Goal: Task Accomplishment & Management: Manage account settings

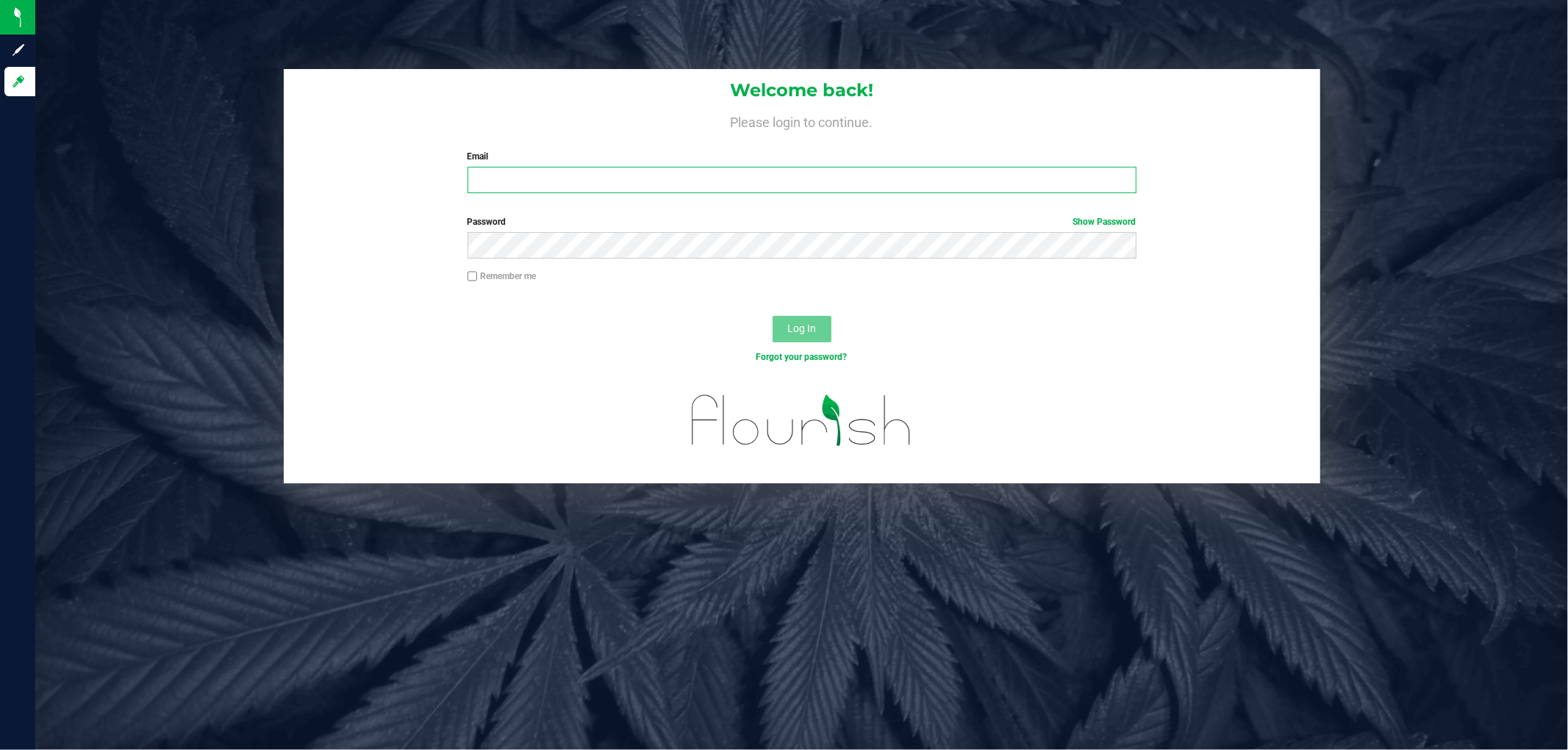
click at [541, 174] on input "Email" at bounding box center [802, 180] width 669 height 26
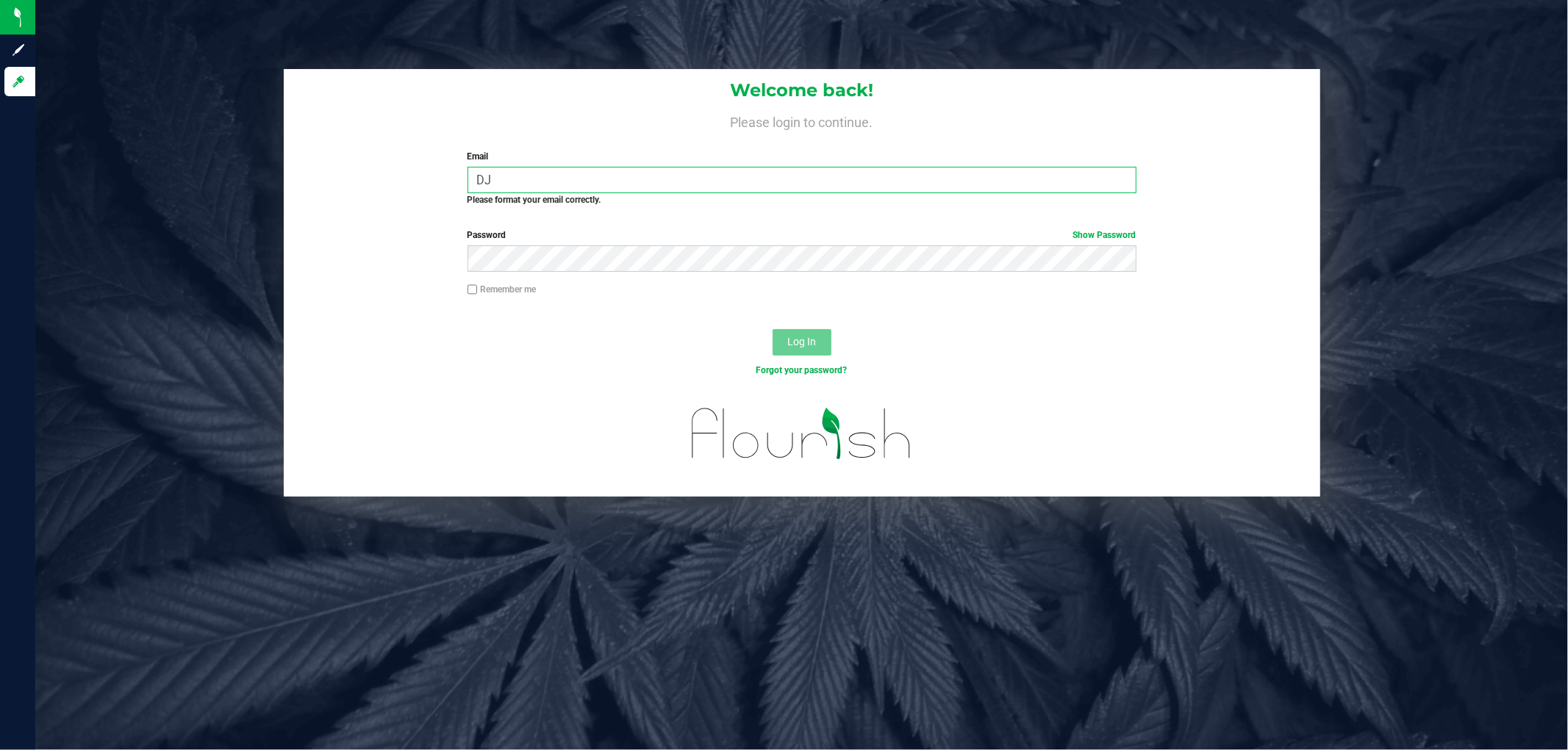
type input "D"
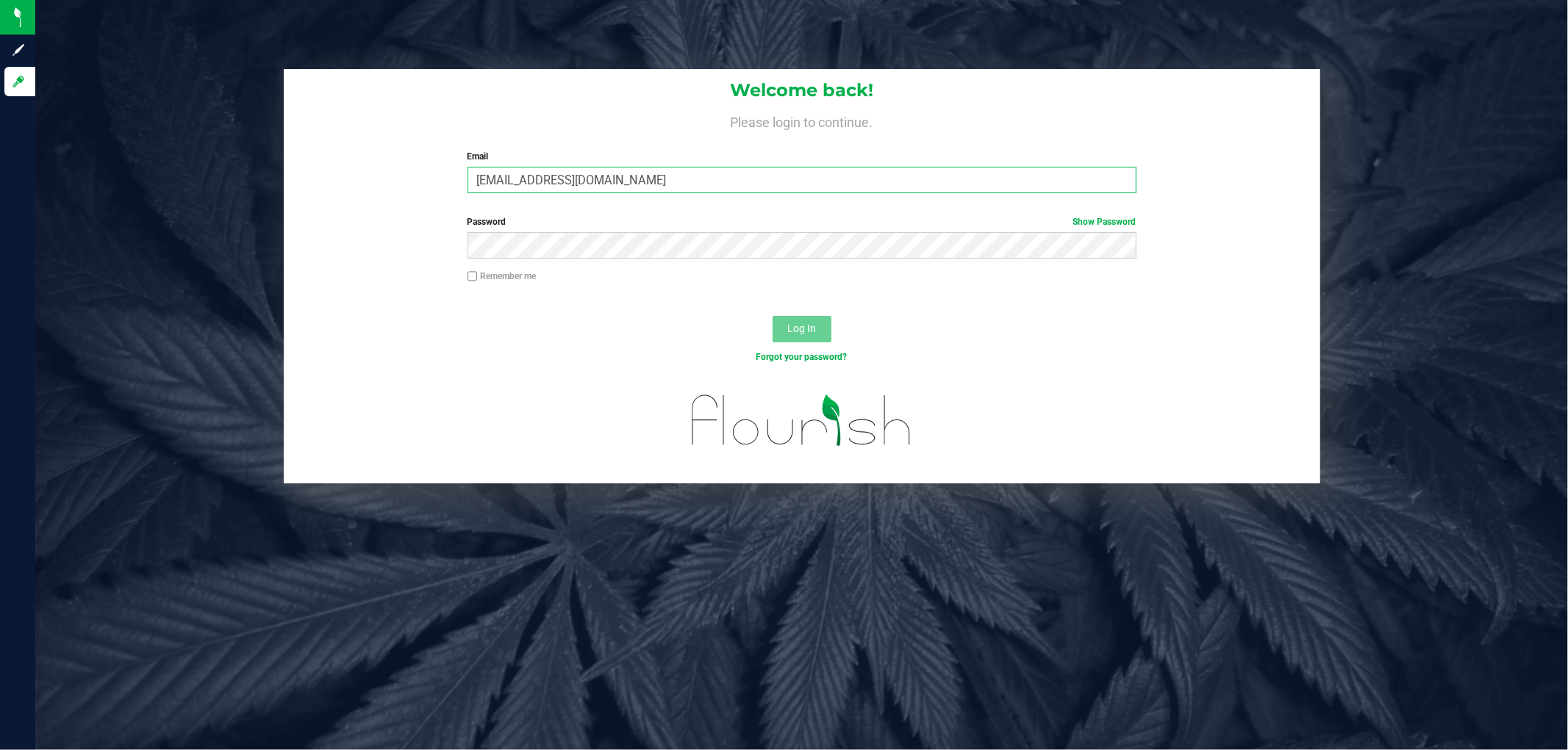
type input "djeanmarie@liveparallel.com"
click at [772, 316] on button "Log In" at bounding box center [802, 329] width 59 height 26
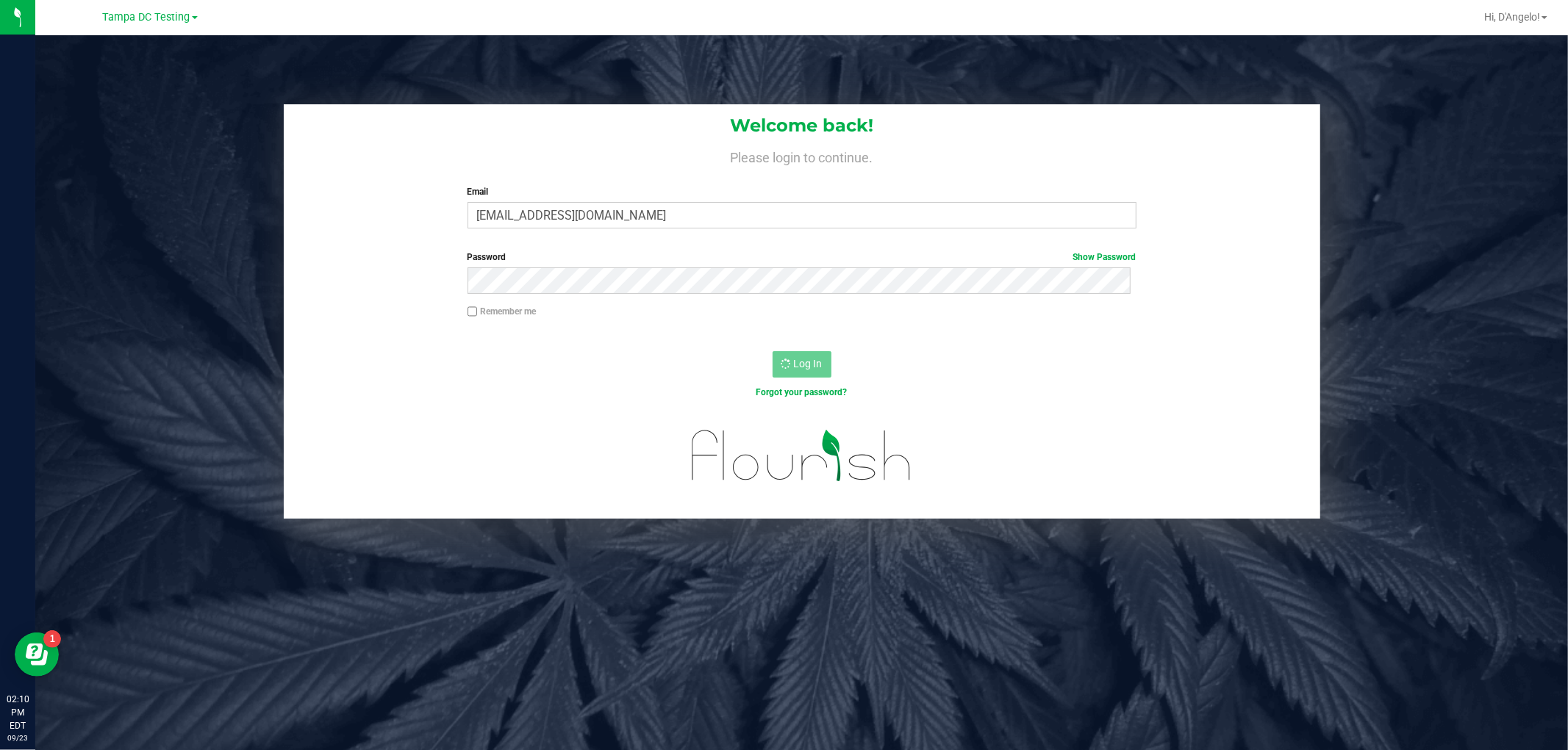
click at [188, 23] on link "Tampa DC Testing" at bounding box center [150, 16] width 95 height 14
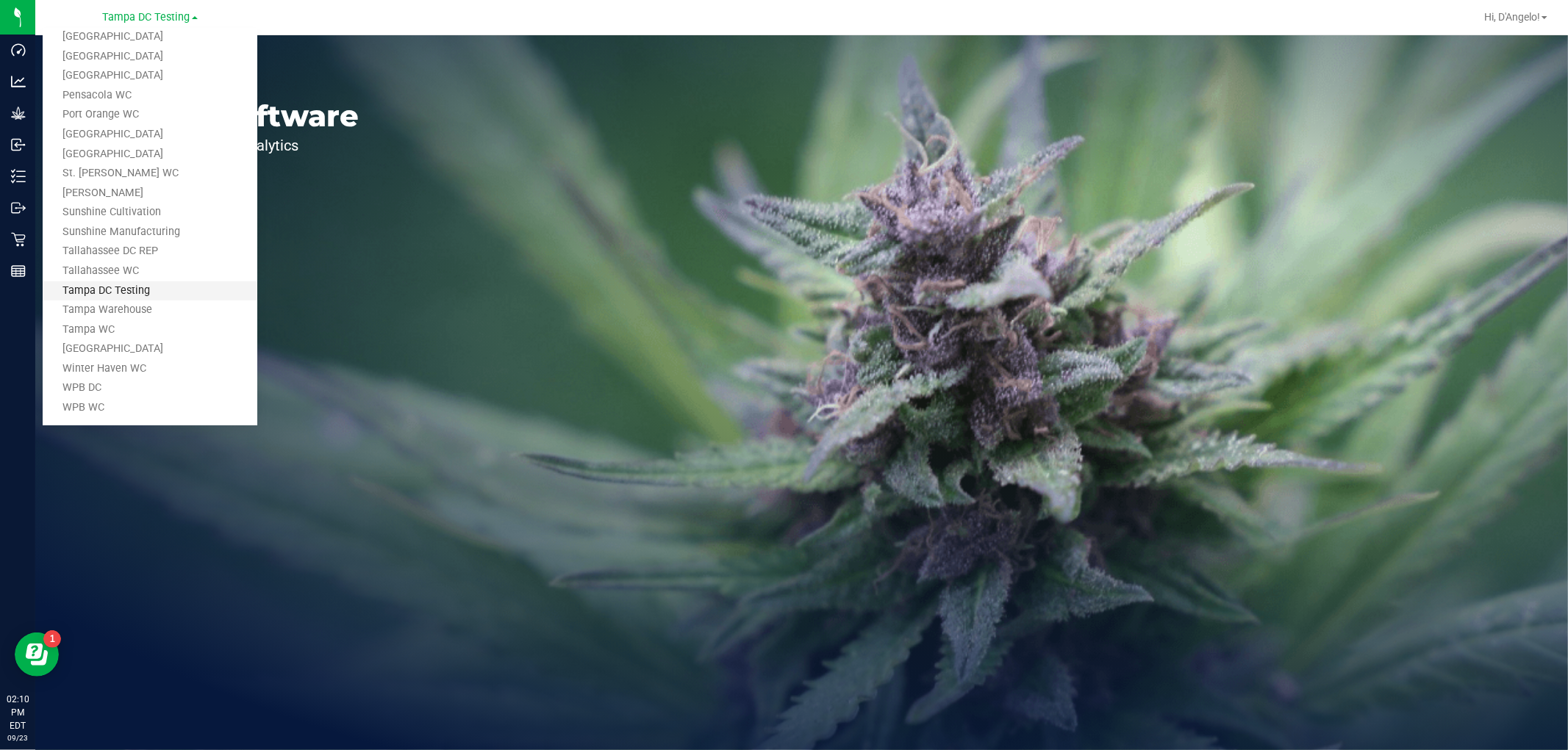
scroll to position [663, 0]
click at [116, 309] on link "Tampa Warehouse" at bounding box center [150, 306] width 215 height 20
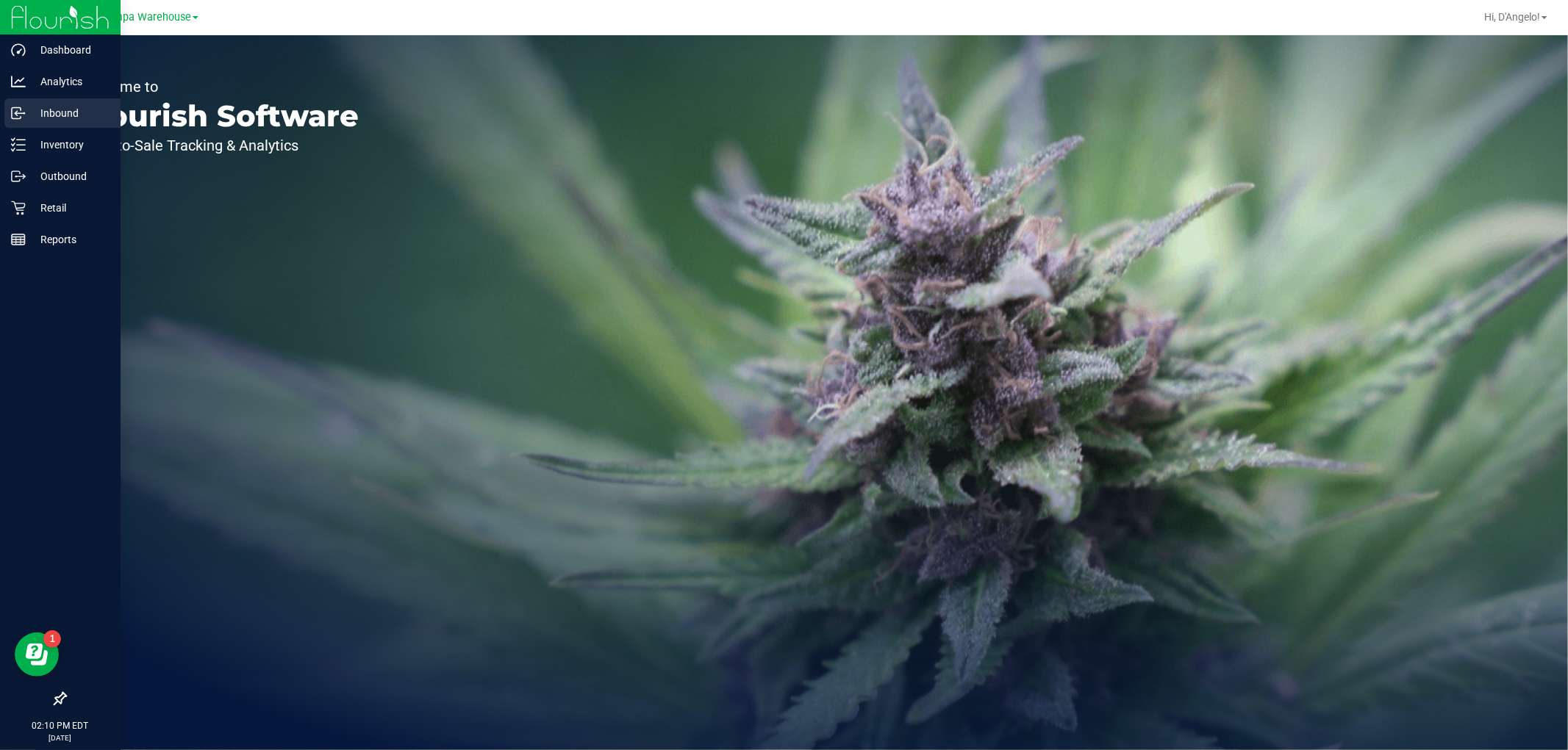
click at [72, 113] on p "Inbound" at bounding box center [70, 113] width 88 height 18
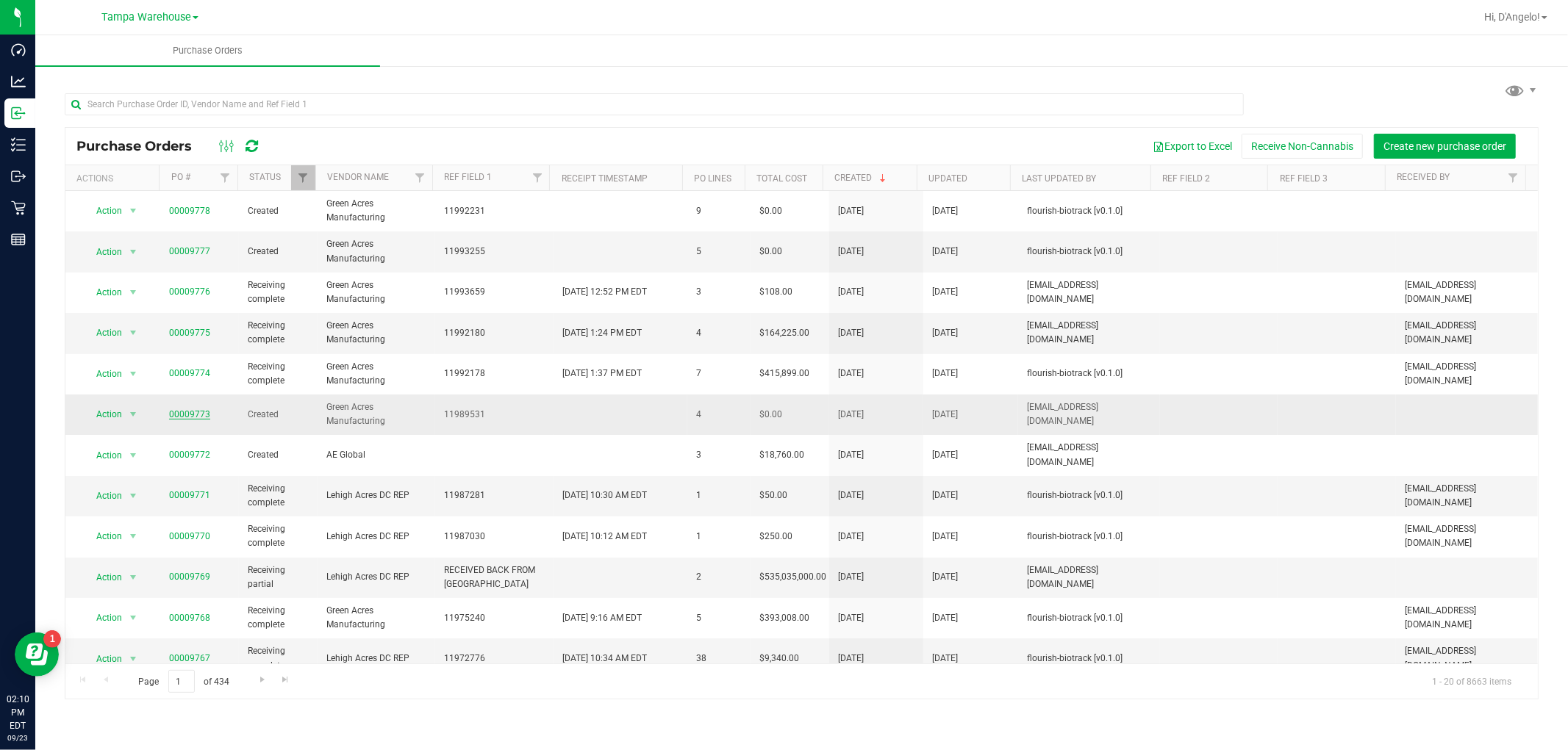
click at [200, 417] on link "00009773" at bounding box center [189, 415] width 41 height 10
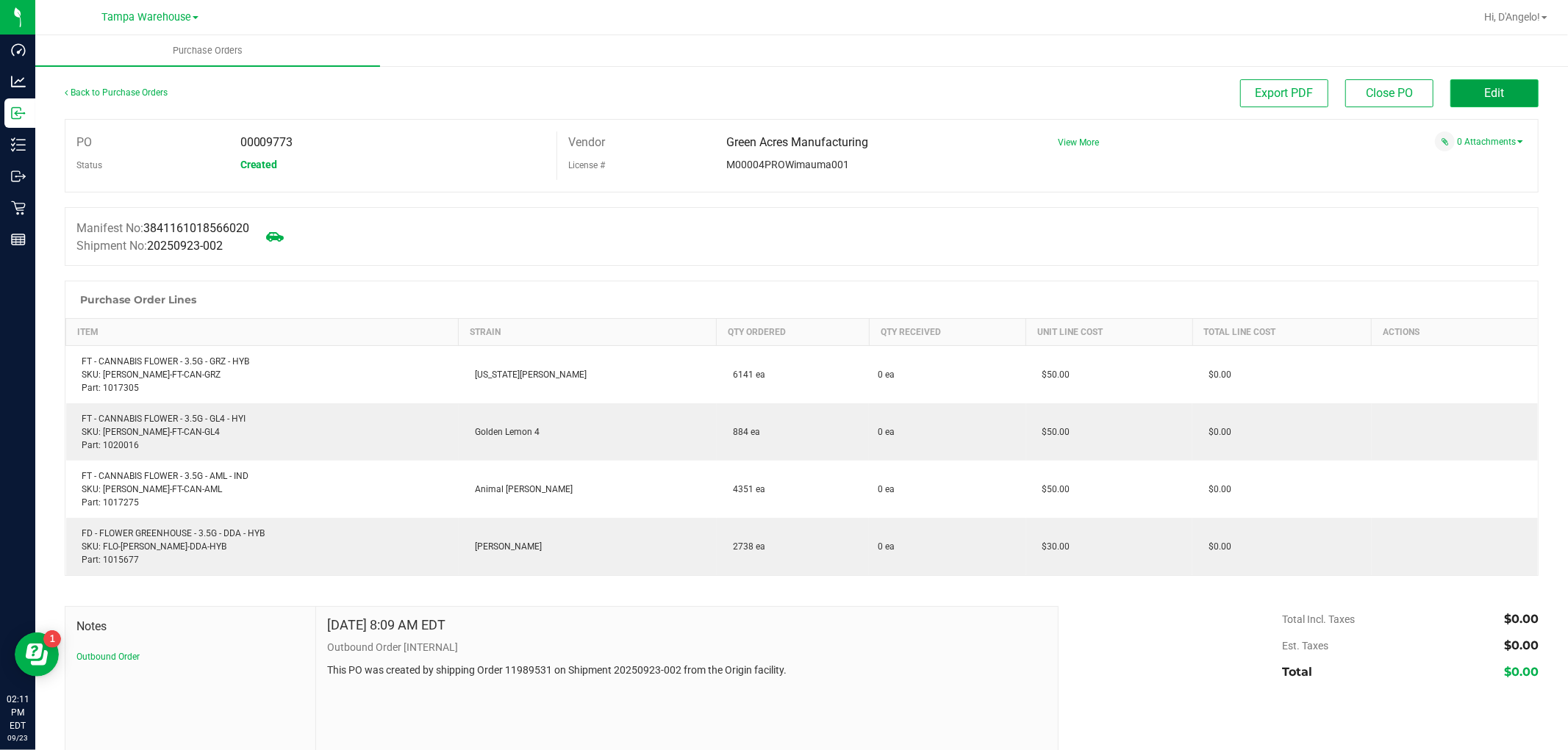
click at [1454, 79] on button "Edit" at bounding box center [1494, 92] width 88 height 28
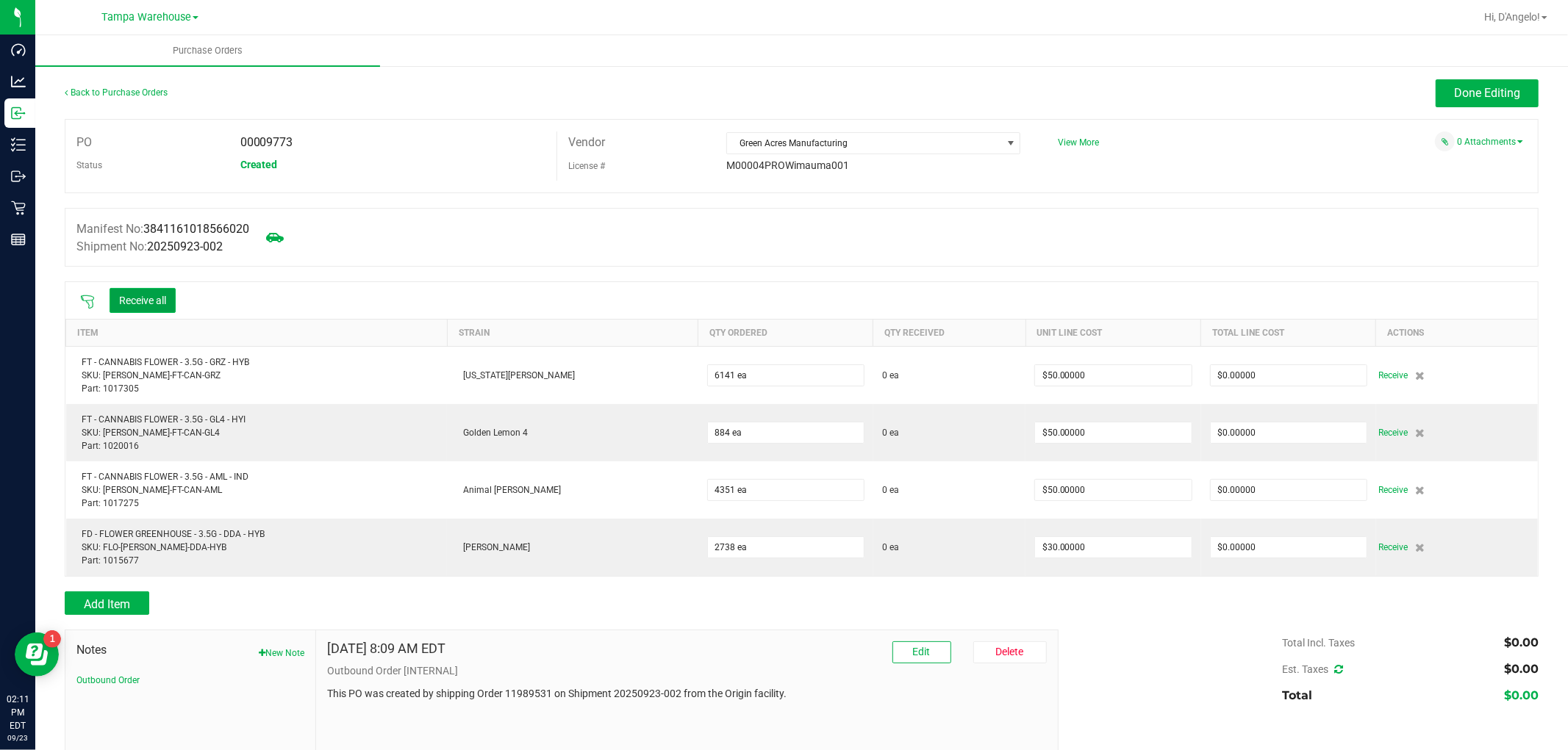
click at [116, 297] on button "Receive all" at bounding box center [142, 300] width 66 height 25
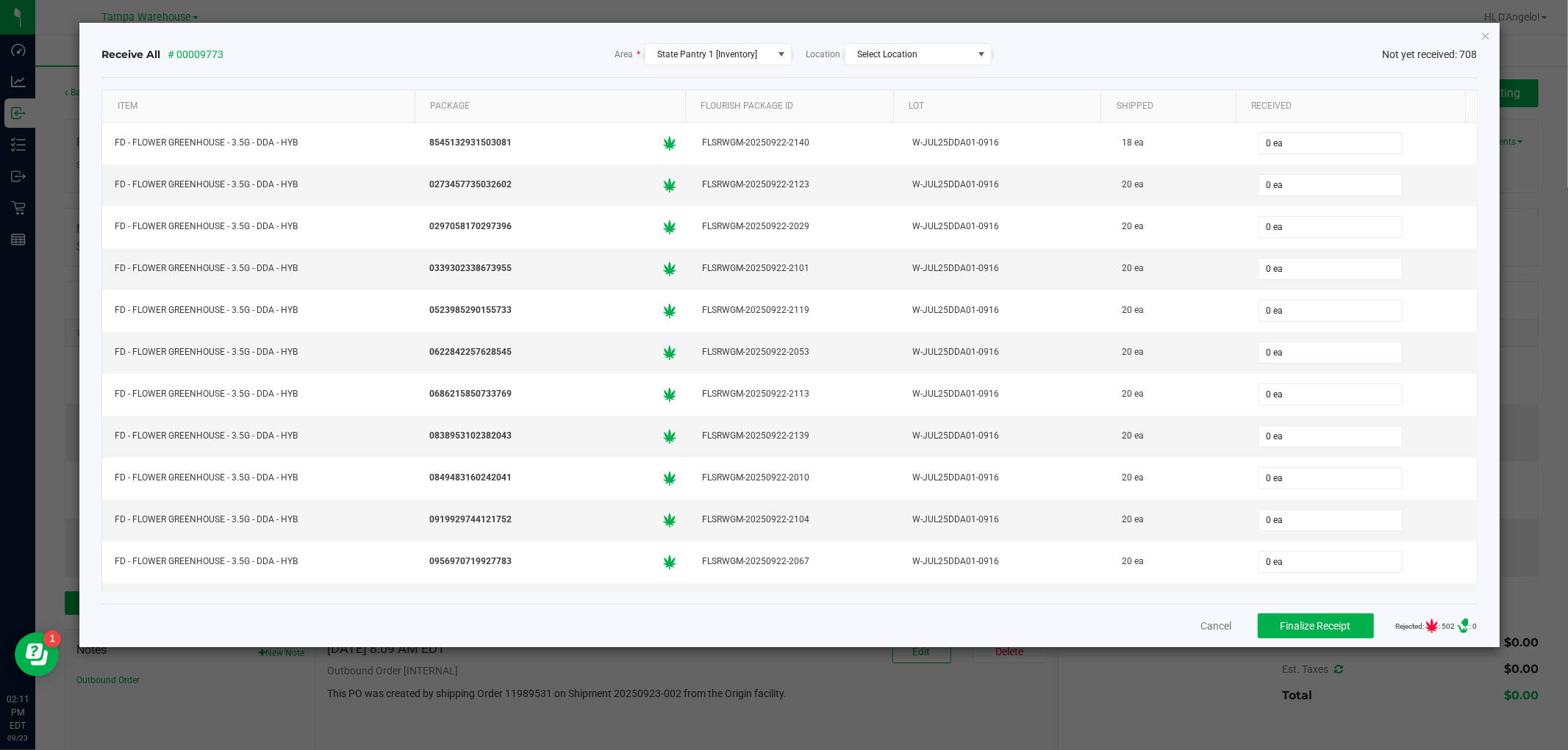
scroll to position [735, 0]
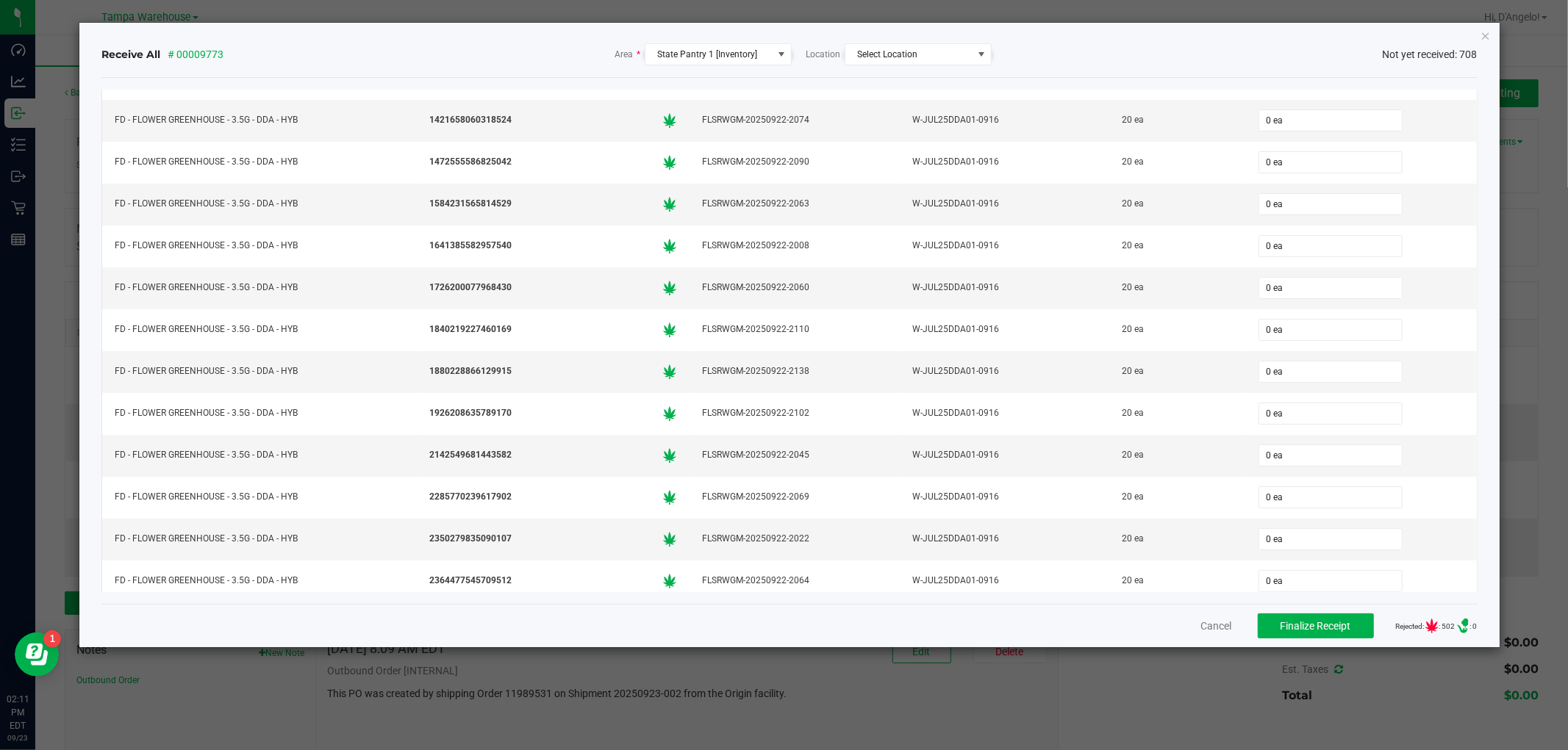
click at [1490, 28] on div "Receive All # 00009773 Area * State Pantry 1 [Inventory] Location Select Locati…" at bounding box center [789, 335] width 1420 height 625
click at [1488, 31] on icon "Close" at bounding box center [1485, 35] width 10 height 18
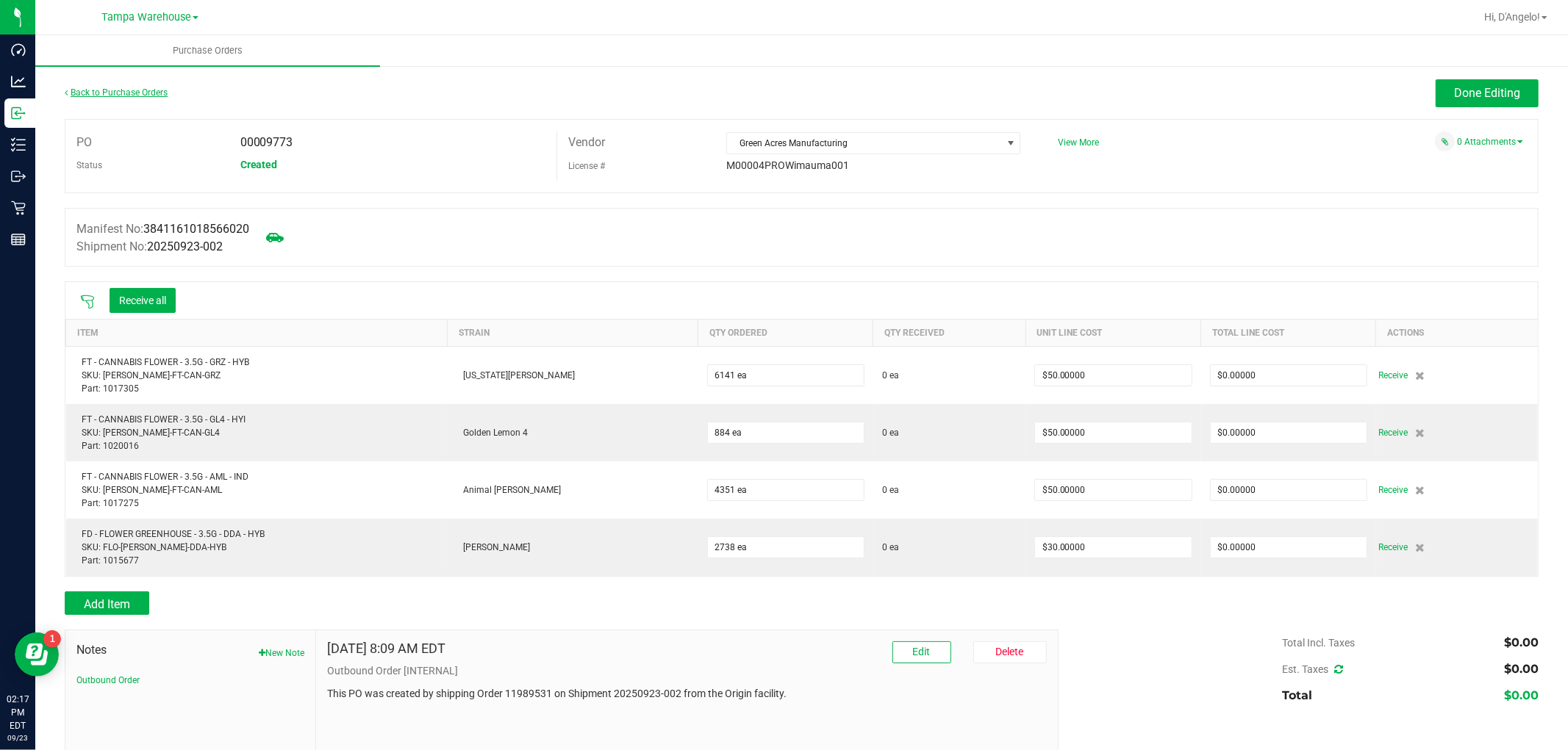
click at [129, 93] on link "Back to Purchase Orders" at bounding box center [116, 92] width 103 height 10
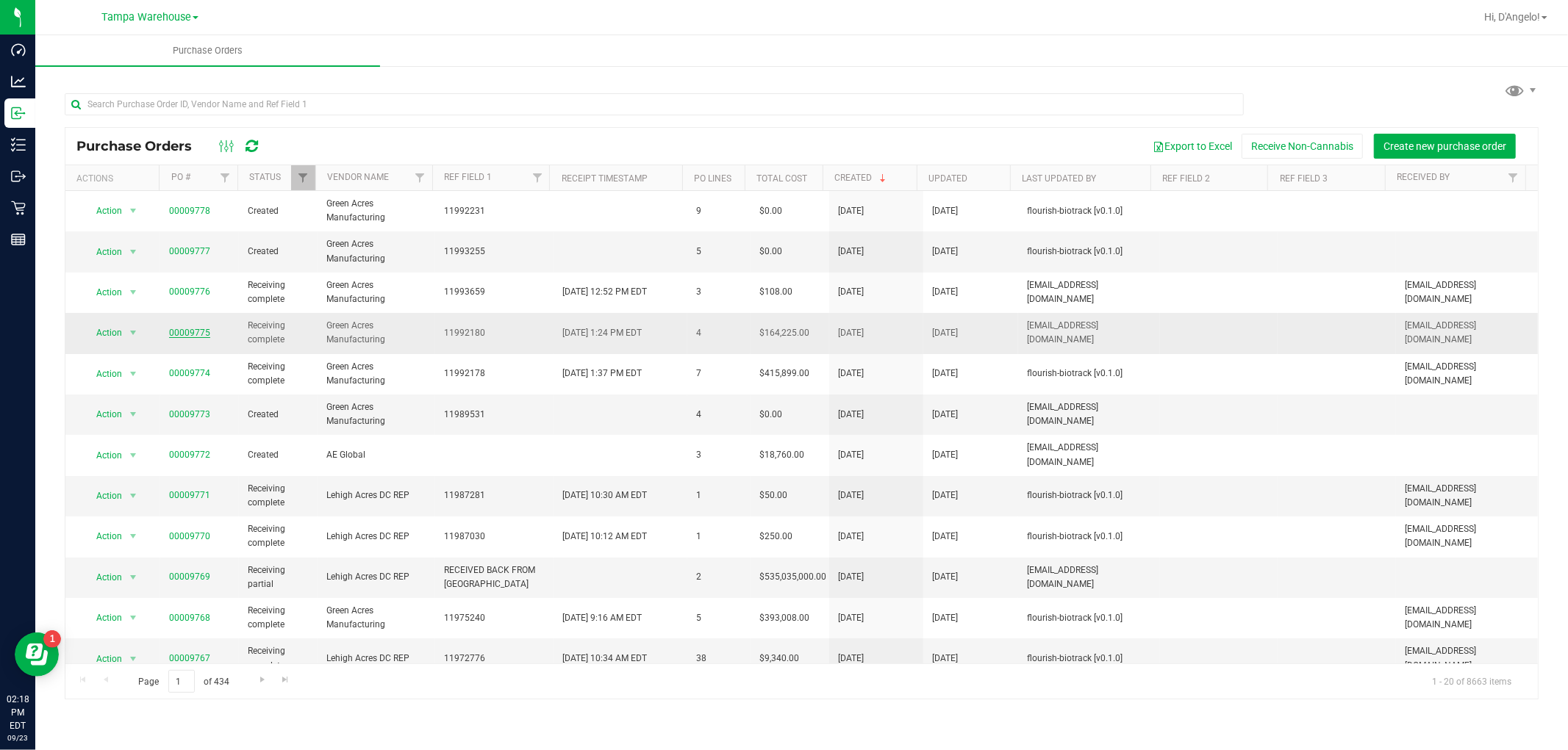
click at [180, 338] on link "00009775" at bounding box center [189, 333] width 41 height 10
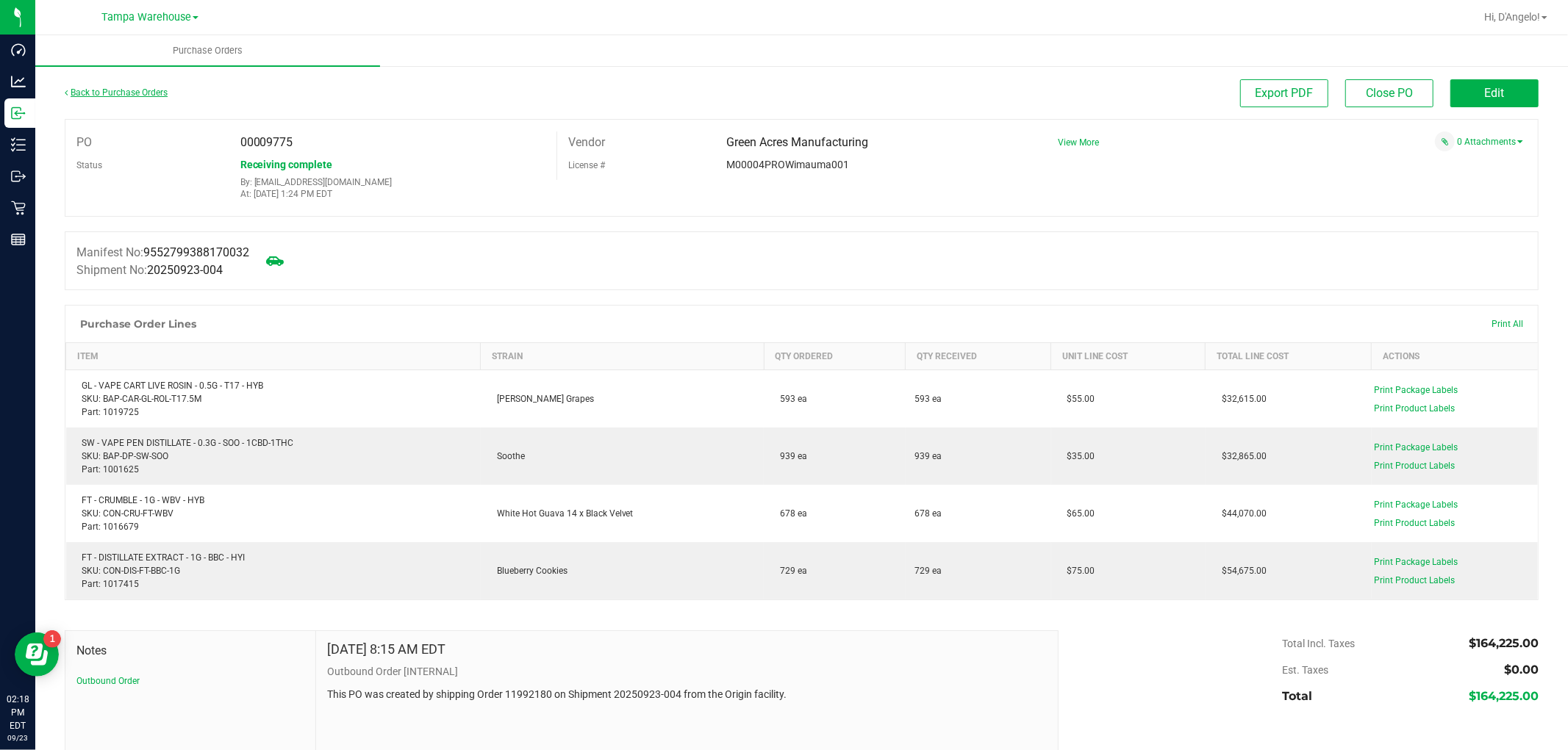
click at [123, 95] on link "Back to Purchase Orders" at bounding box center [116, 92] width 103 height 10
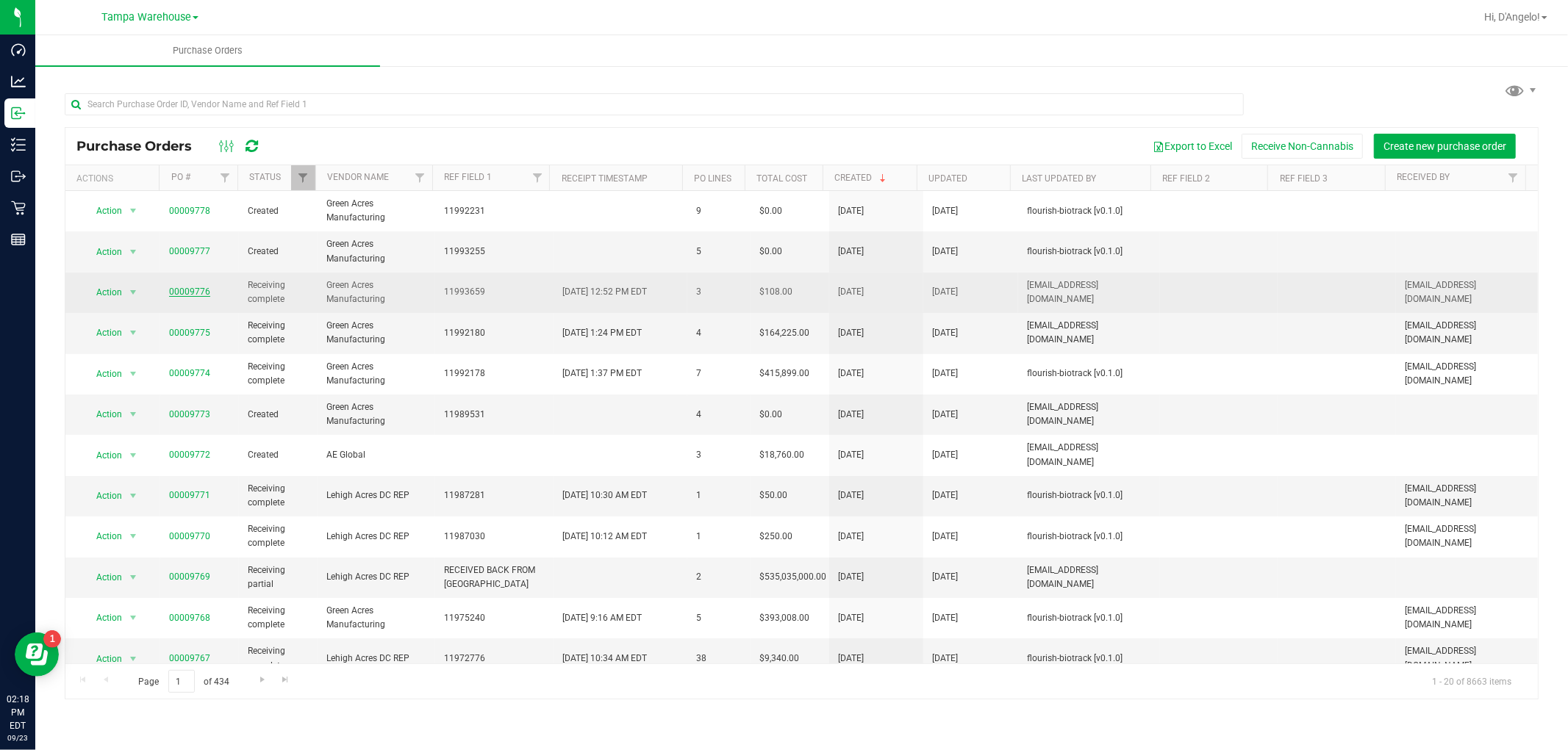
click at [195, 291] on link "00009776" at bounding box center [189, 292] width 41 height 10
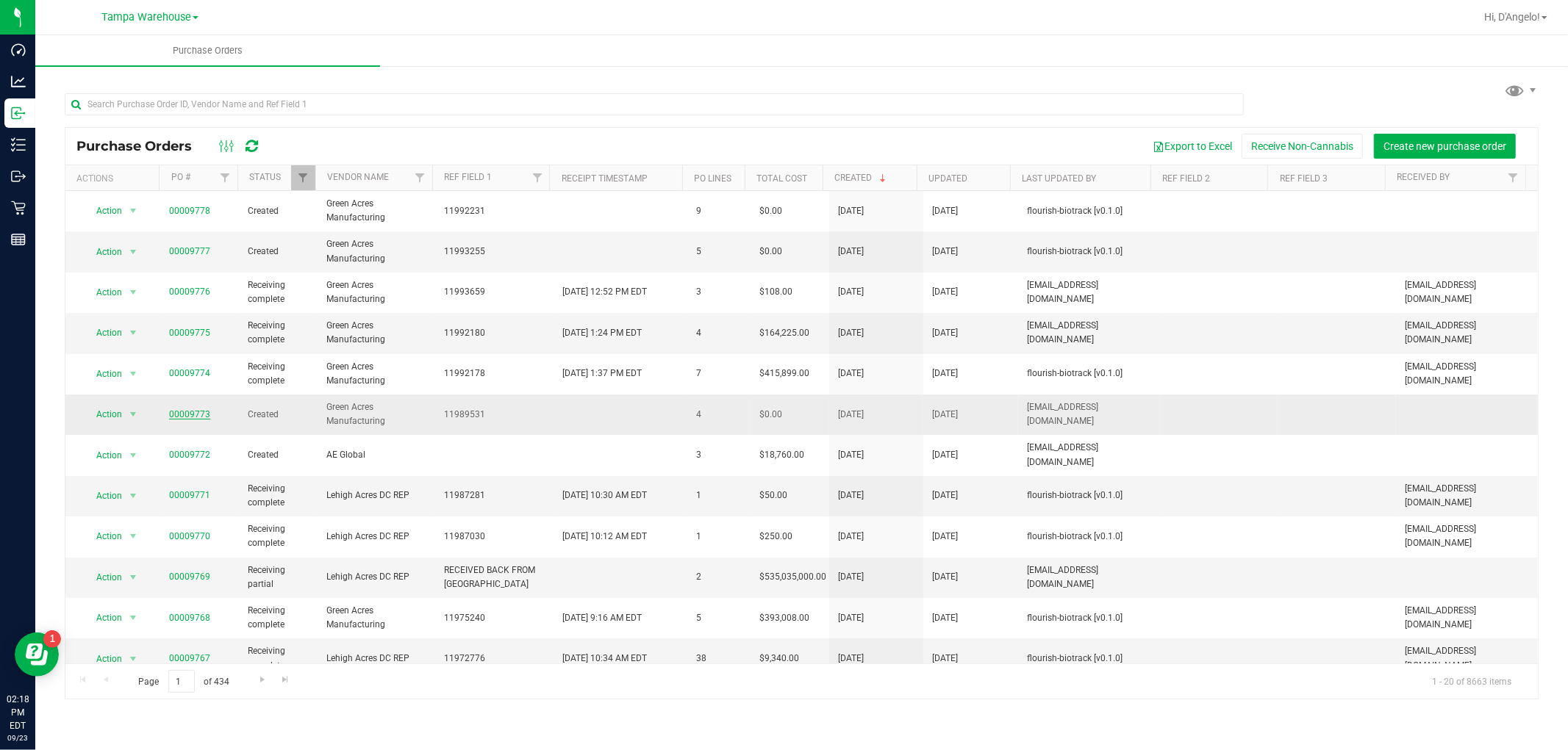
click at [206, 414] on link "00009773" at bounding box center [189, 415] width 41 height 10
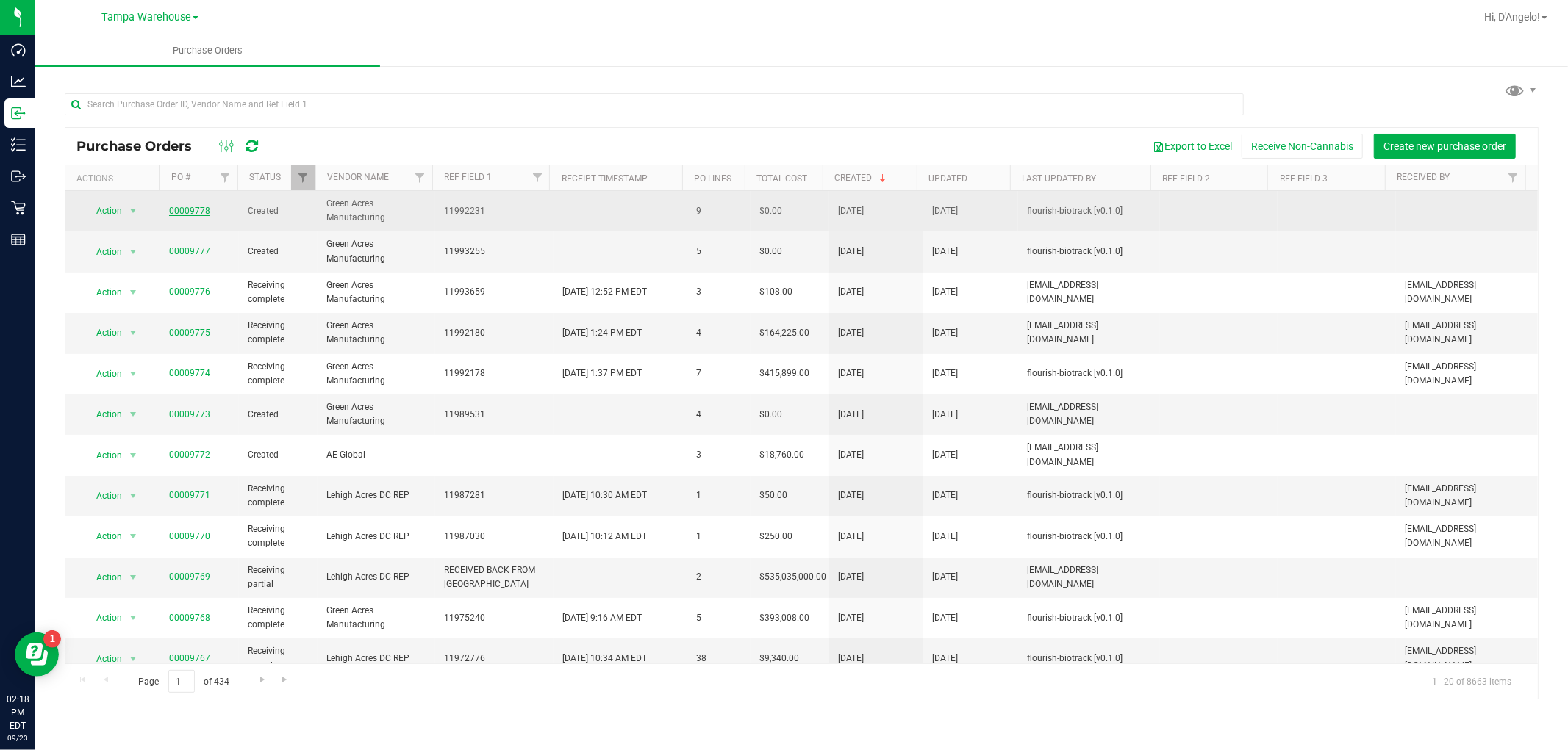
click at [186, 209] on link "00009778" at bounding box center [189, 211] width 41 height 10
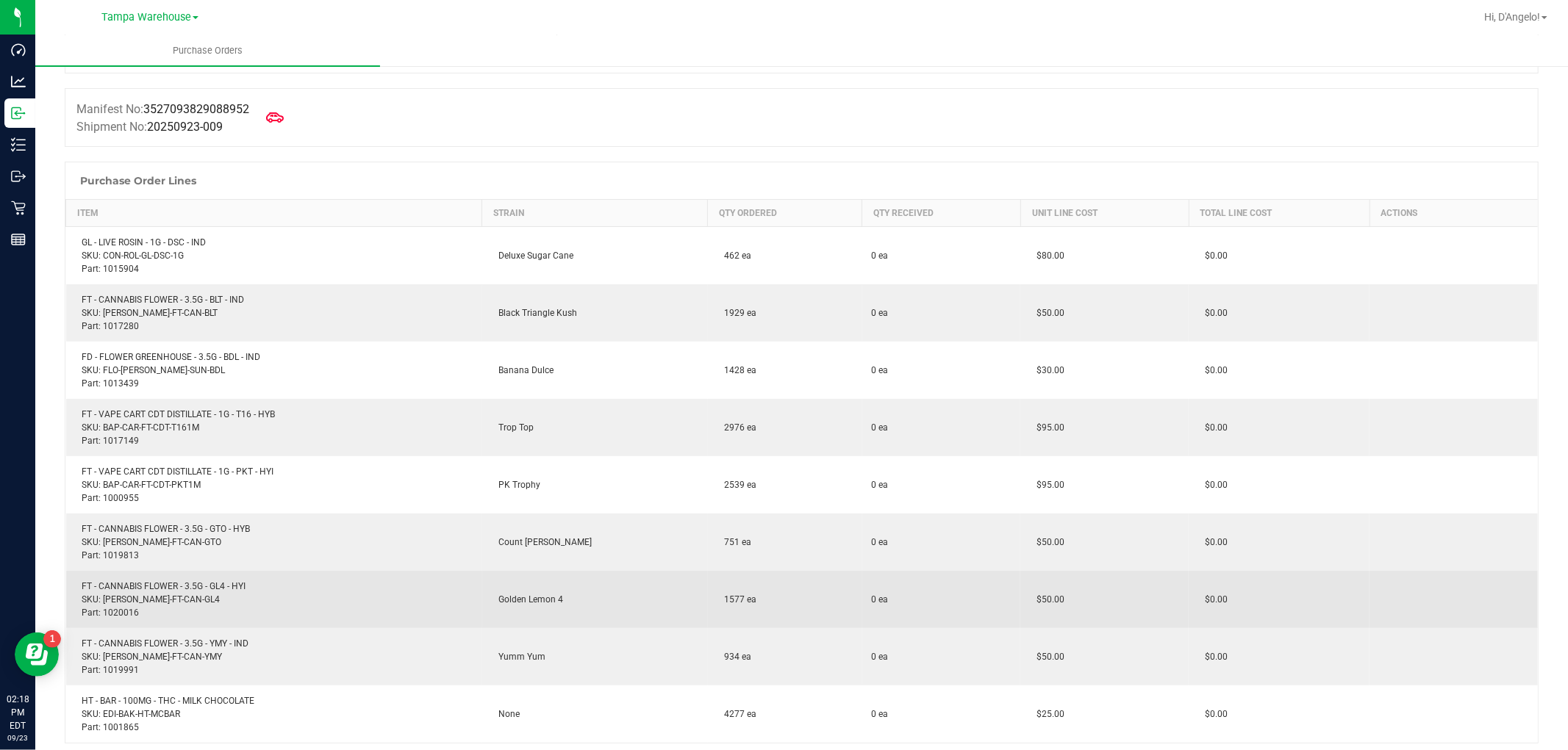
scroll to position [245, 0]
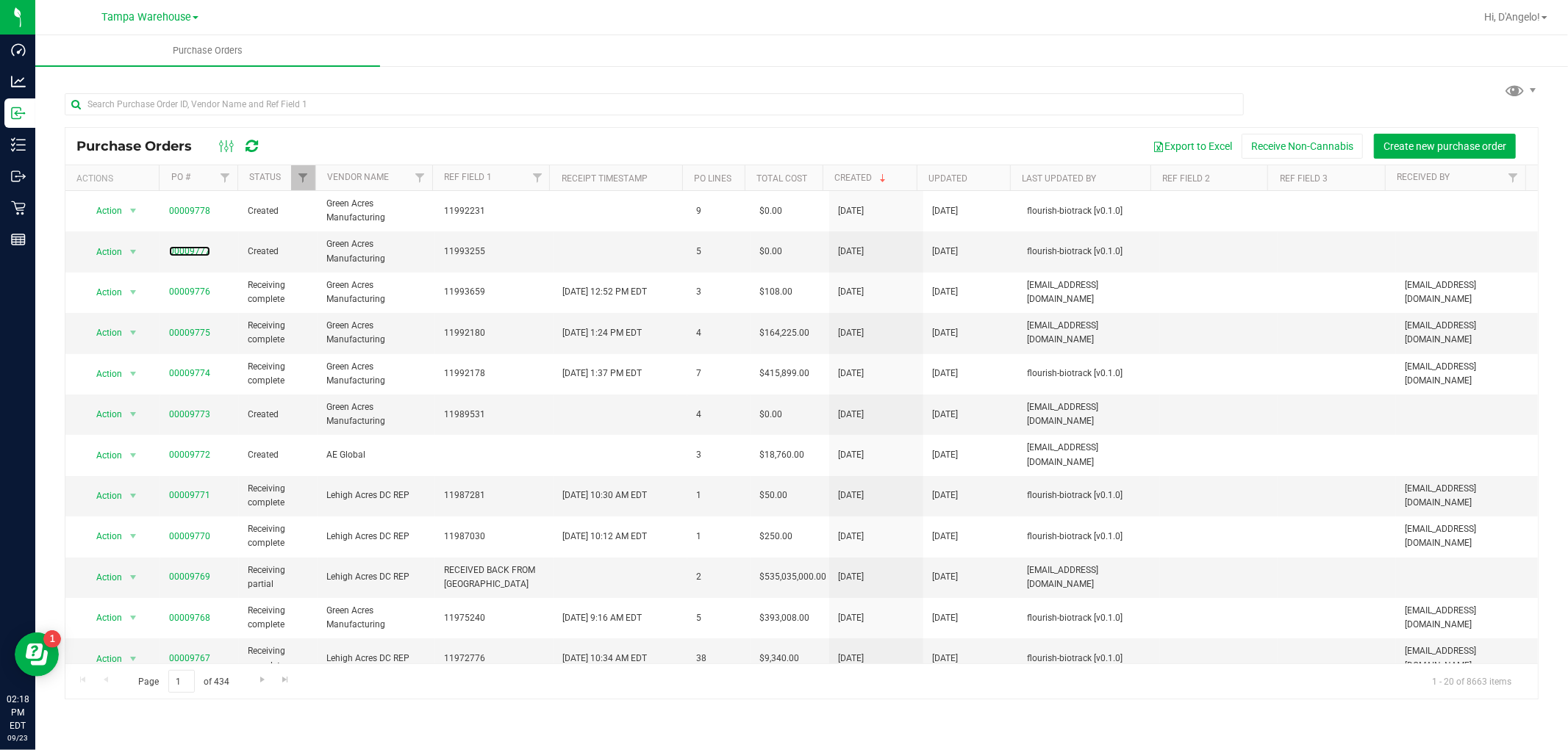
click at [180, 255] on link "00009777" at bounding box center [189, 251] width 41 height 10
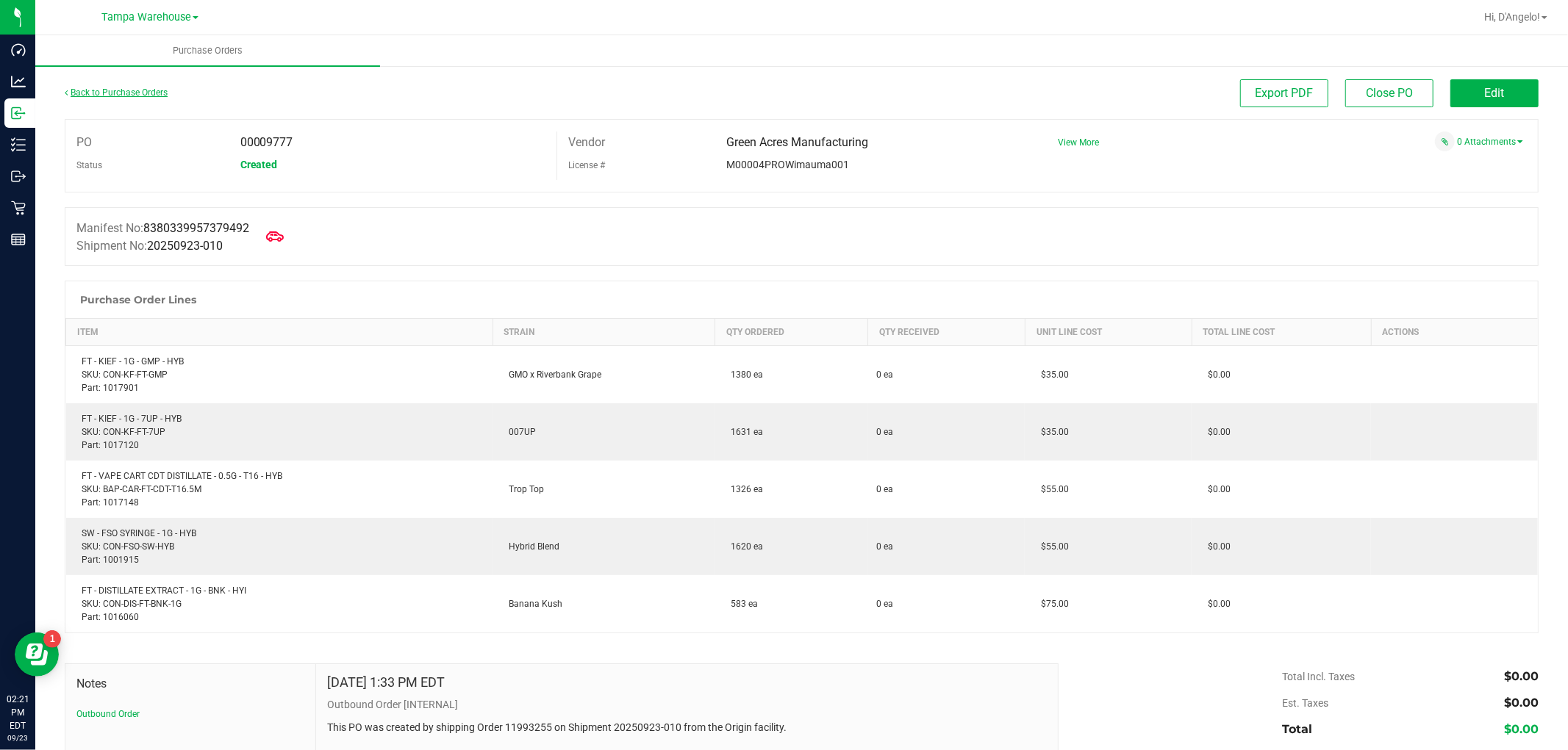
click at [88, 88] on link "Back to Purchase Orders" at bounding box center [116, 92] width 103 height 10
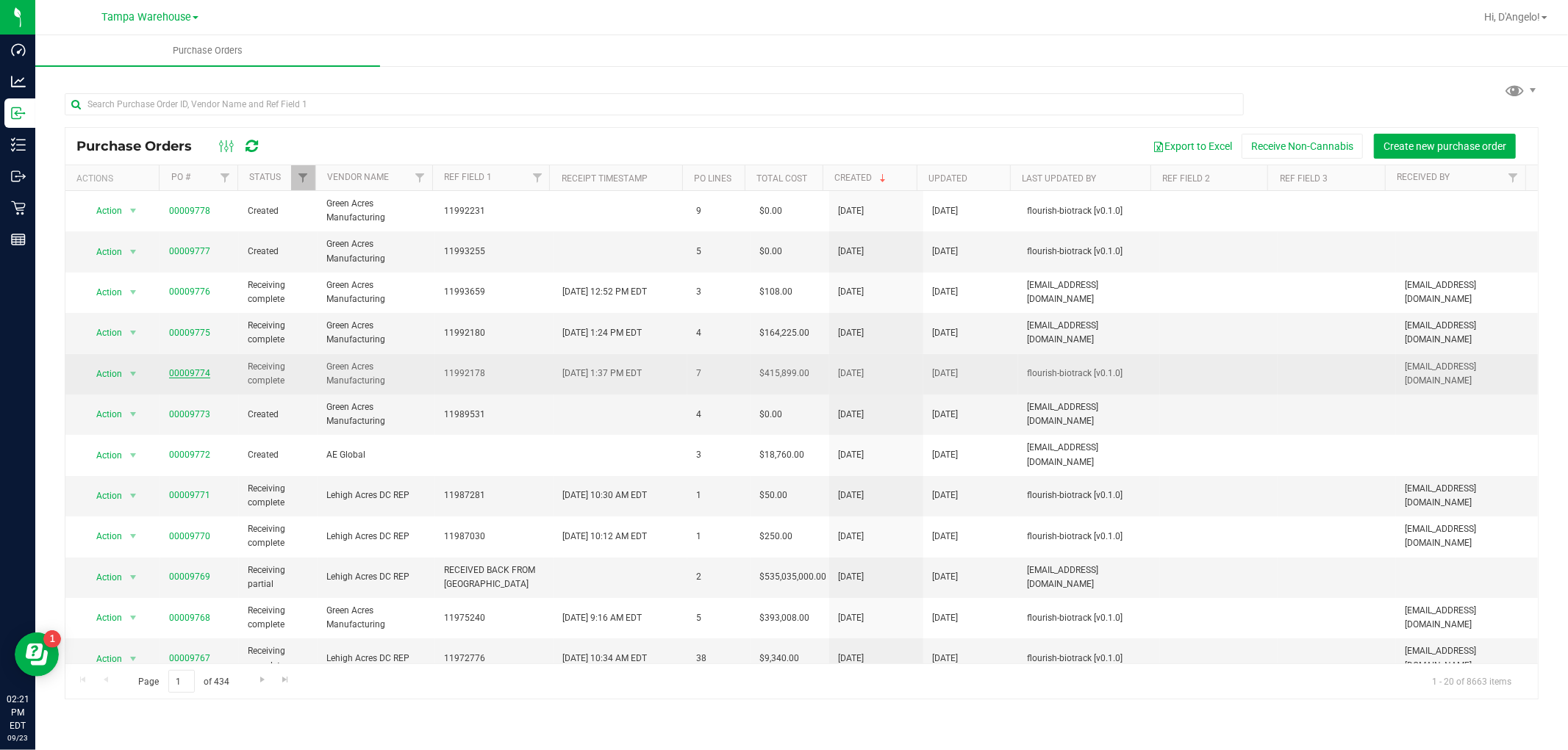
click at [188, 375] on link "00009774" at bounding box center [189, 374] width 41 height 10
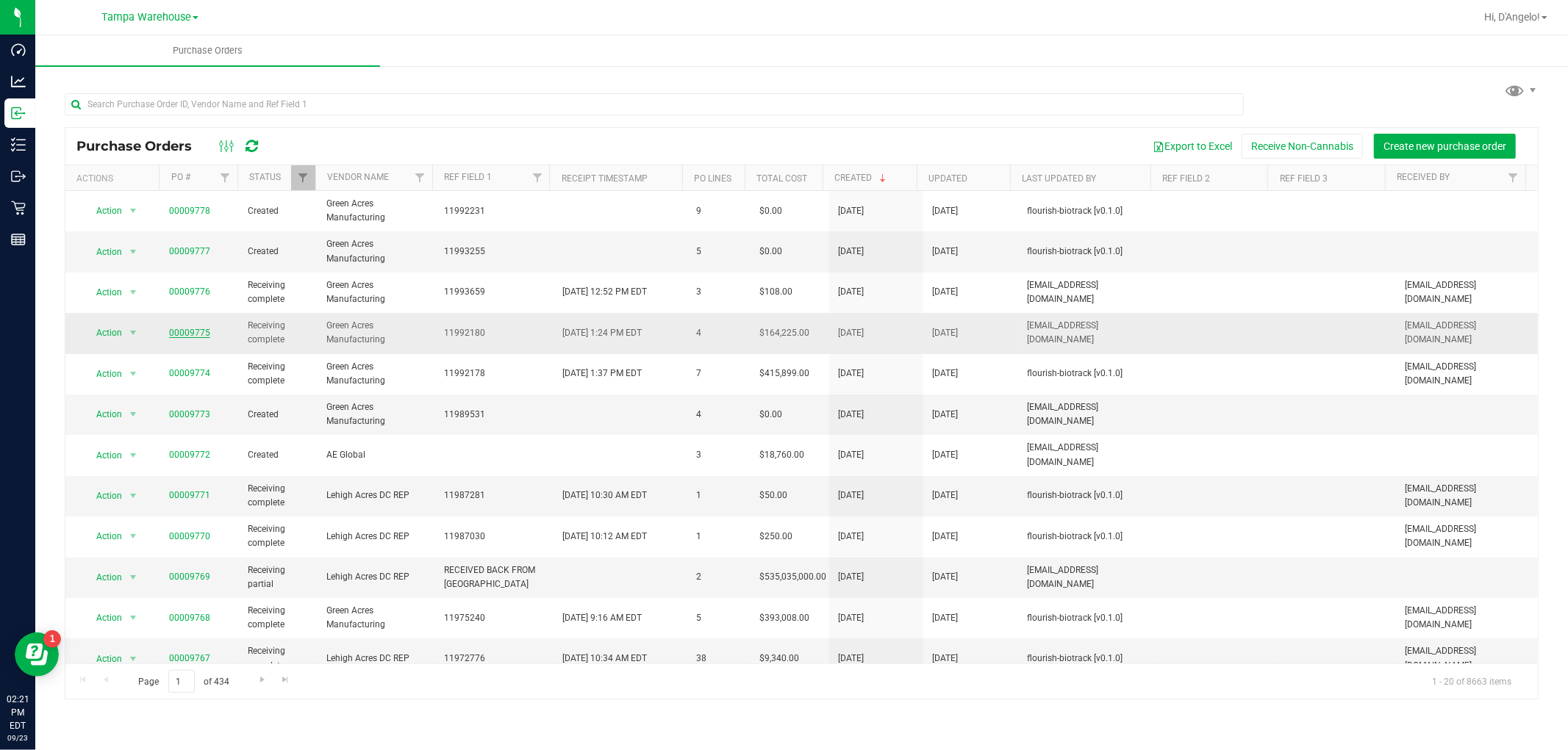
click at [191, 333] on link "00009775" at bounding box center [189, 333] width 41 height 10
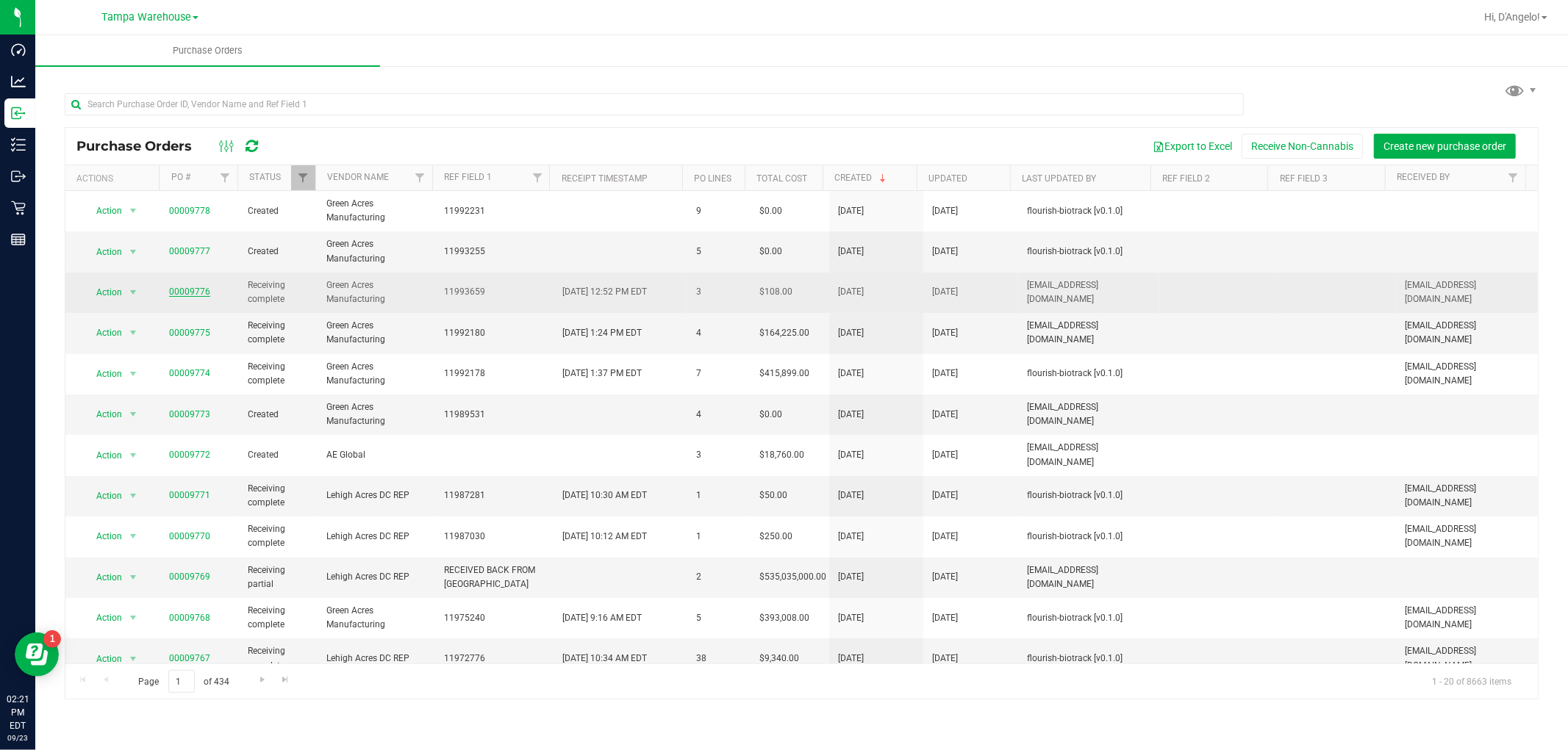
click at [201, 291] on link "00009776" at bounding box center [189, 292] width 41 height 10
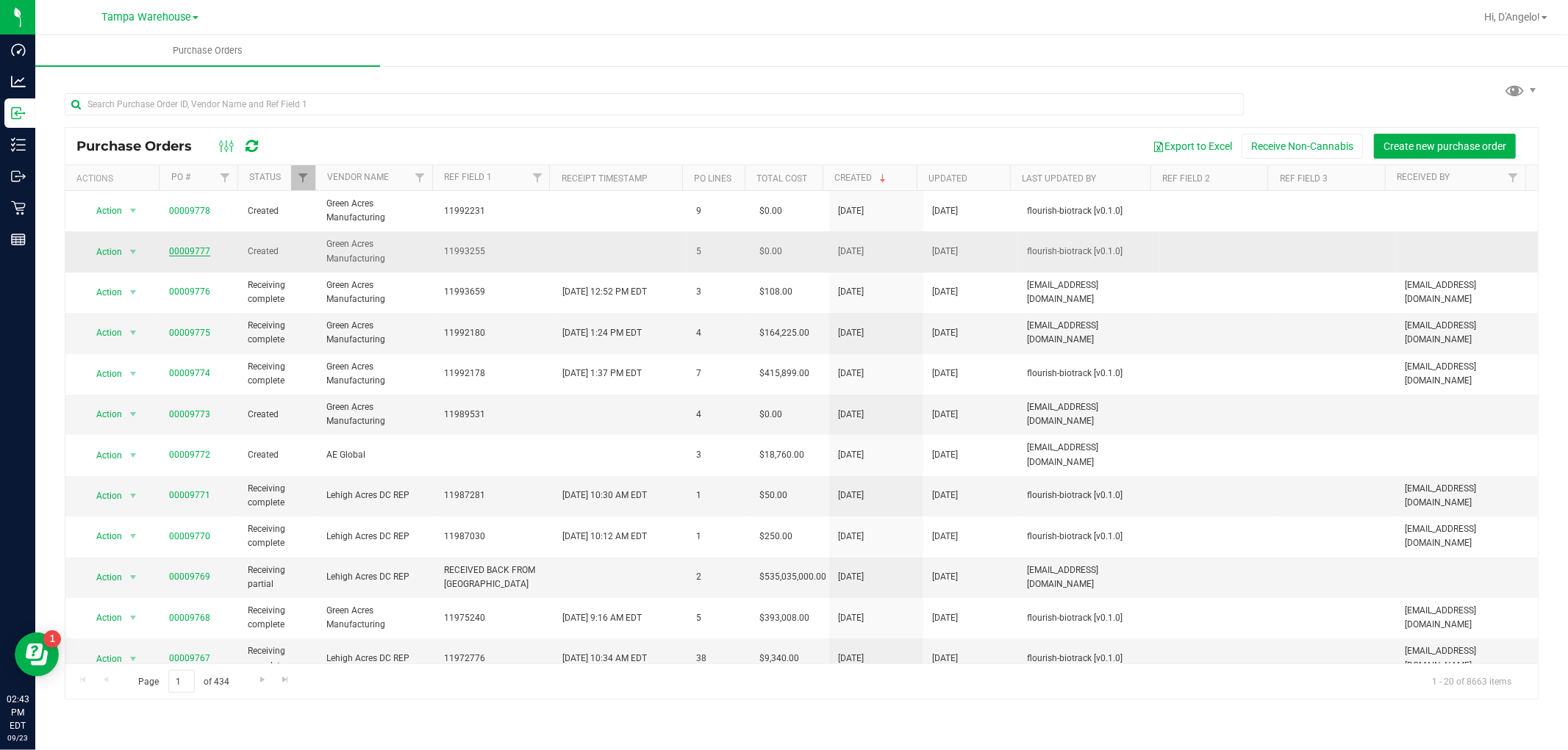
click at [198, 250] on link "00009777" at bounding box center [189, 251] width 41 height 10
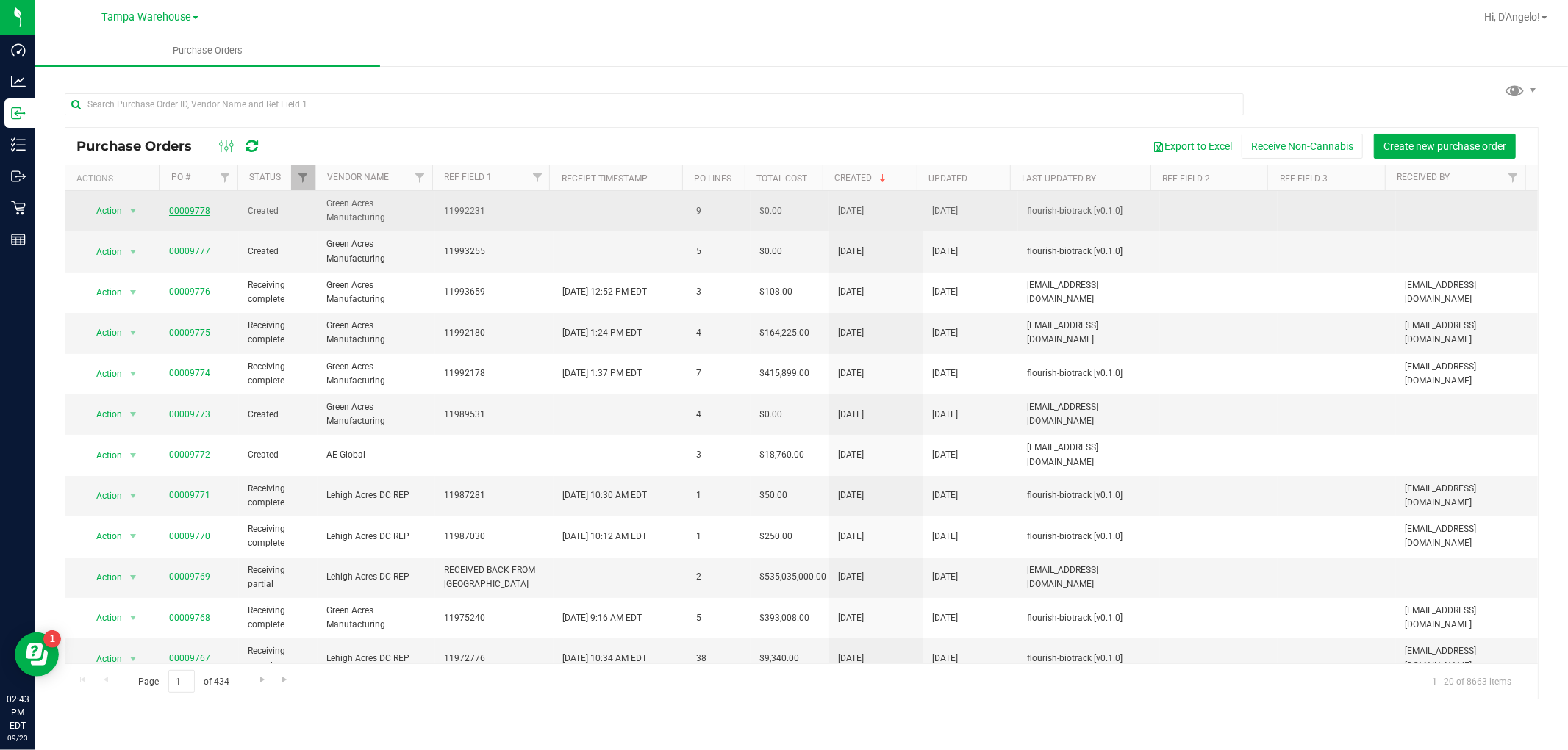
click at [195, 210] on link "00009778" at bounding box center [189, 211] width 41 height 10
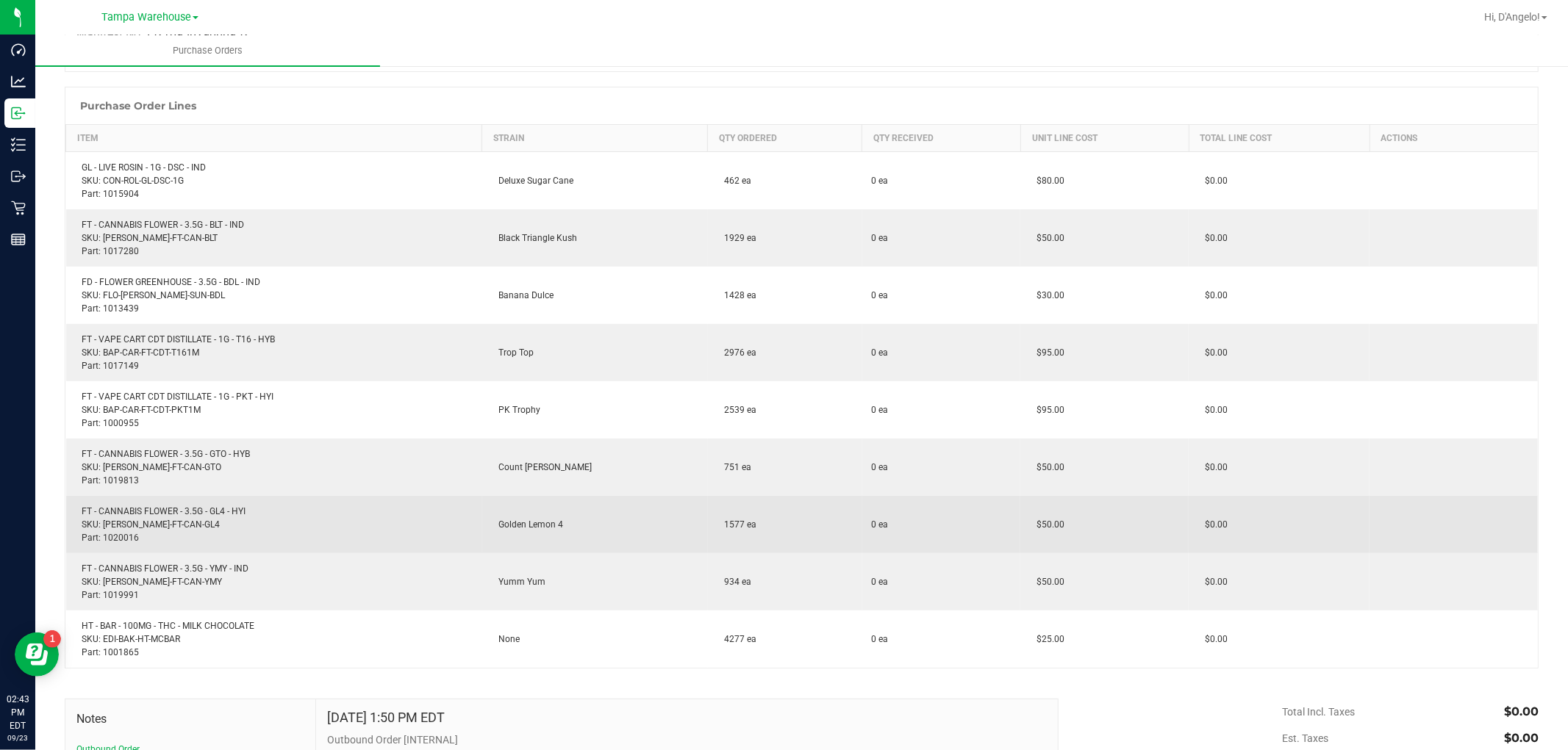
scroll to position [193, 0]
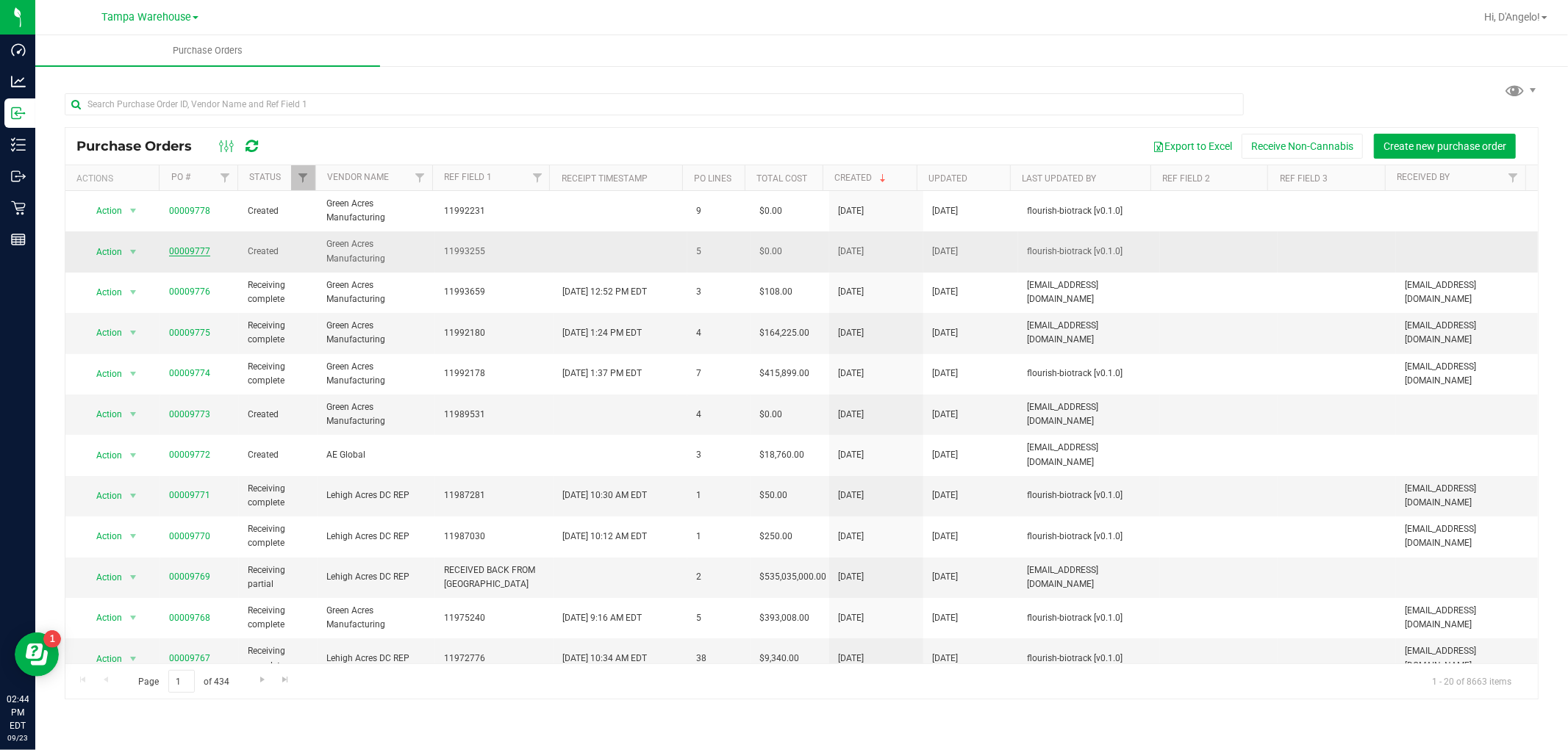
click at [177, 258] on span "00009777" at bounding box center [189, 251] width 41 height 14
click at [180, 250] on link "00009777" at bounding box center [189, 251] width 41 height 10
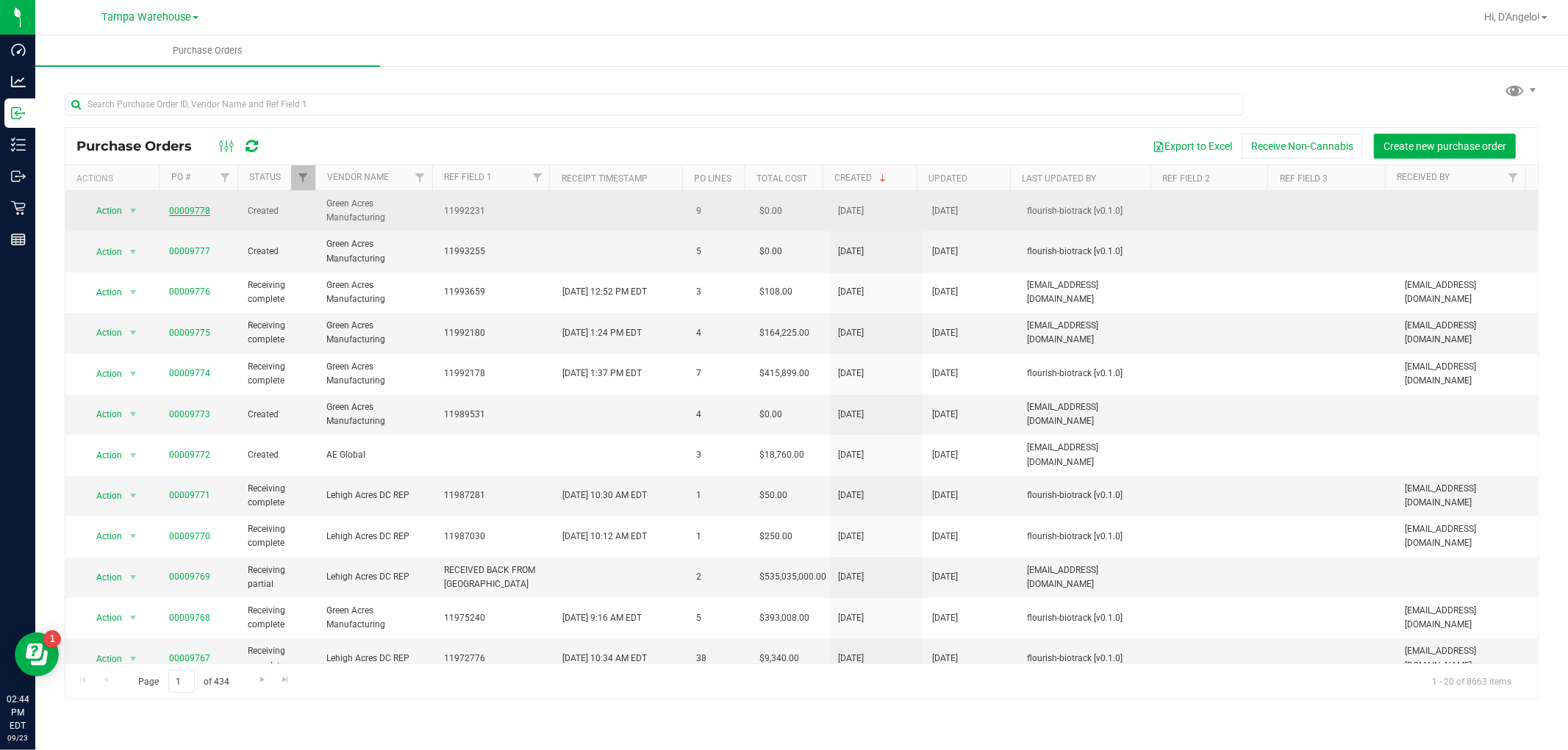
click at [201, 211] on link "00009778" at bounding box center [189, 211] width 41 height 10
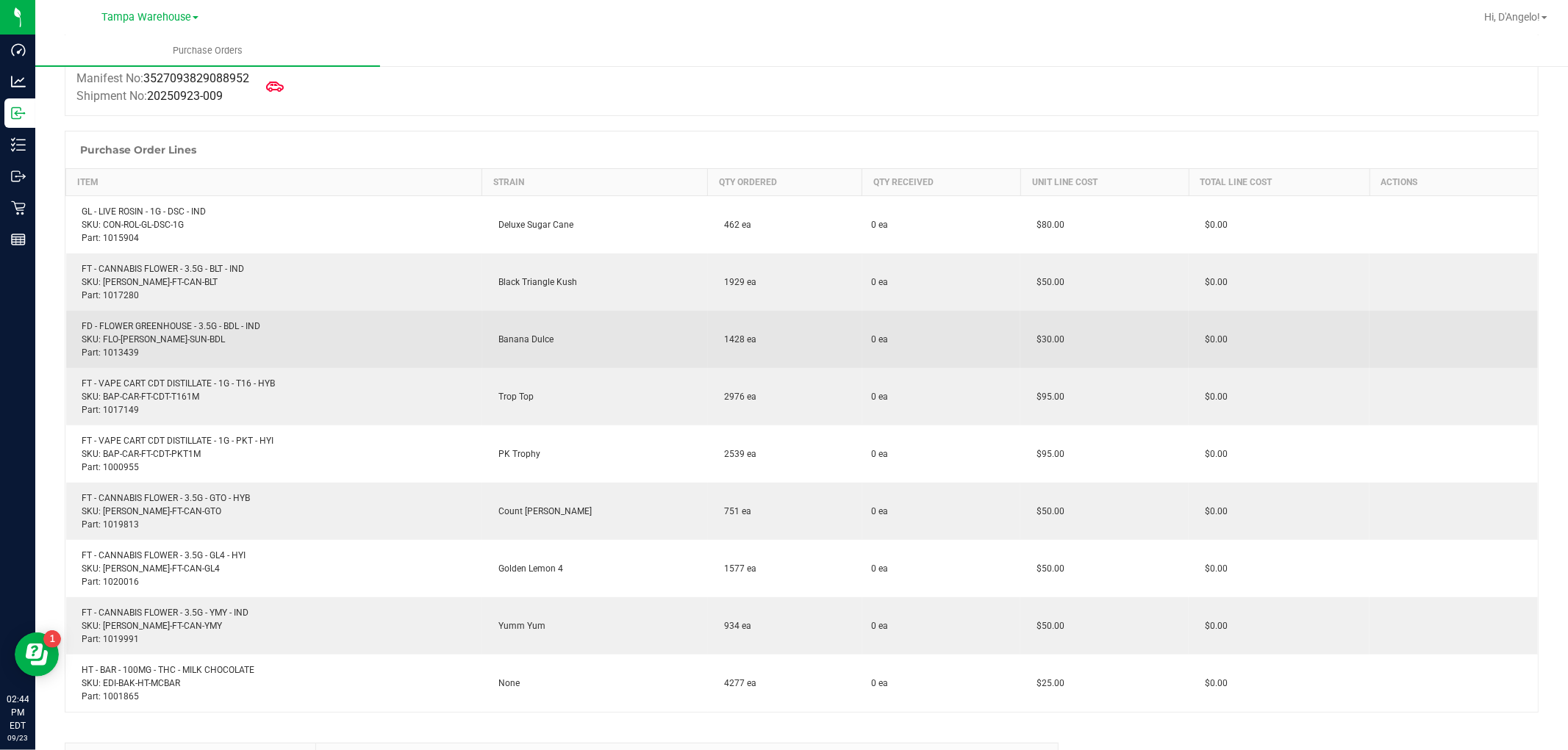
scroll to position [163, 0]
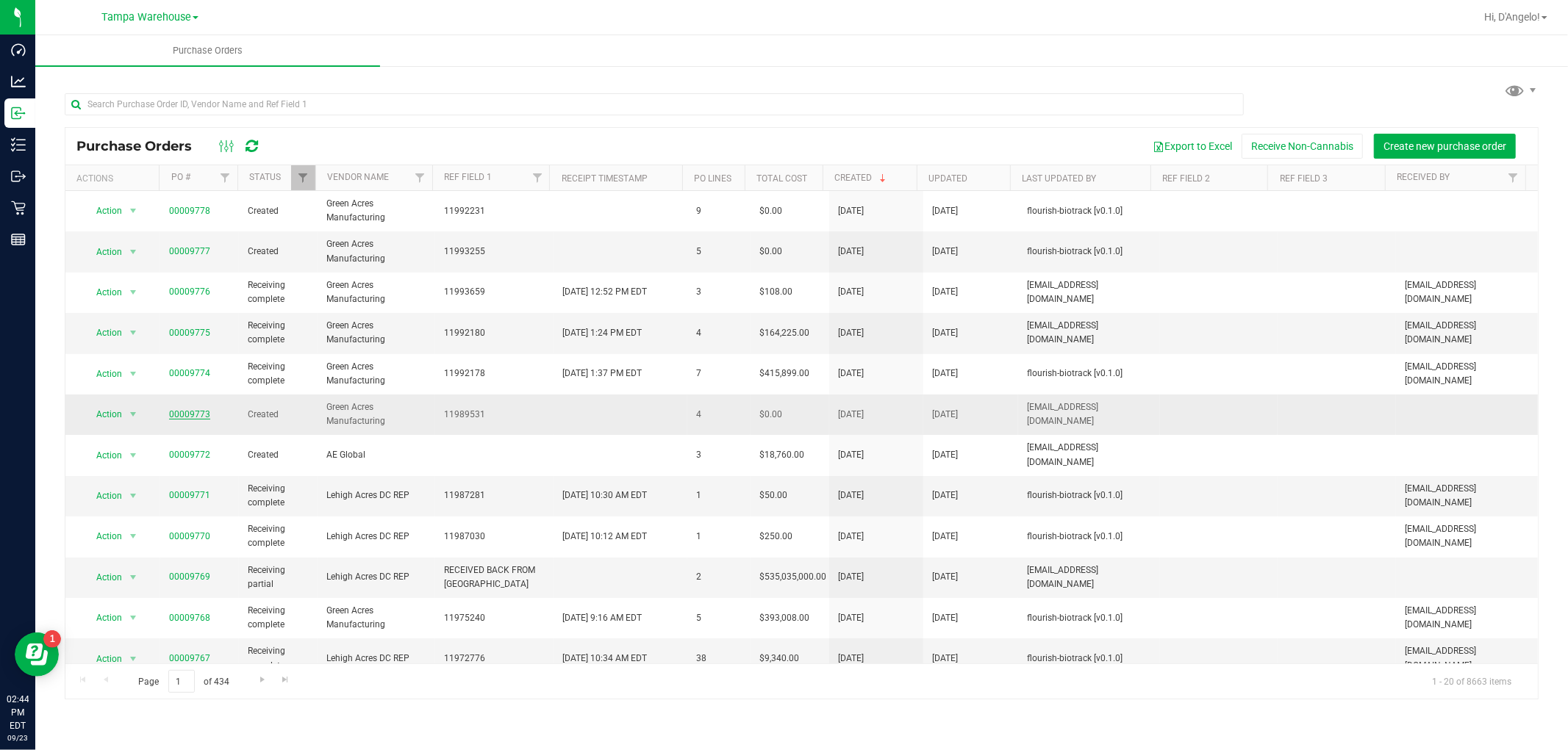
click at [195, 412] on link "00009773" at bounding box center [189, 415] width 41 height 10
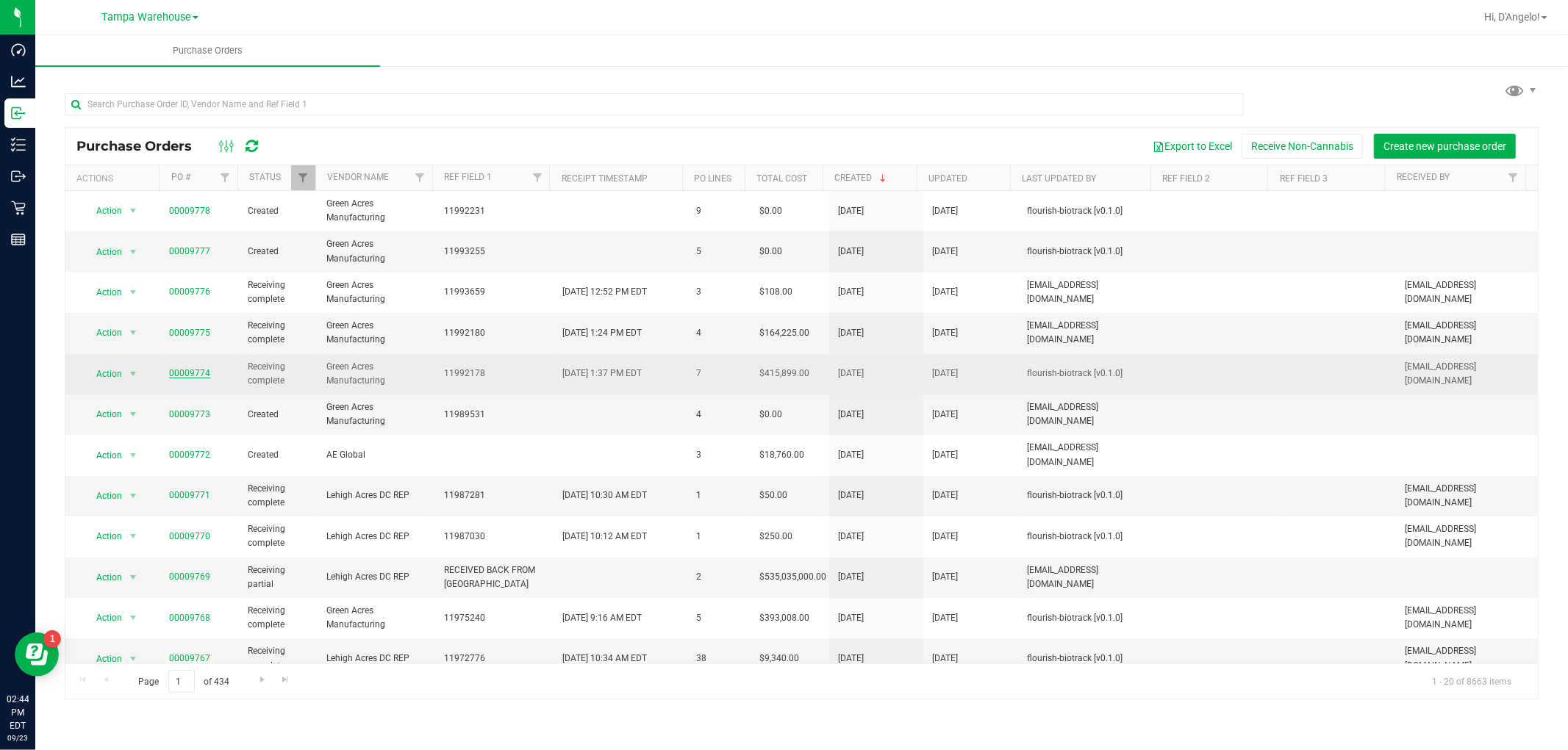
click at [195, 378] on link "00009774" at bounding box center [189, 374] width 41 height 10
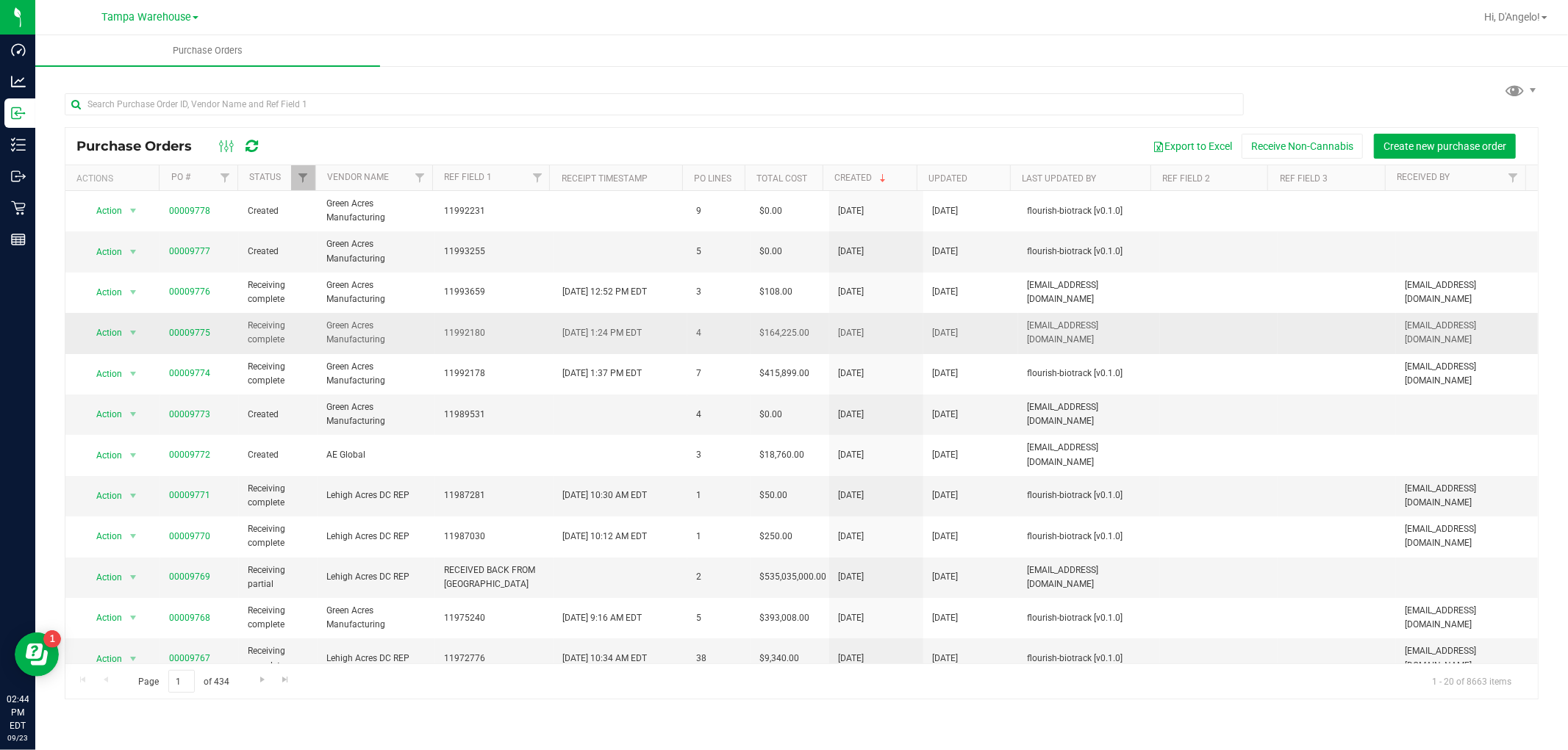
click at [192, 327] on span "00009775" at bounding box center [189, 333] width 41 height 14
click at [198, 333] on link "00009775" at bounding box center [189, 333] width 41 height 10
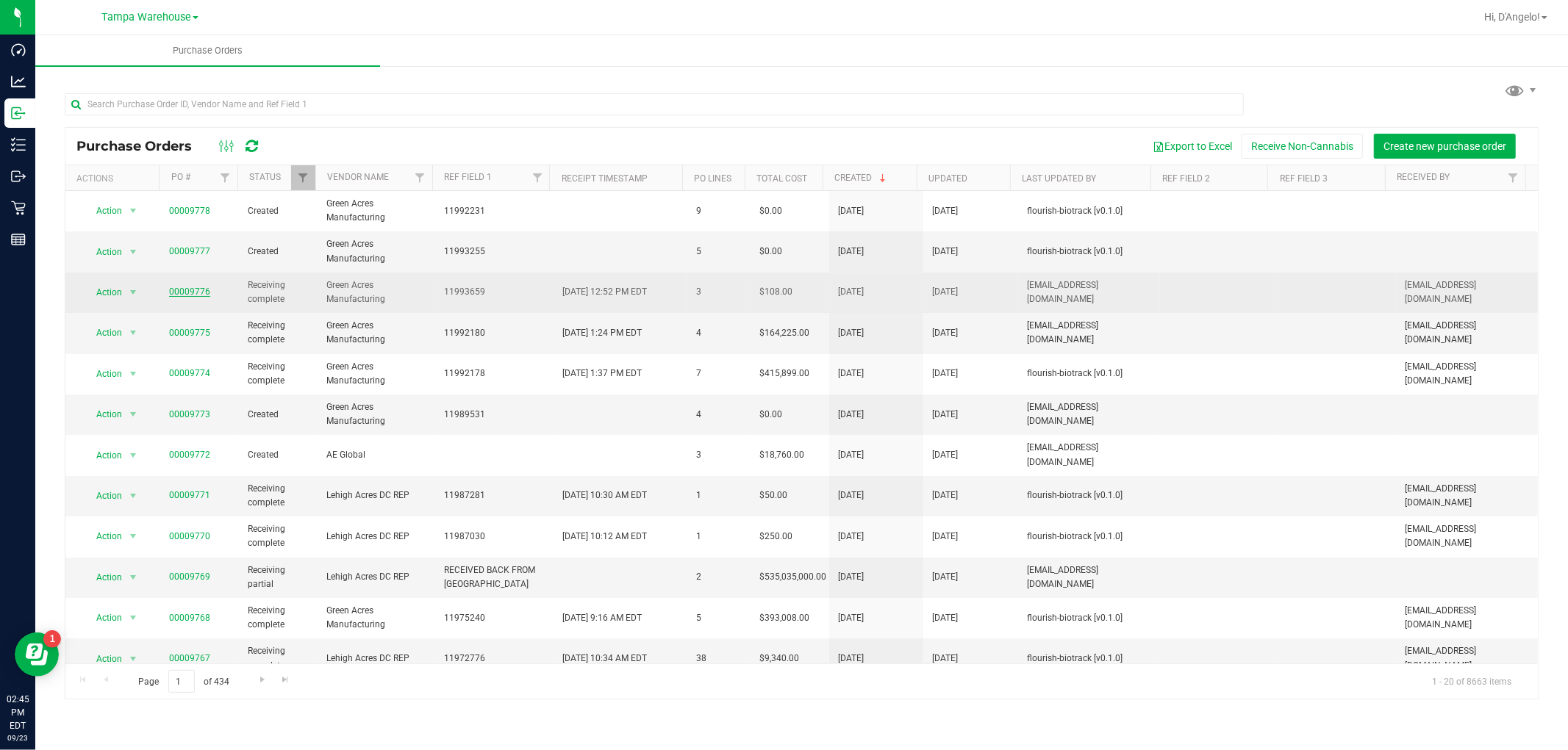
click at [204, 289] on link "00009776" at bounding box center [189, 292] width 41 height 10
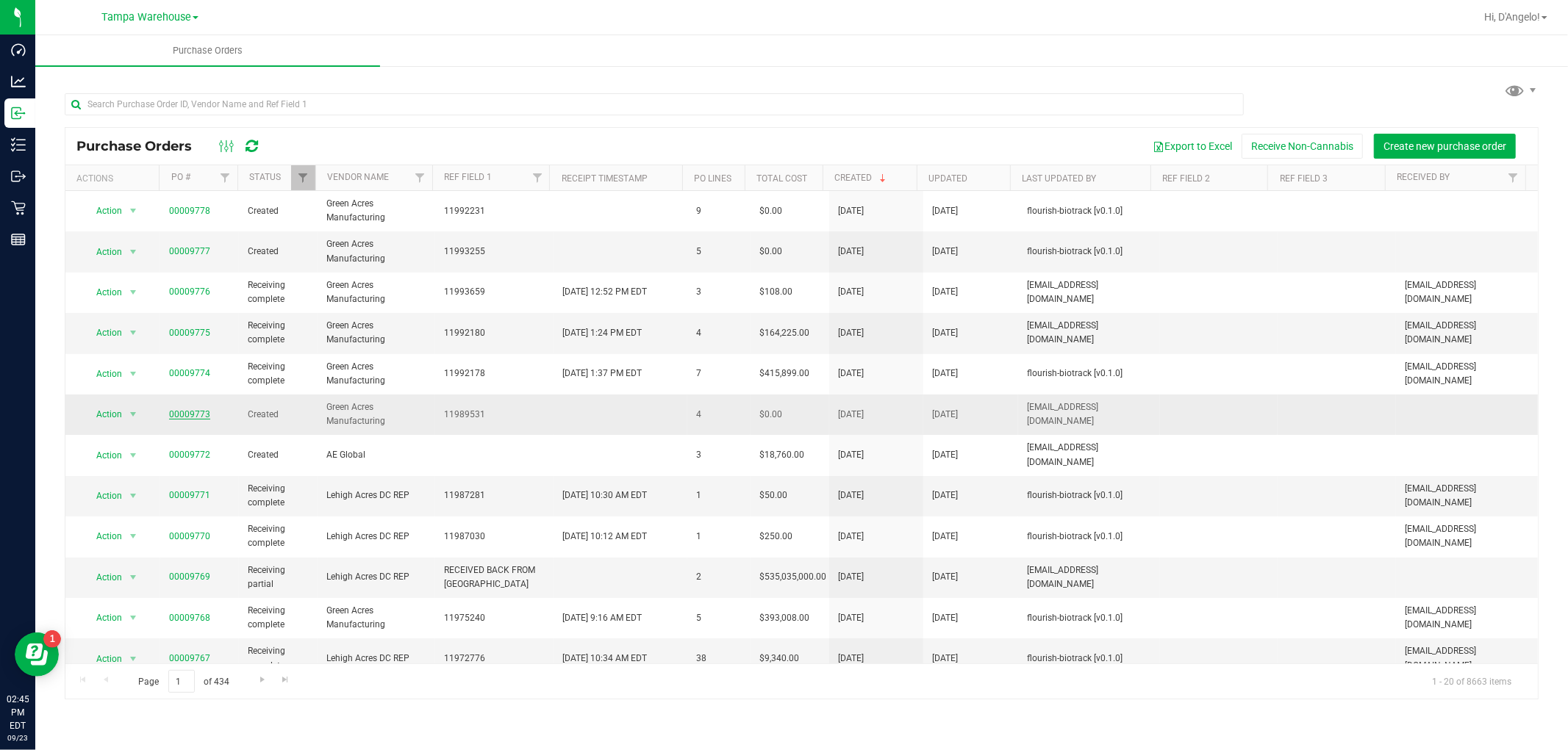
click at [187, 410] on link "00009773" at bounding box center [189, 415] width 41 height 10
click at [196, 250] on link "00009777" at bounding box center [189, 251] width 41 height 10
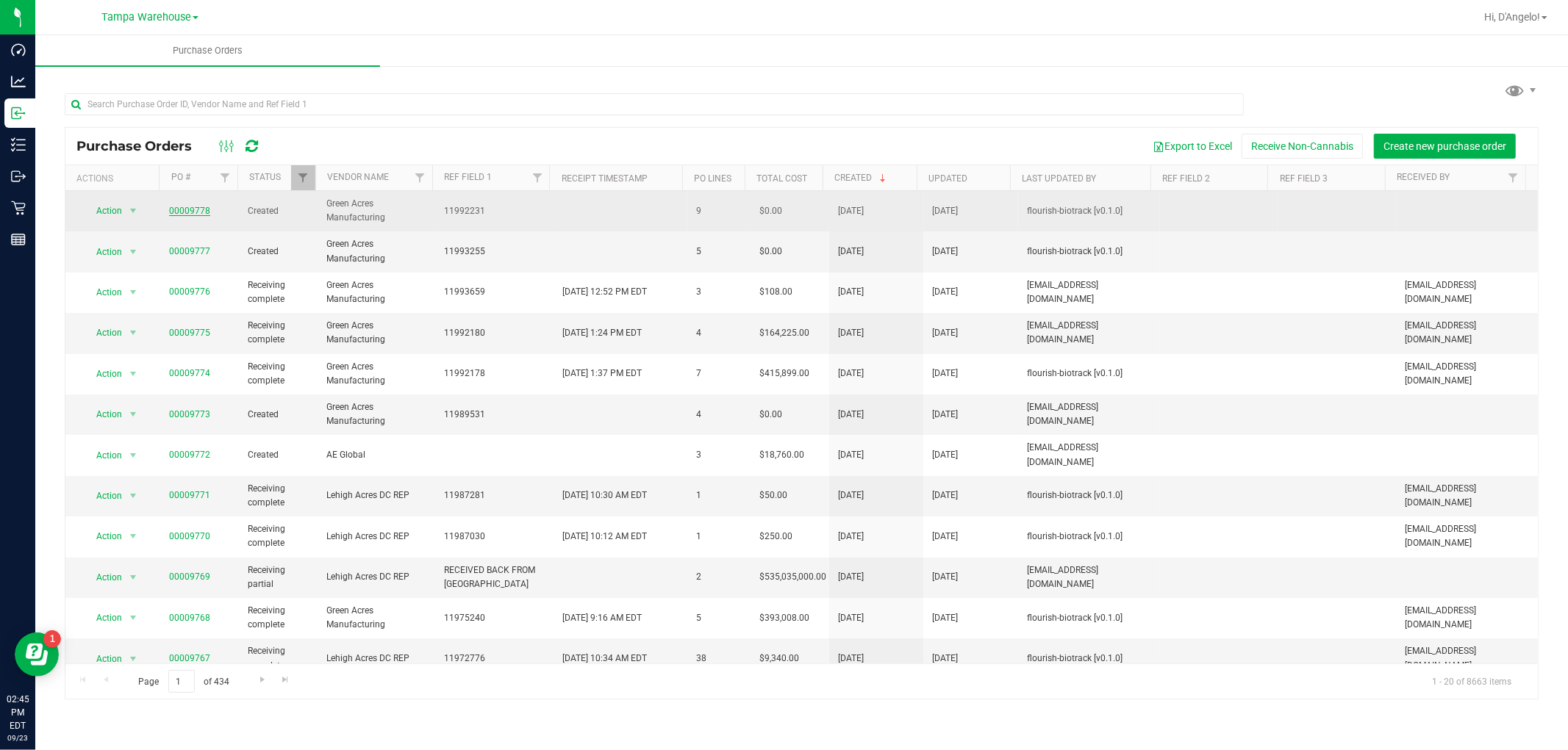
click at [204, 209] on link "00009778" at bounding box center [189, 211] width 41 height 10
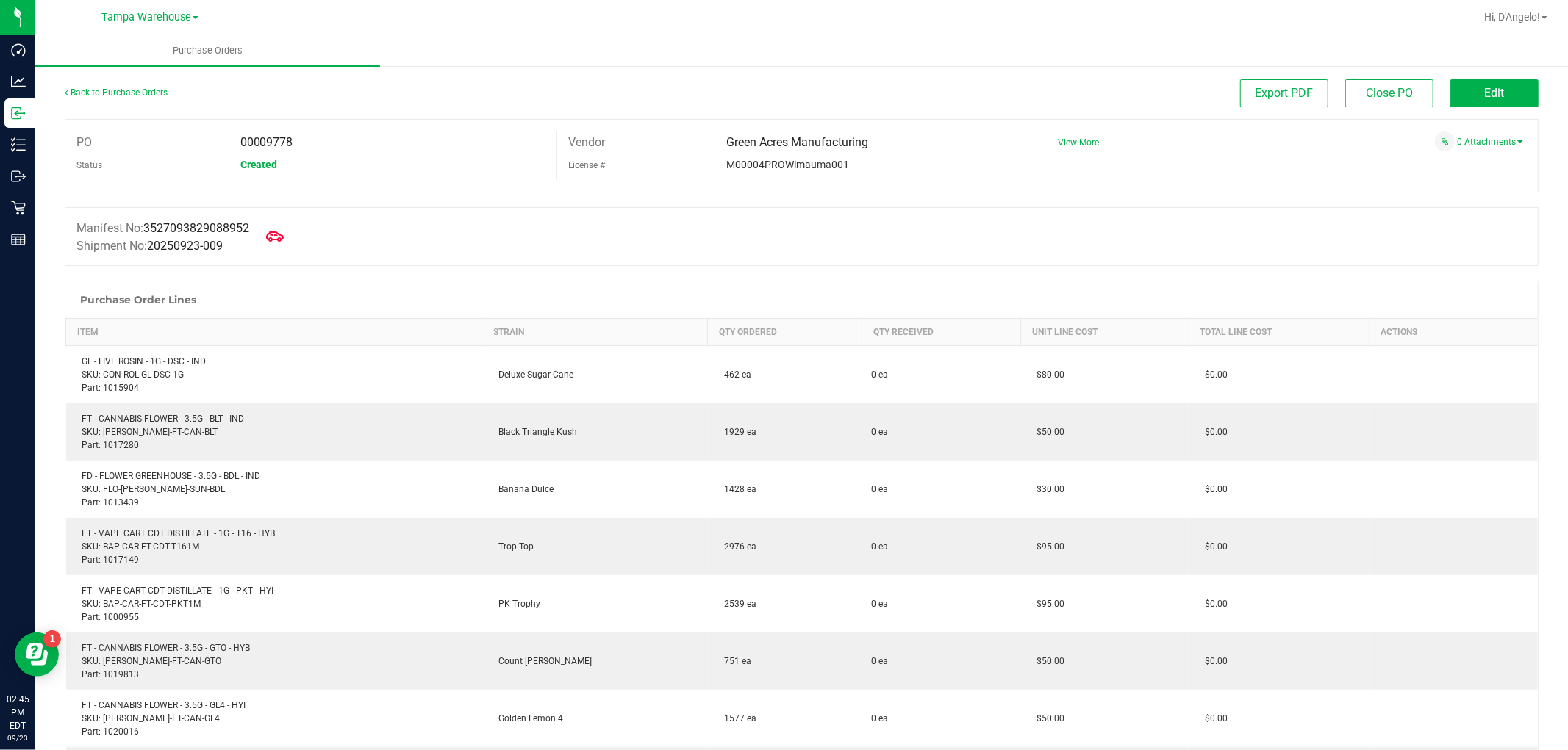
scroll to position [163, 0]
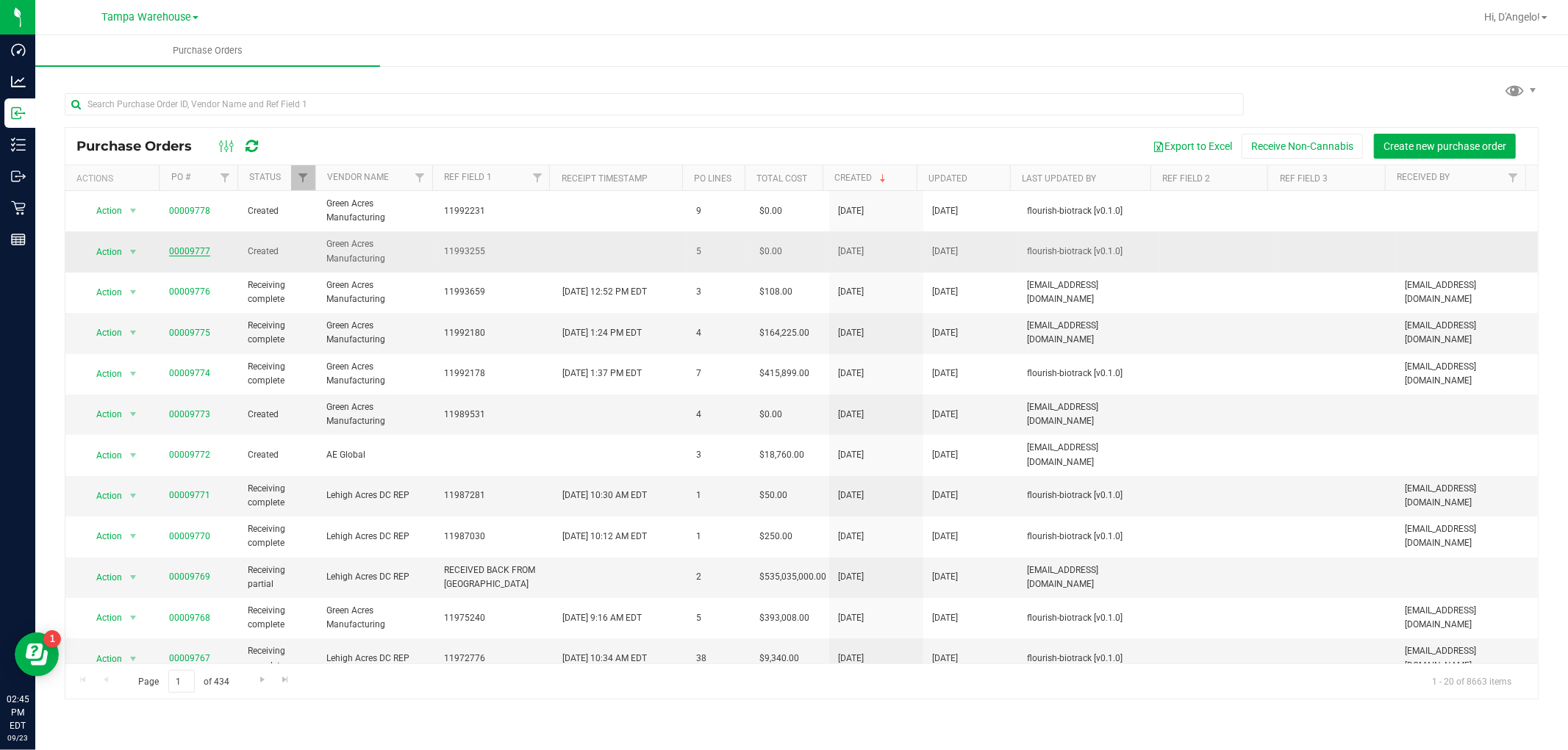
click at [184, 250] on link "00009777" at bounding box center [189, 251] width 41 height 10
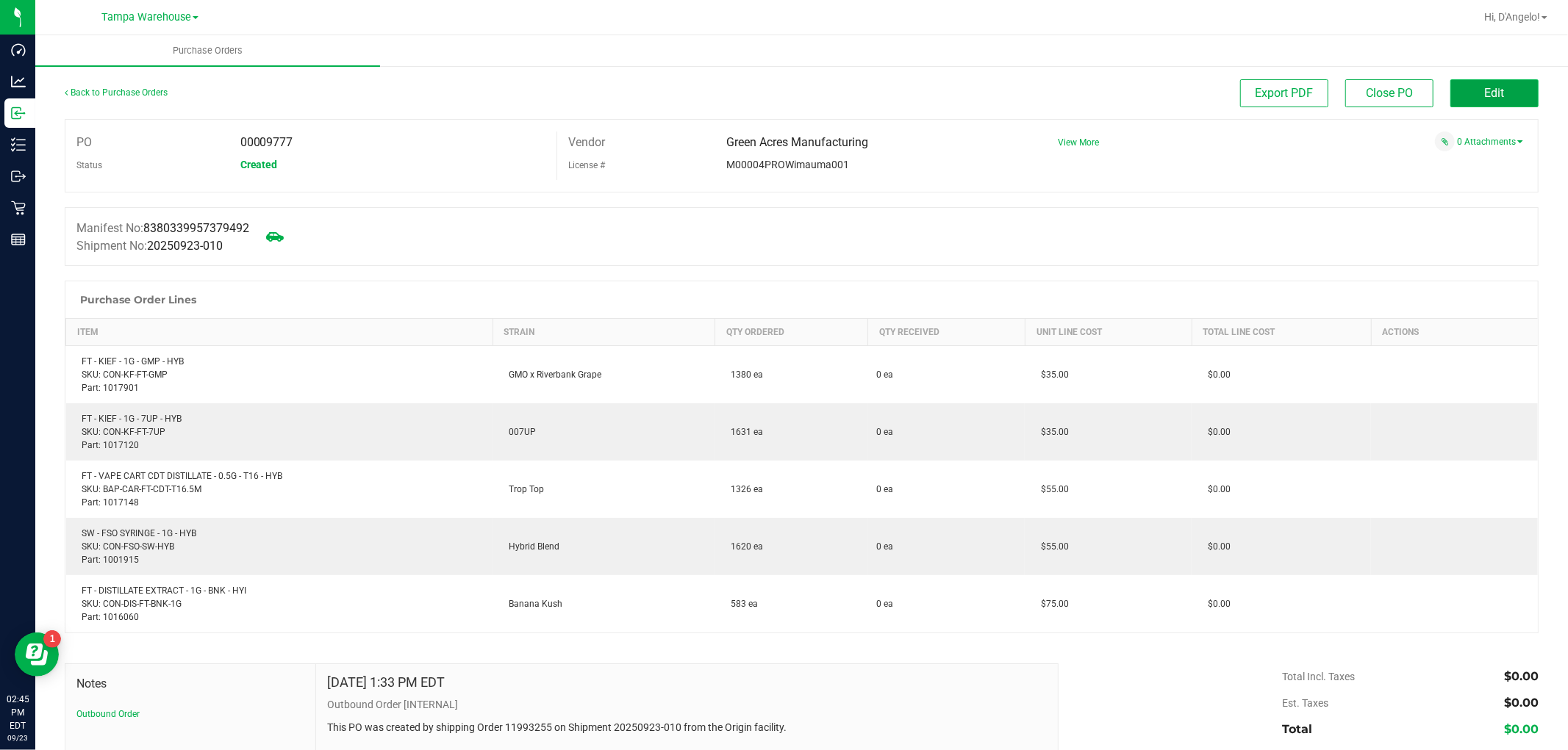
click at [1484, 91] on span "Edit" at bounding box center [1494, 92] width 20 height 14
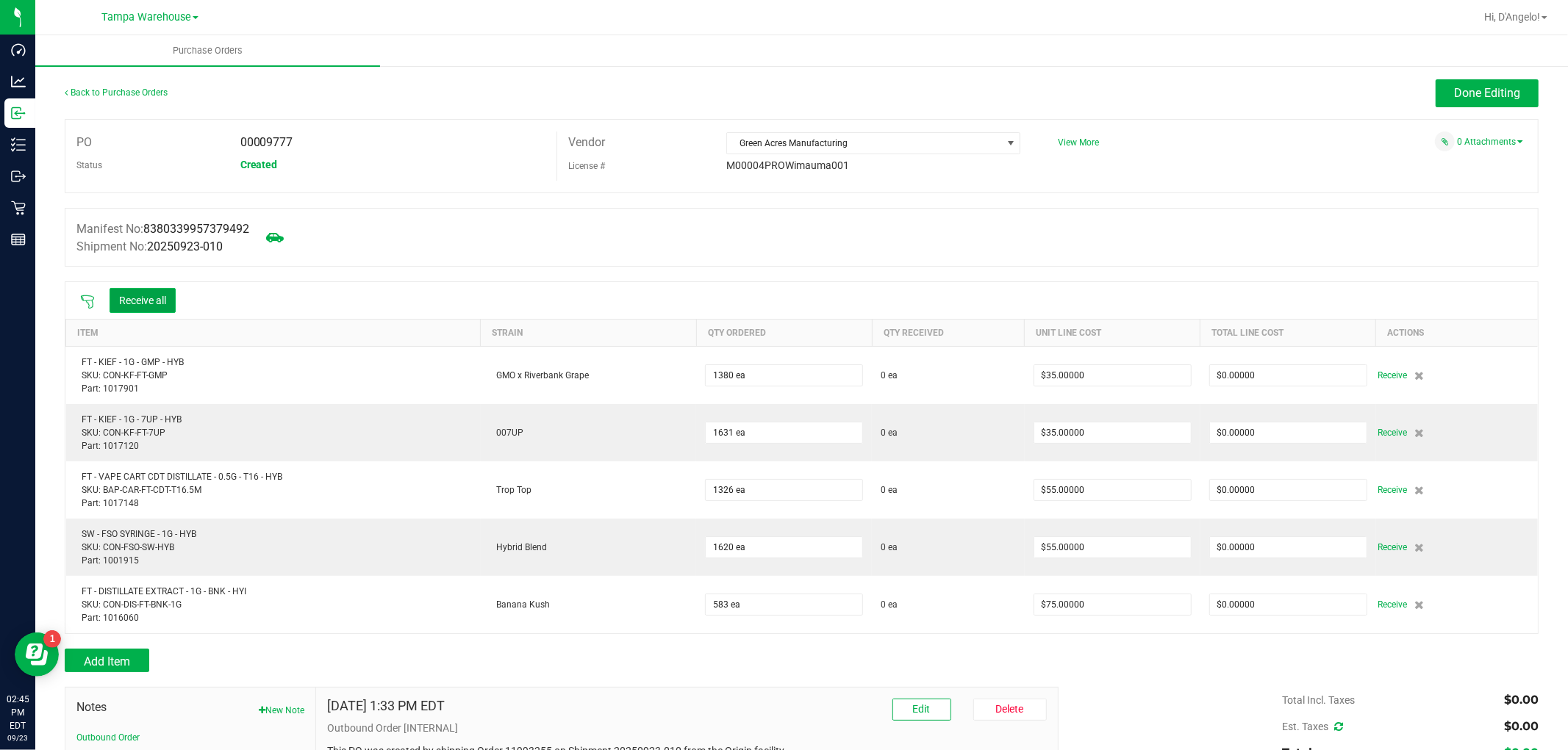
click at [134, 300] on button "Receive all" at bounding box center [142, 300] width 66 height 25
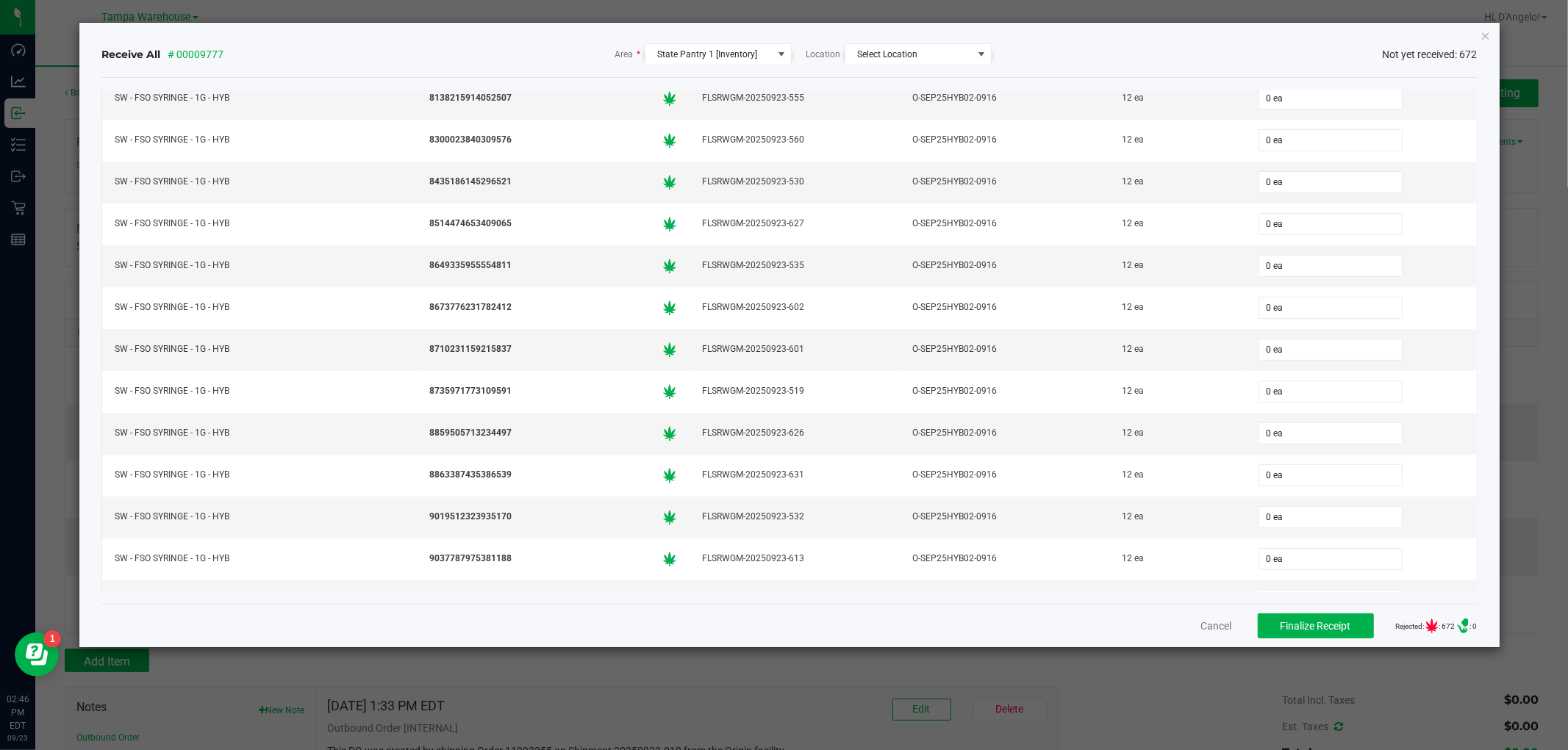
scroll to position [27825, 0]
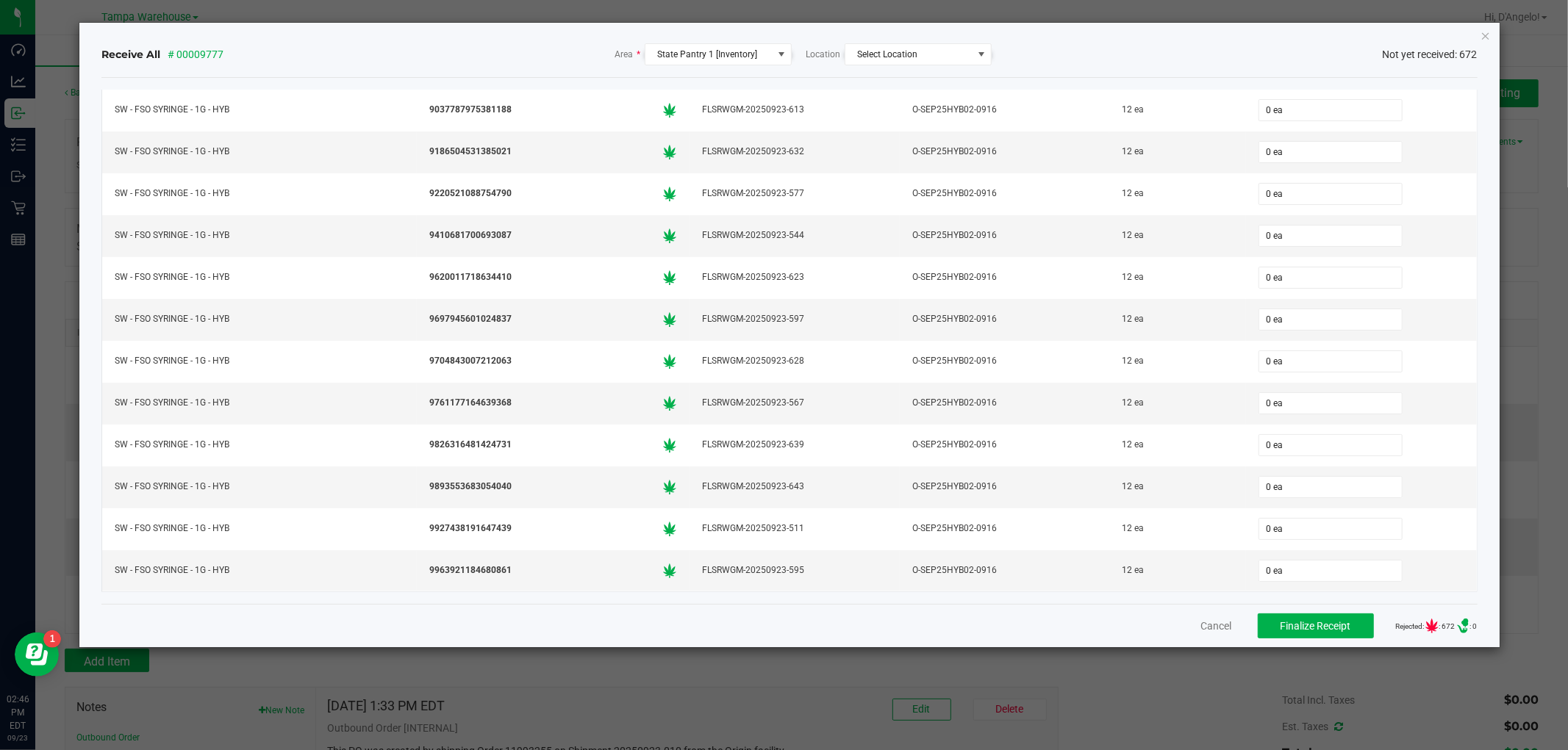
click at [1478, 45] on div "Receive All # 00009777 Area * State Pantry 1 [Inventory] Location Select Locati…" at bounding box center [789, 335] width 1420 height 625
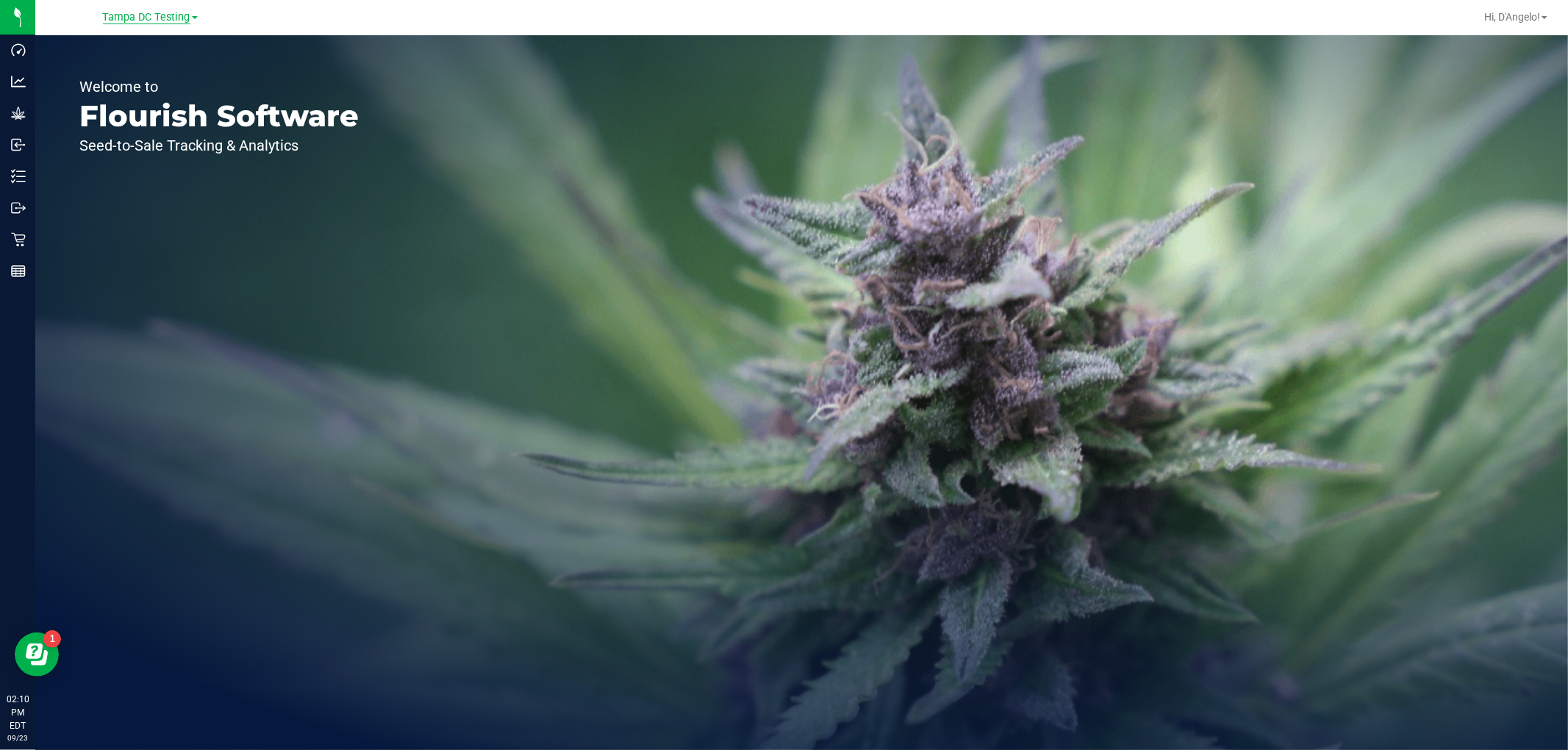
click at [175, 19] on span "Tampa DC Testing" at bounding box center [146, 18] width 87 height 13
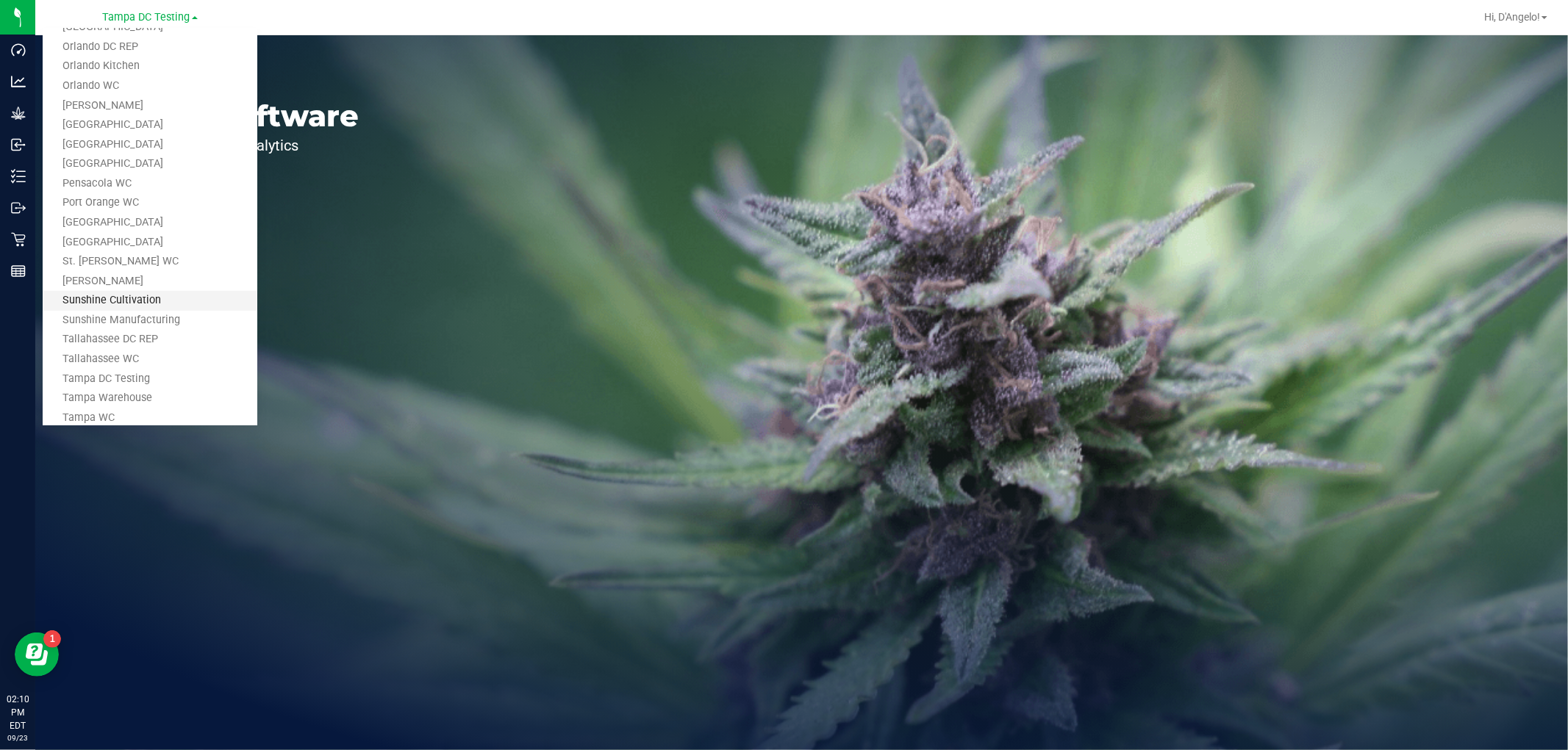
scroll to position [663, 0]
click at [119, 306] on link "Tampa Warehouse" at bounding box center [150, 306] width 215 height 20
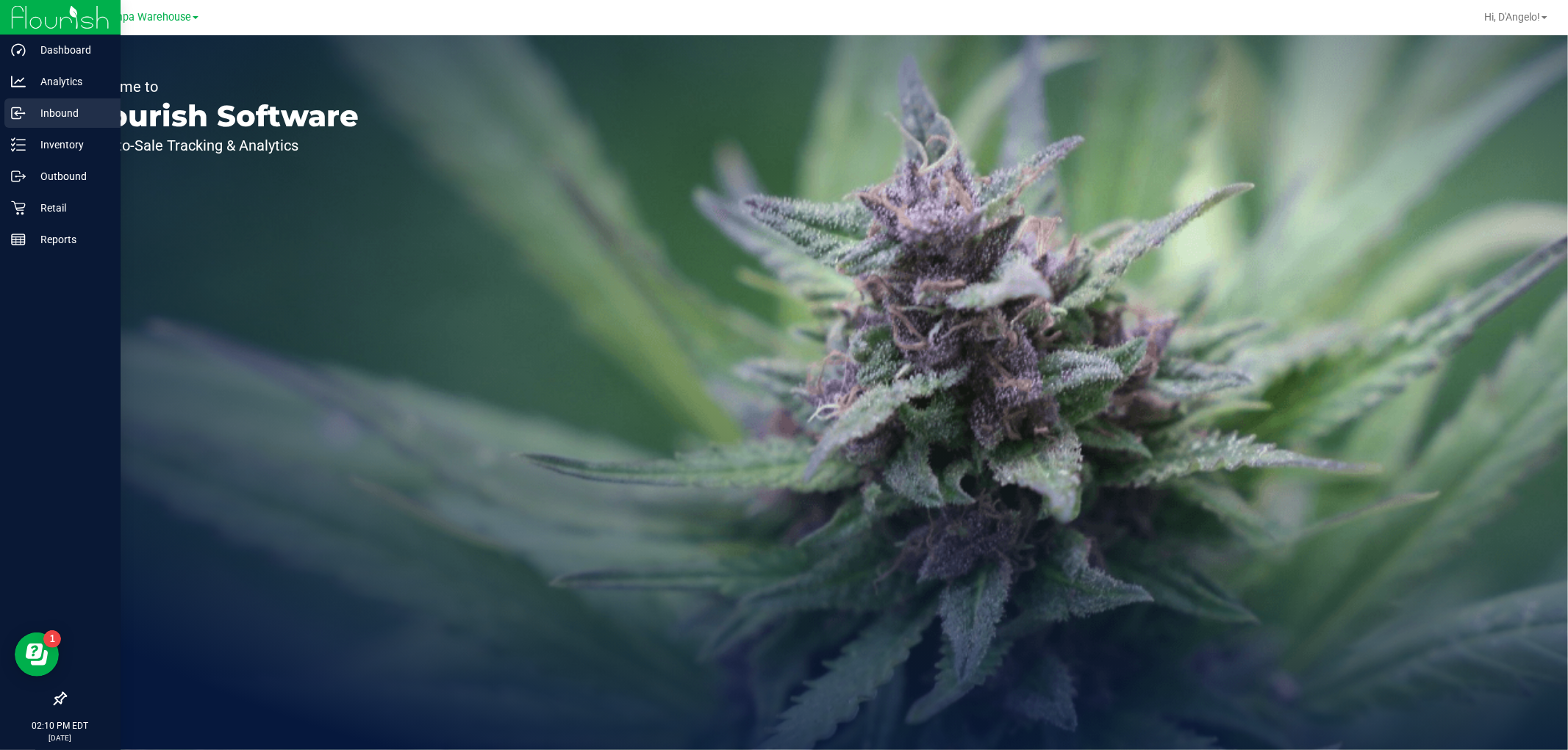
click at [26, 122] on div "Inbound" at bounding box center [63, 113] width 116 height 29
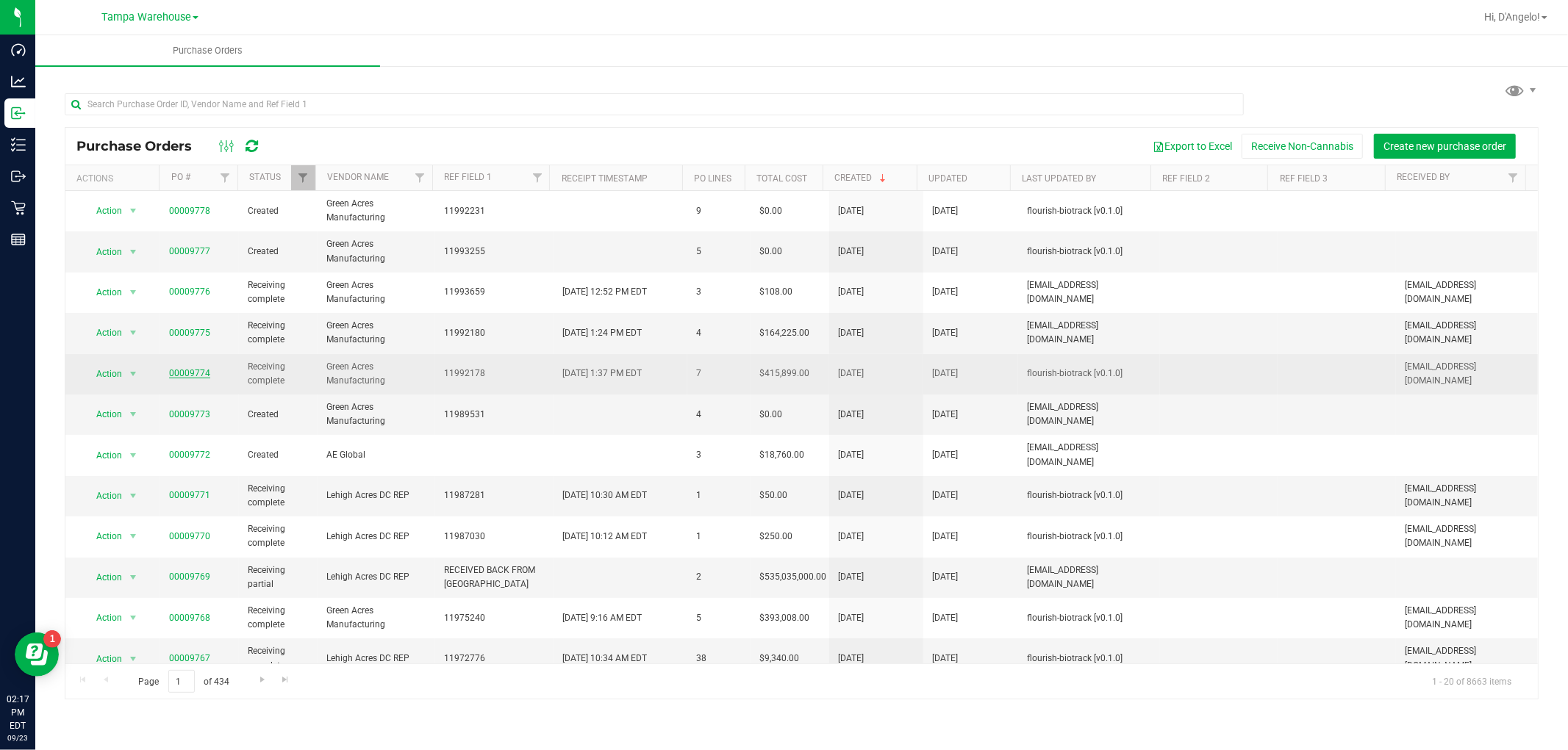
click at [170, 376] on link "00009774" at bounding box center [189, 374] width 41 height 10
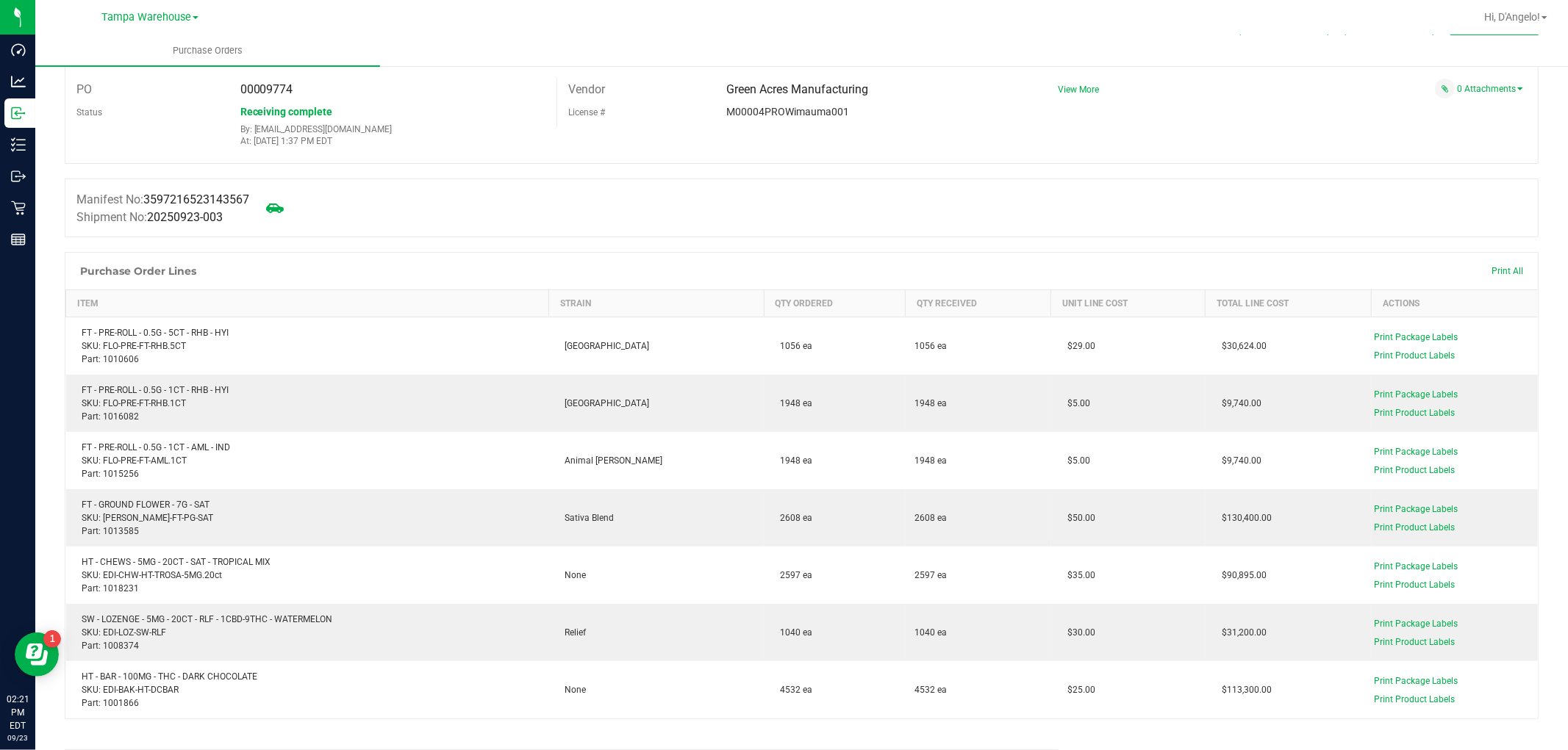
scroll to position [81, 0]
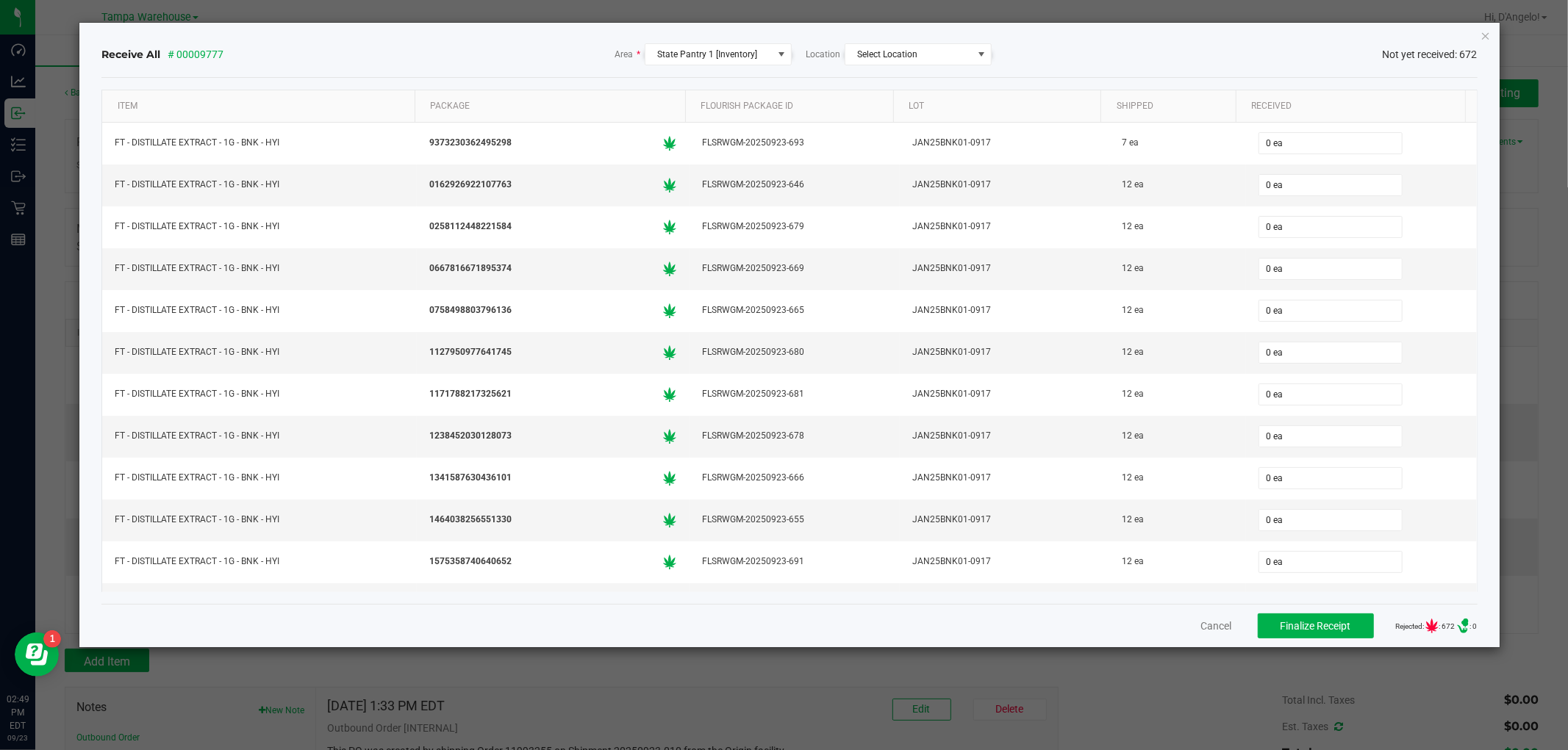
scroll to position [27825, 0]
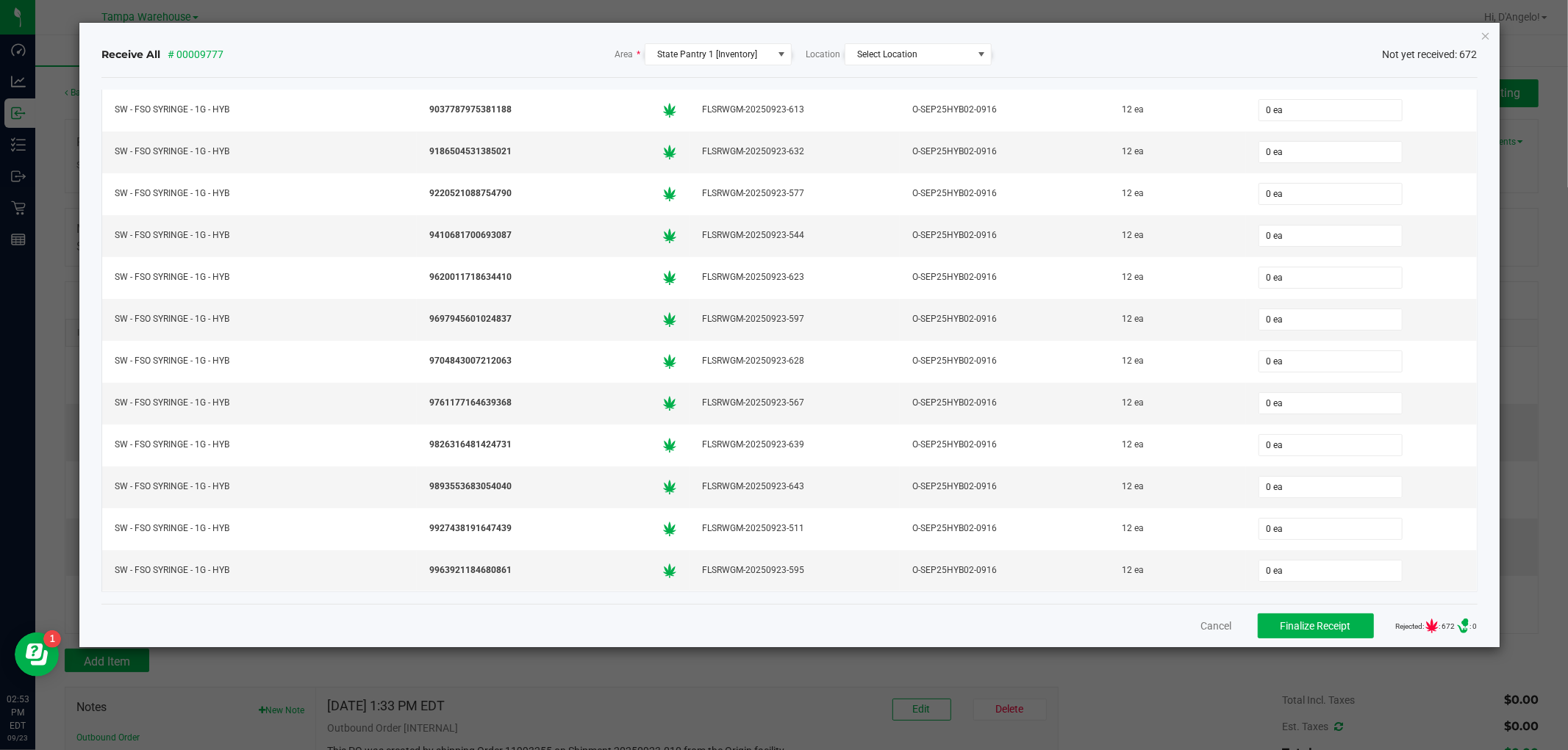
click at [1482, 34] on icon "Close" at bounding box center [1485, 35] width 10 height 18
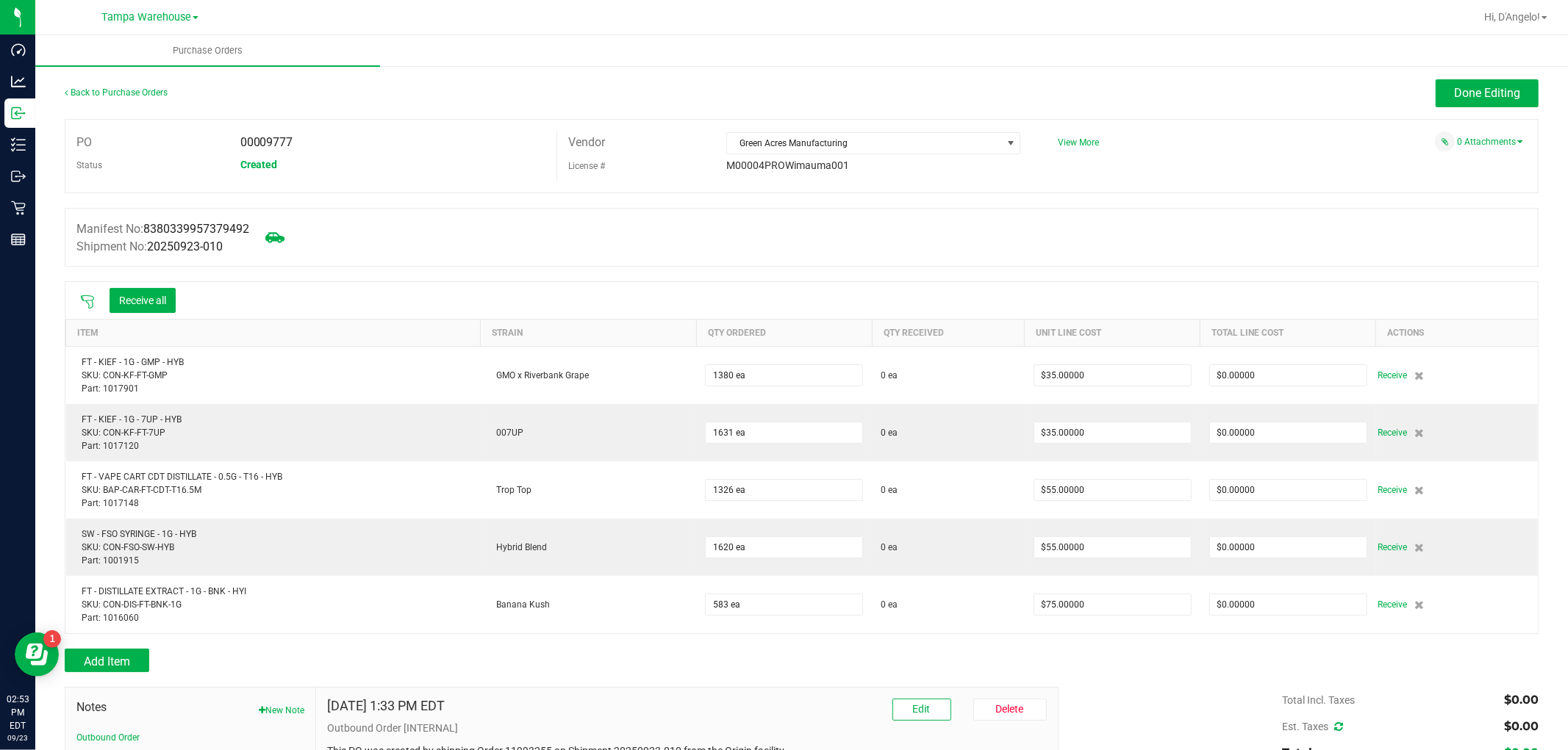
click at [276, 241] on icon at bounding box center [275, 238] width 19 height 19
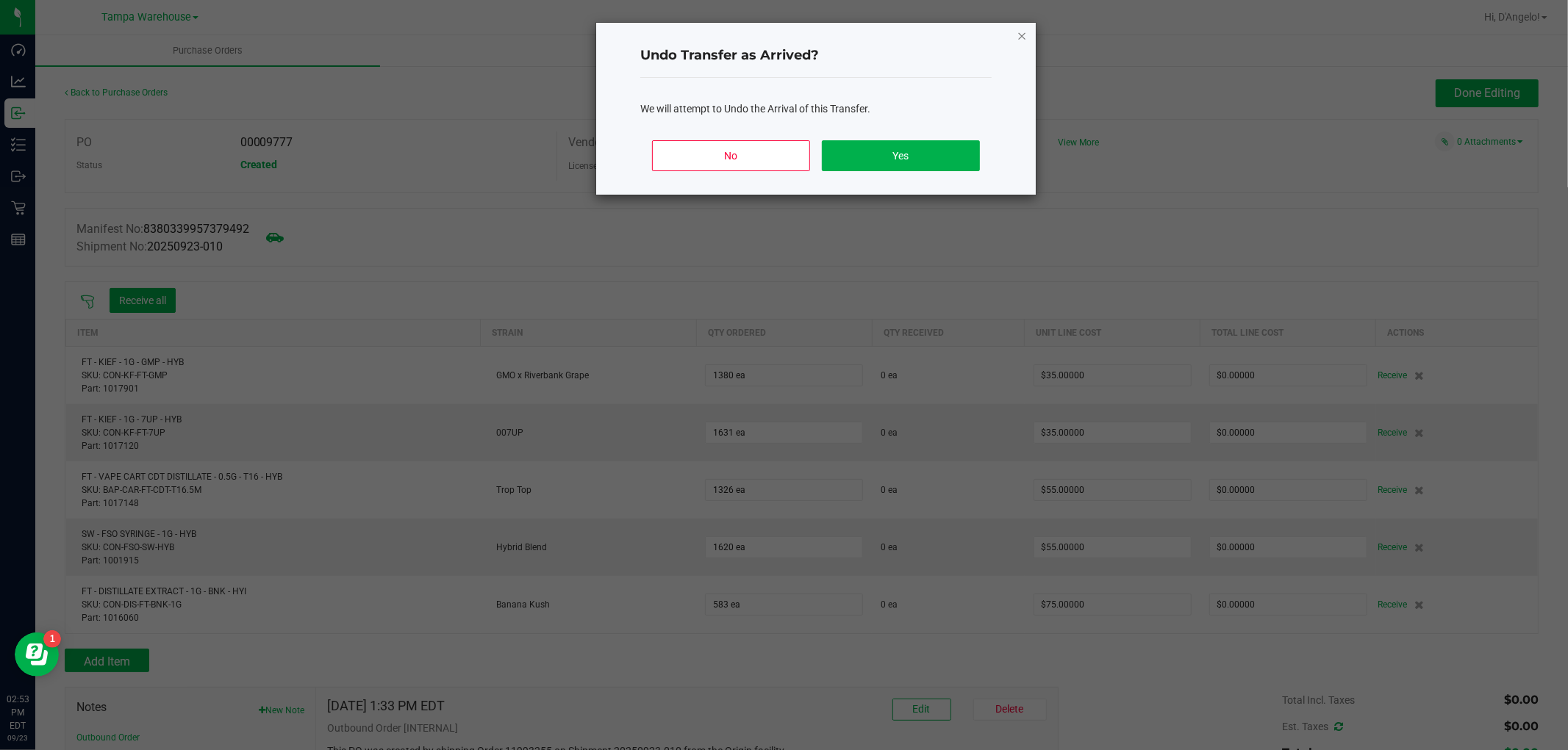
click at [1018, 34] on icon "Close" at bounding box center [1021, 35] width 10 height 18
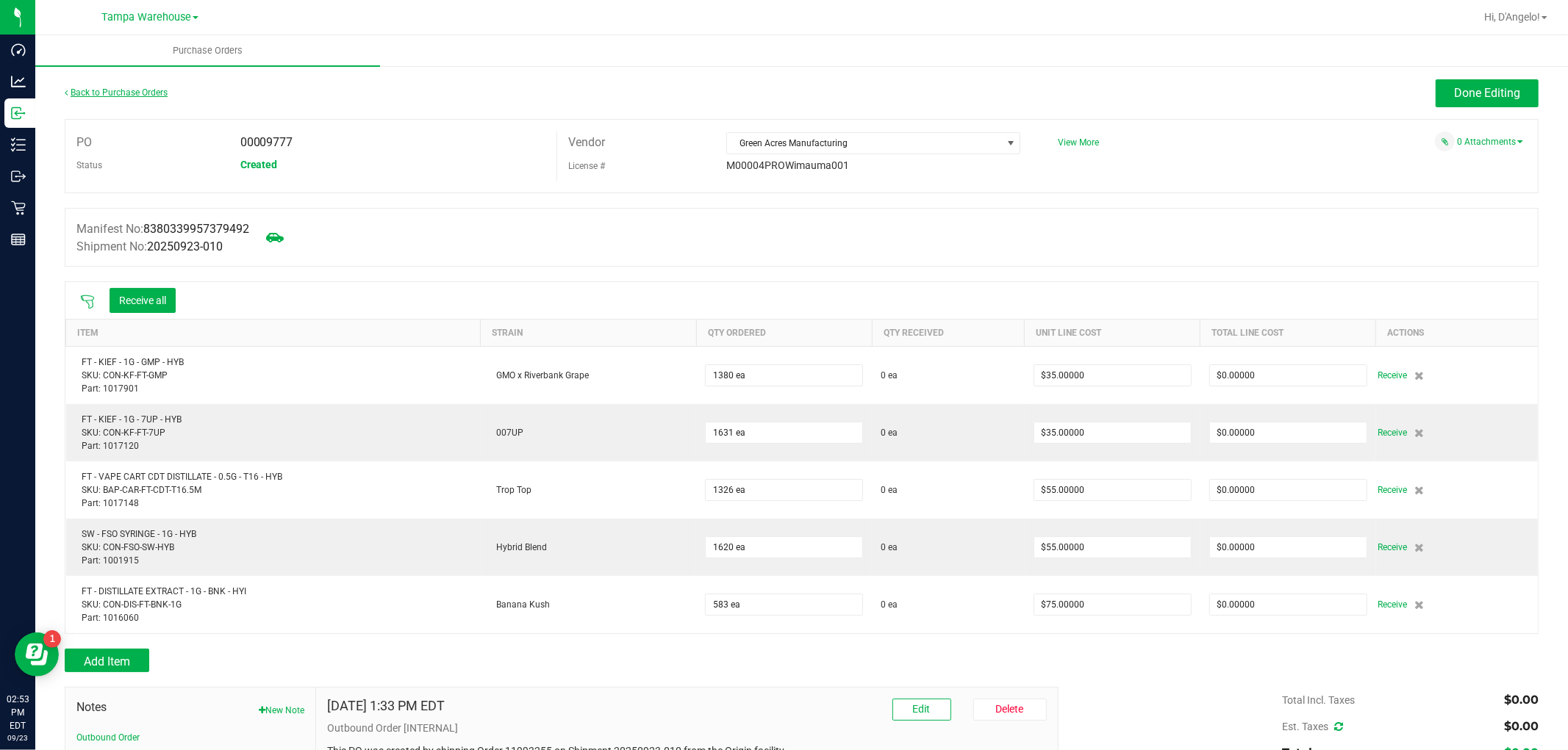
click at [148, 93] on link "Back to Purchase Orders" at bounding box center [116, 92] width 103 height 10
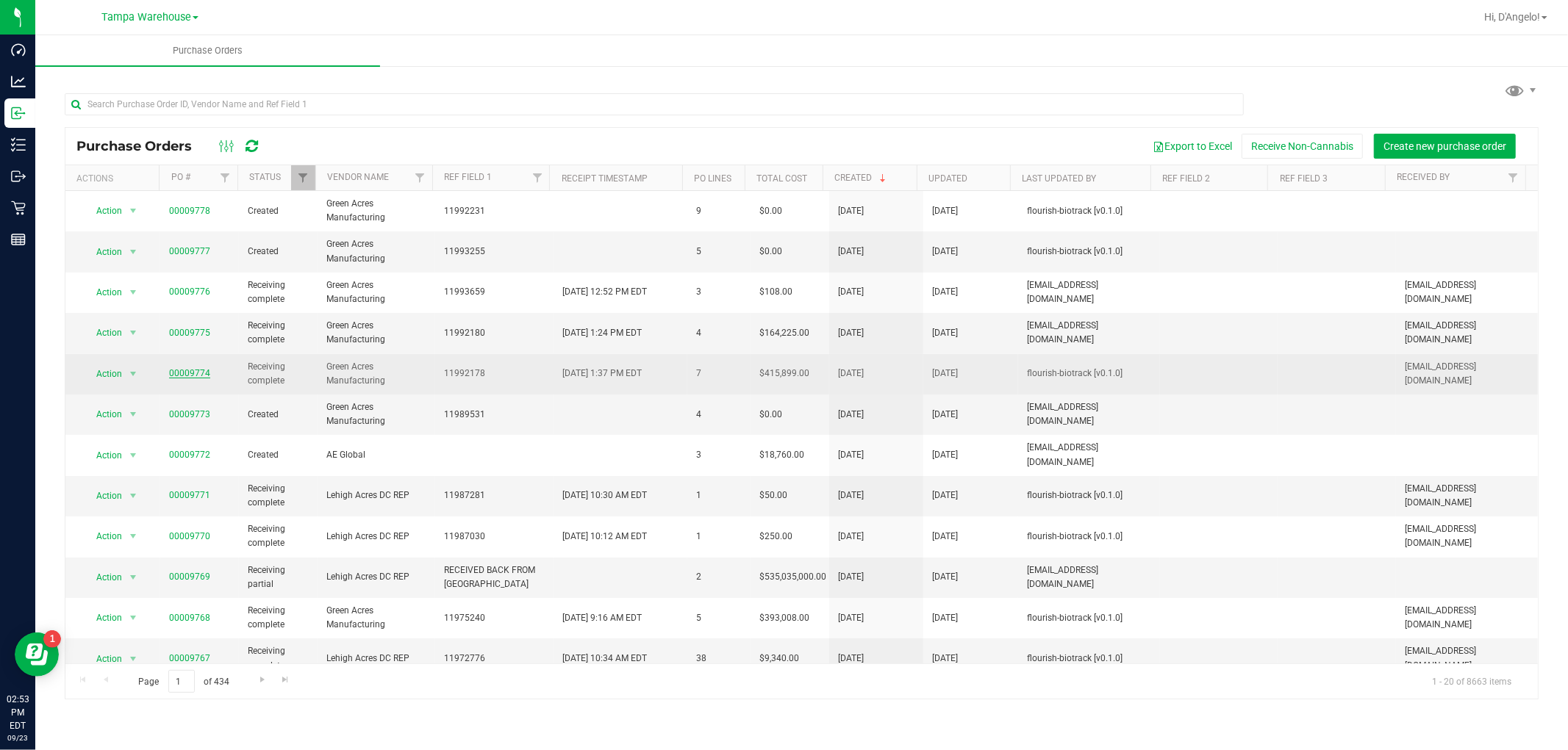
click at [198, 377] on link "00009774" at bounding box center [189, 374] width 41 height 10
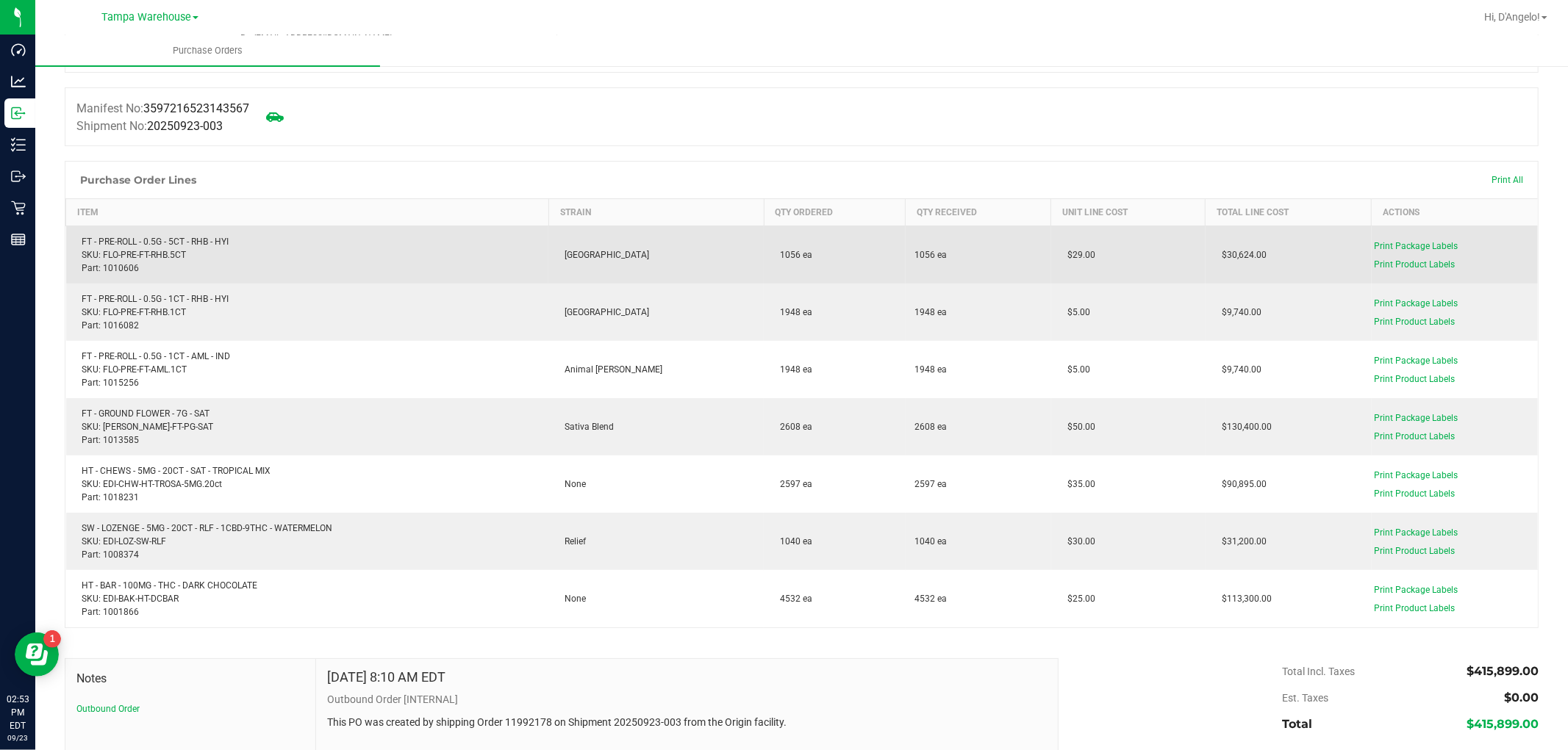
scroll to position [163, 0]
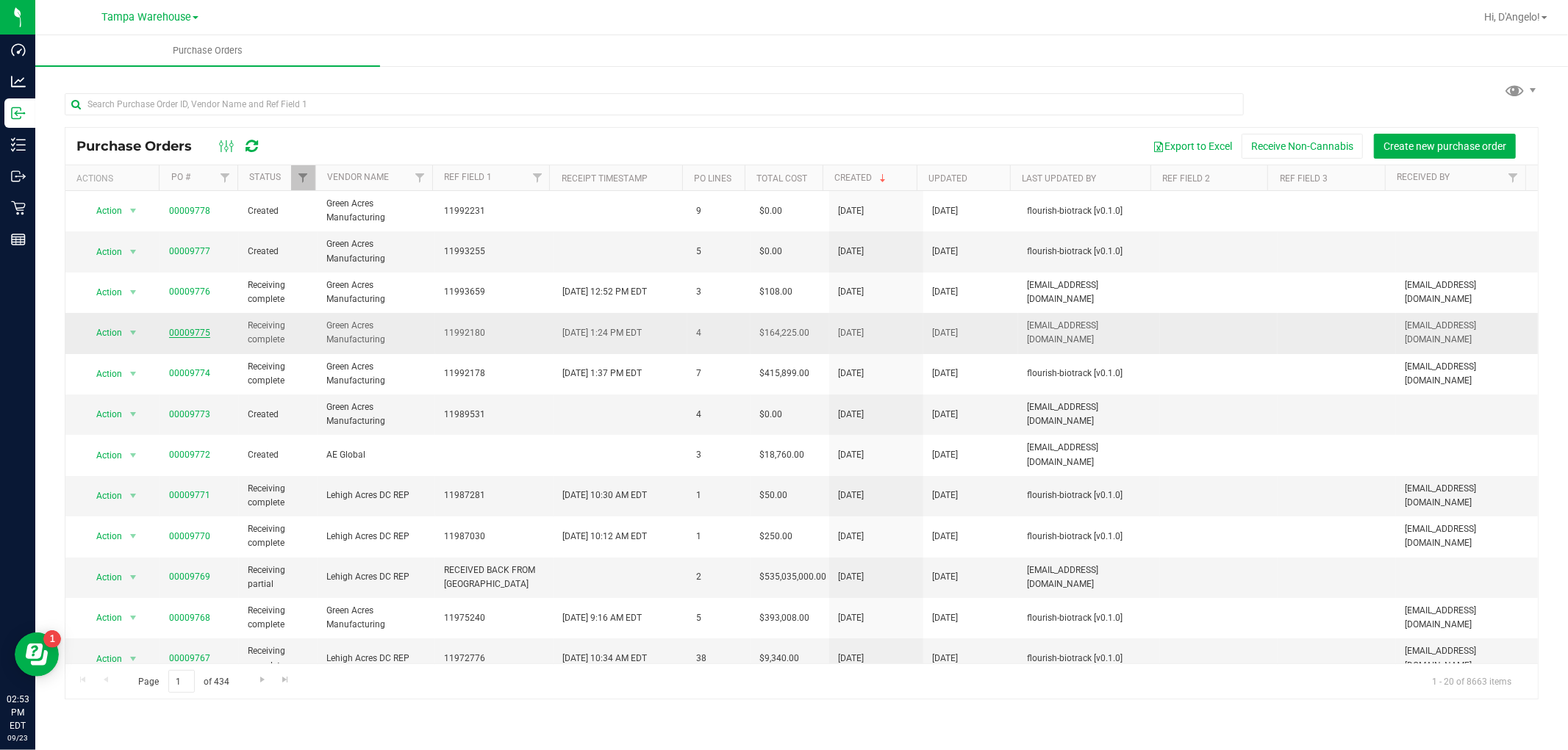
click at [191, 334] on link "00009775" at bounding box center [189, 333] width 41 height 10
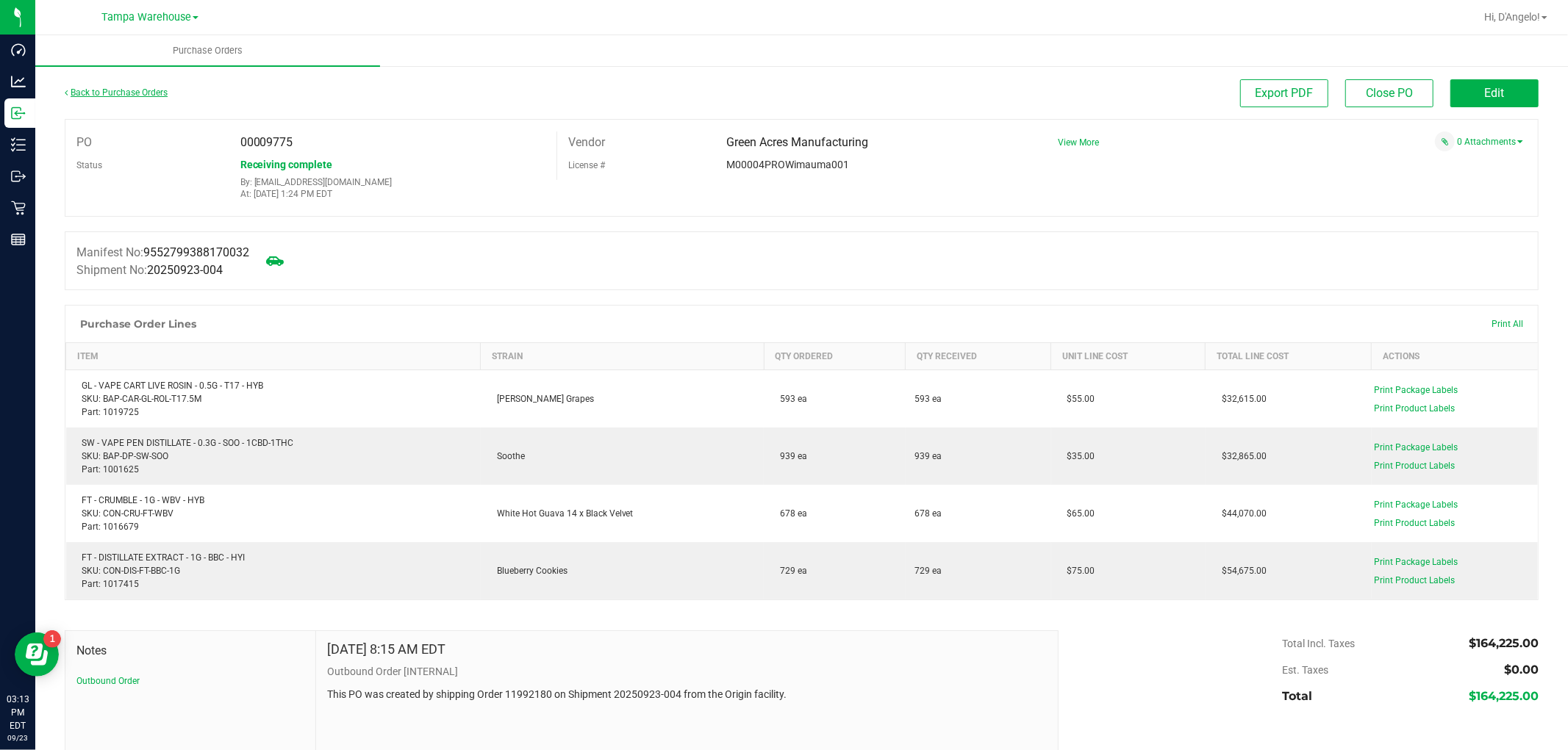
click at [139, 89] on link "Back to Purchase Orders" at bounding box center [116, 92] width 103 height 10
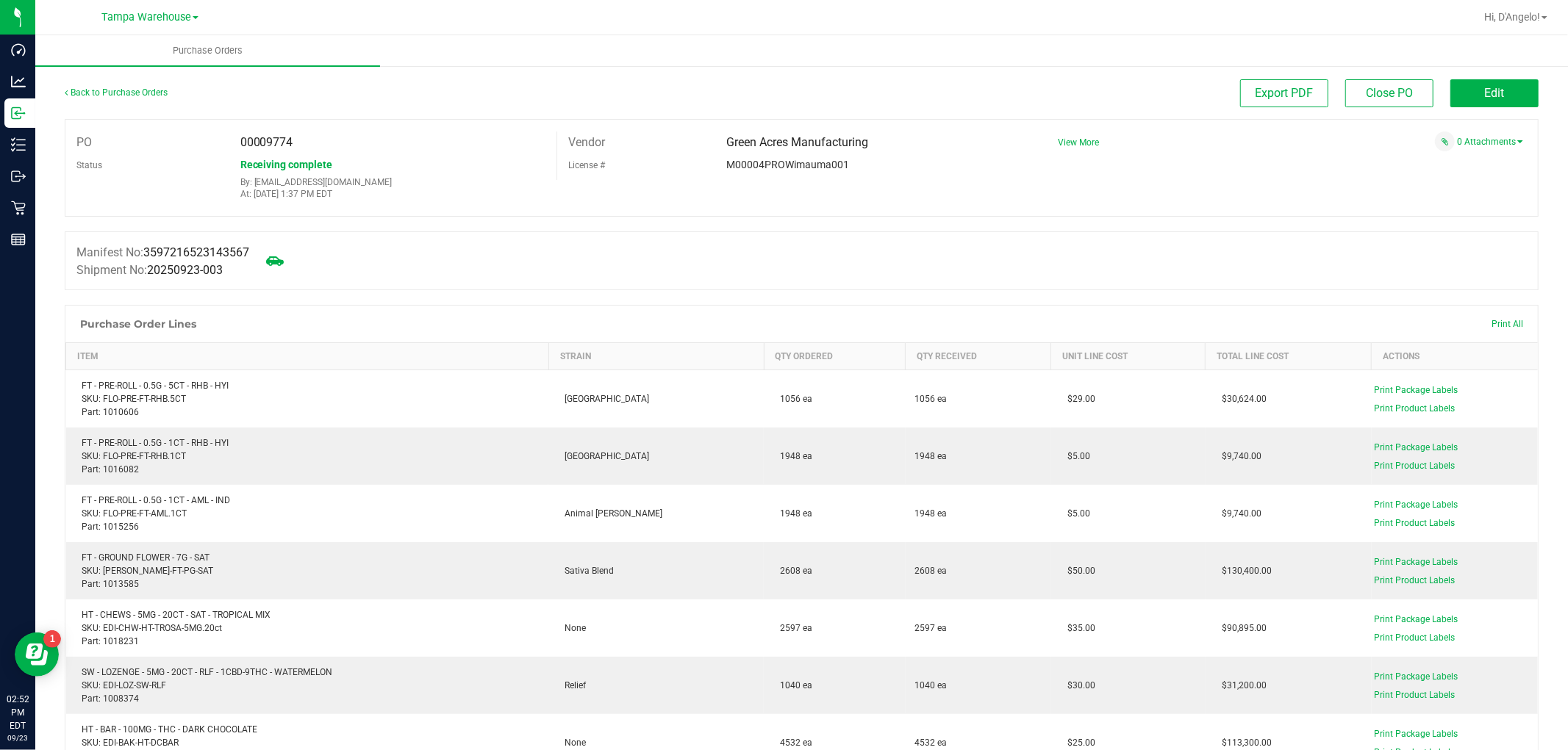
scroll to position [81, 0]
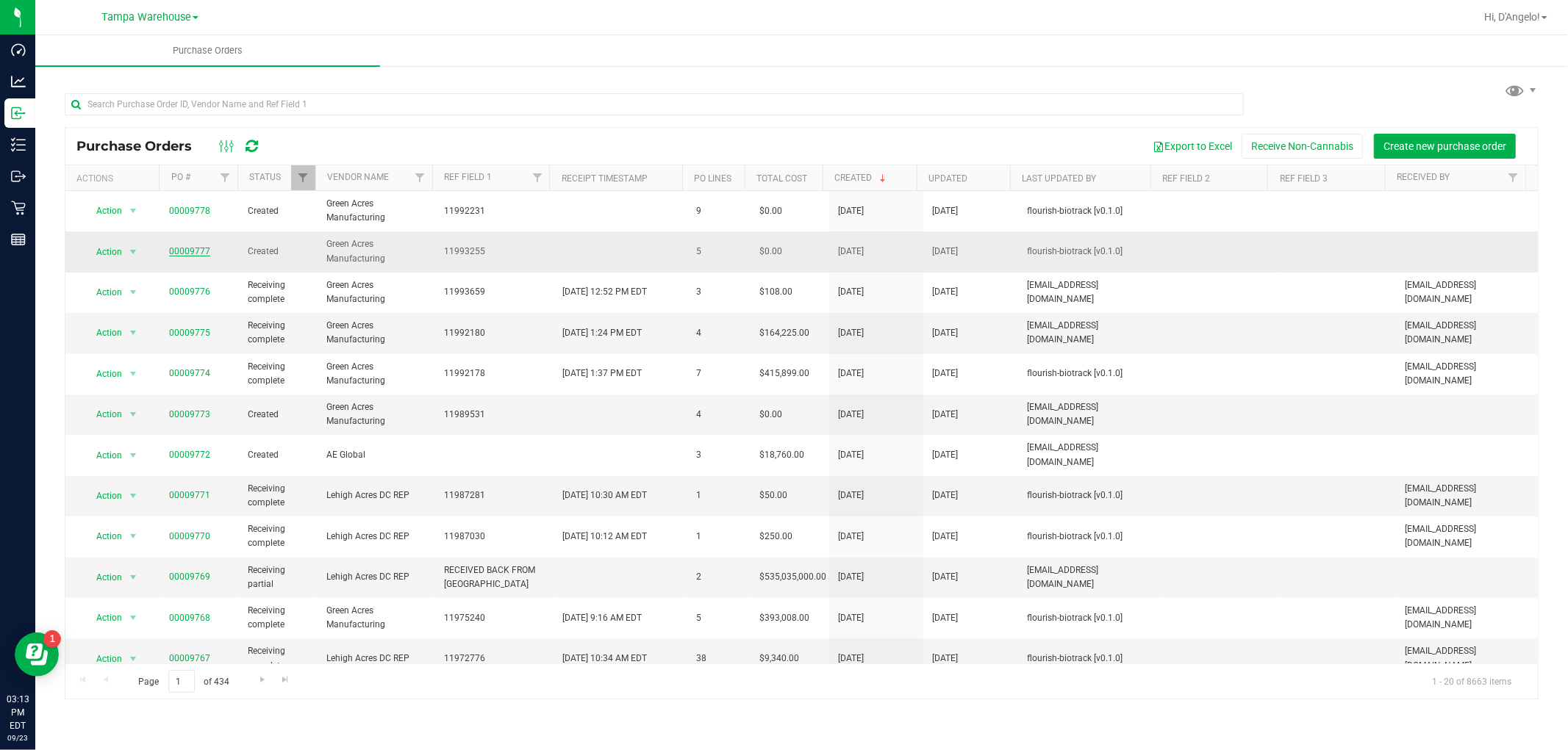
click at [181, 247] on link "00009777" at bounding box center [189, 251] width 41 height 10
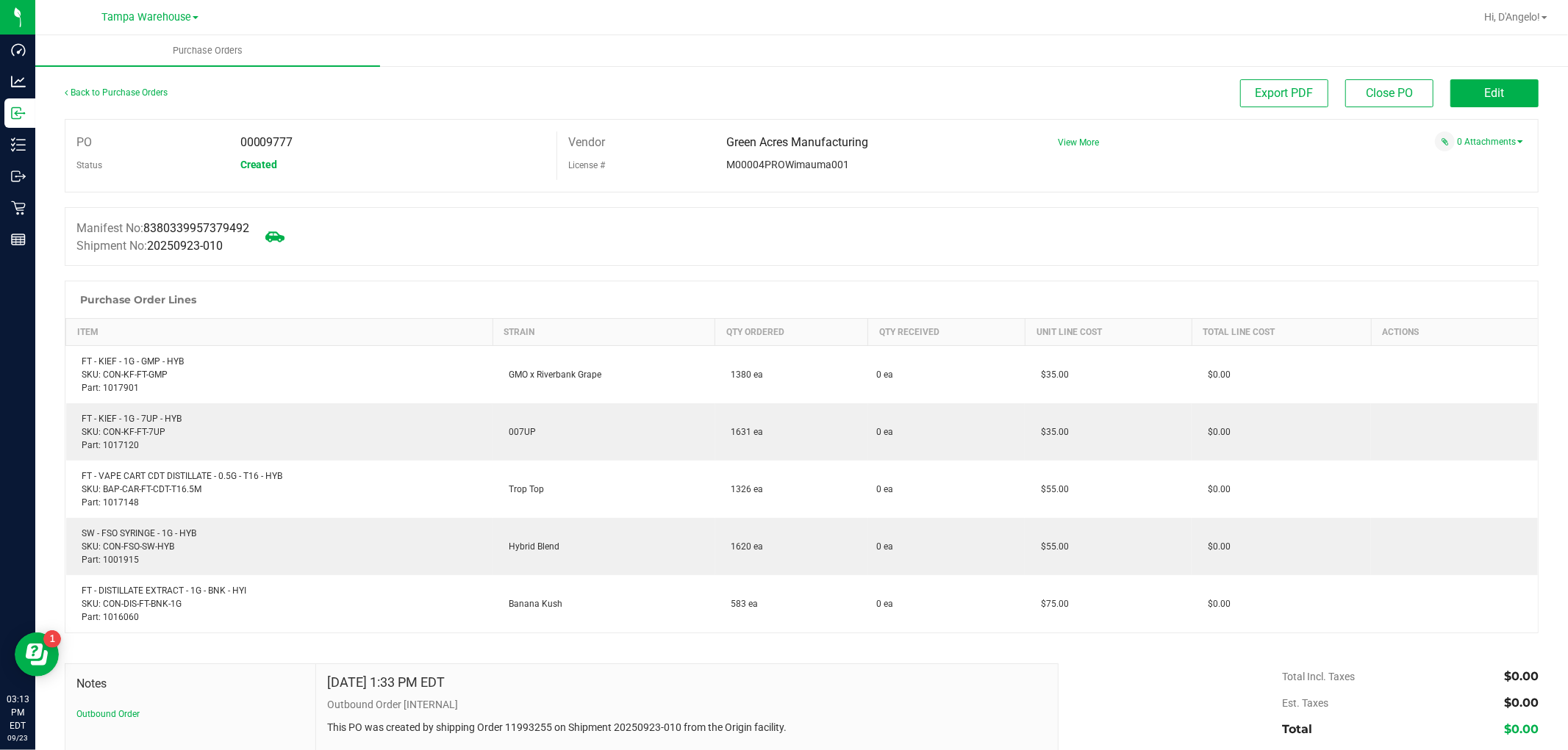
click at [276, 243] on icon at bounding box center [275, 237] width 19 height 19
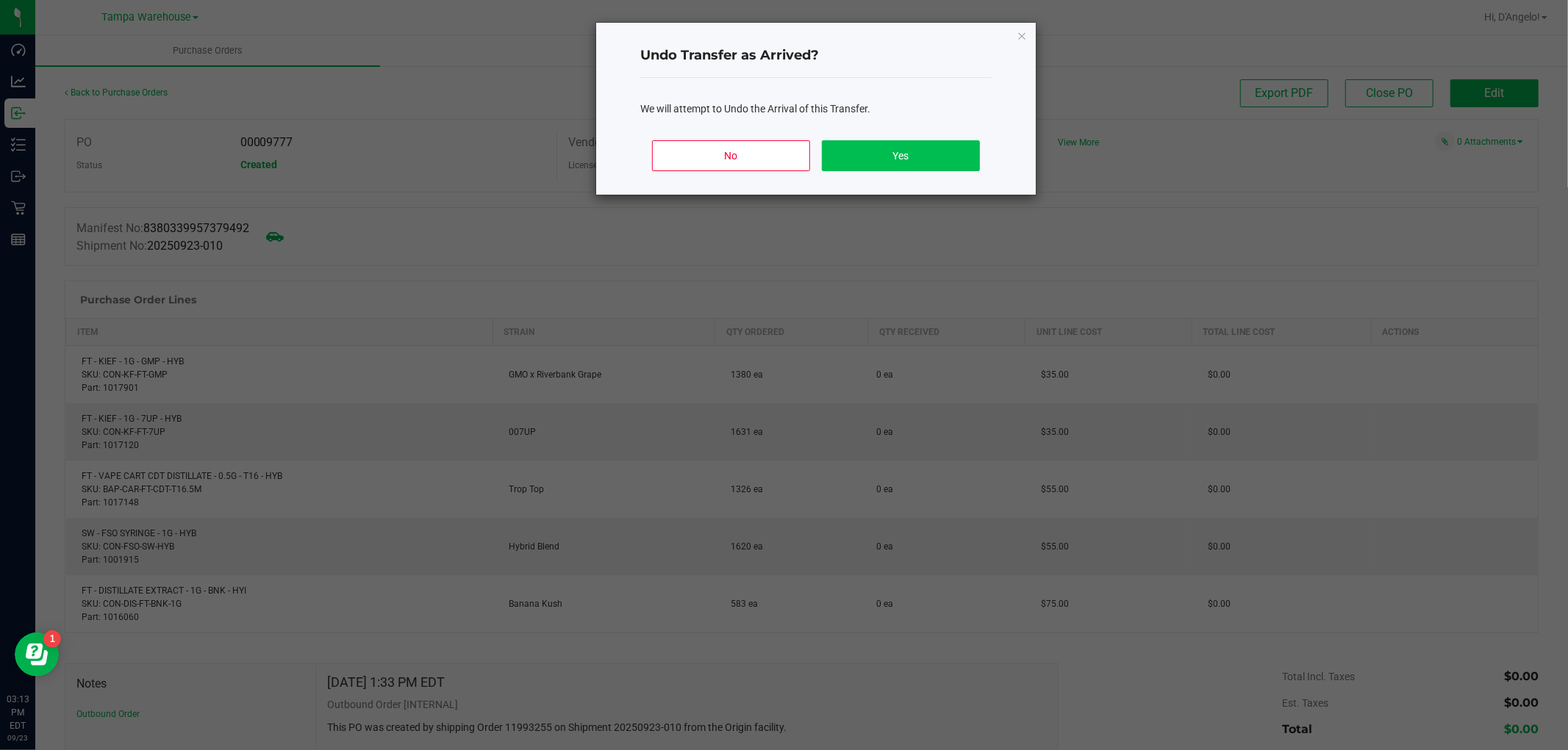
drag, startPoint x: 987, startPoint y: 157, endPoint x: 973, endPoint y: 160, distance: 14.3
click at [985, 157] on div "No Yes" at bounding box center [816, 162] width 351 height 66
click at [961, 167] on button "Yes" at bounding box center [901, 155] width 158 height 31
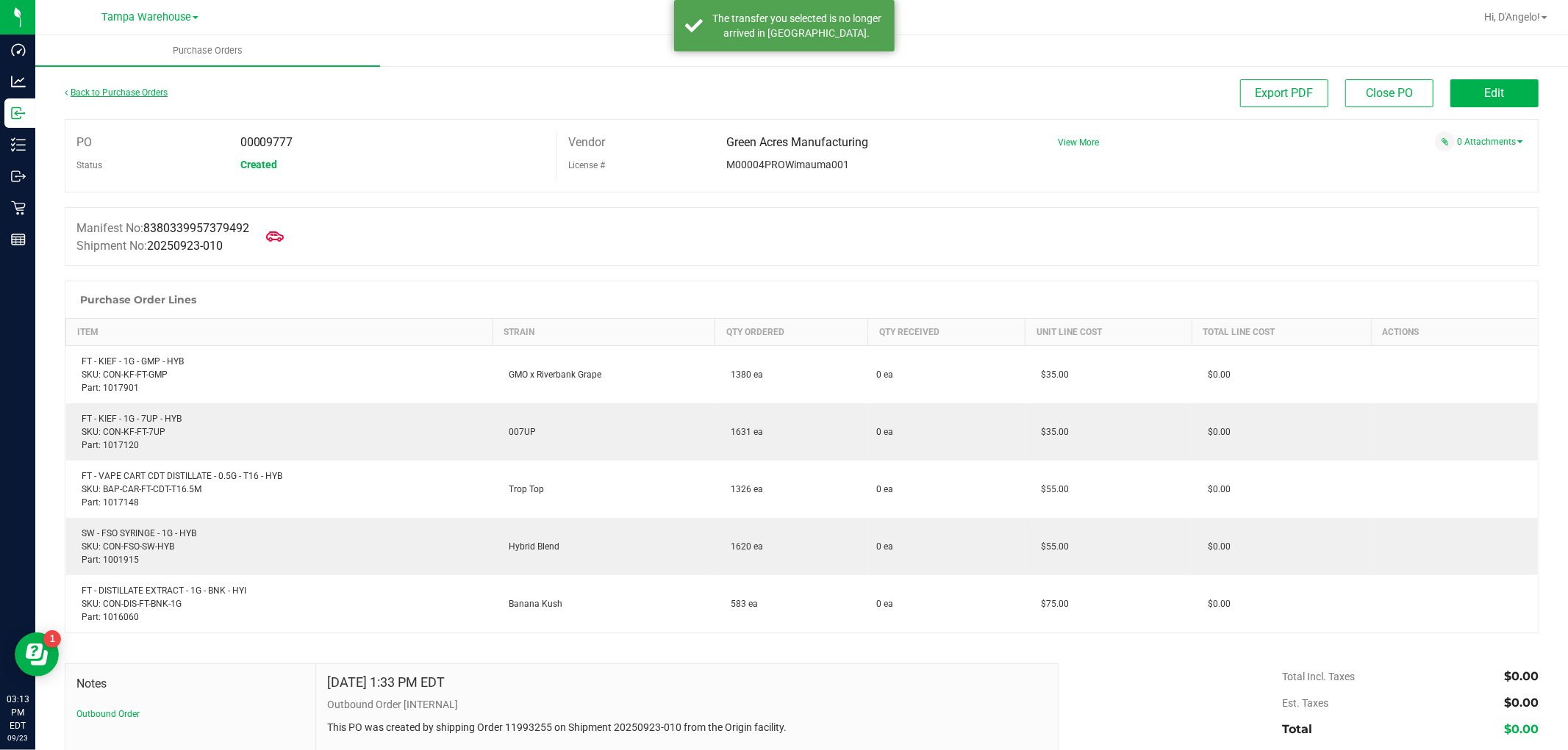
click at [160, 90] on link "Back to Purchase Orders" at bounding box center [116, 92] width 103 height 10
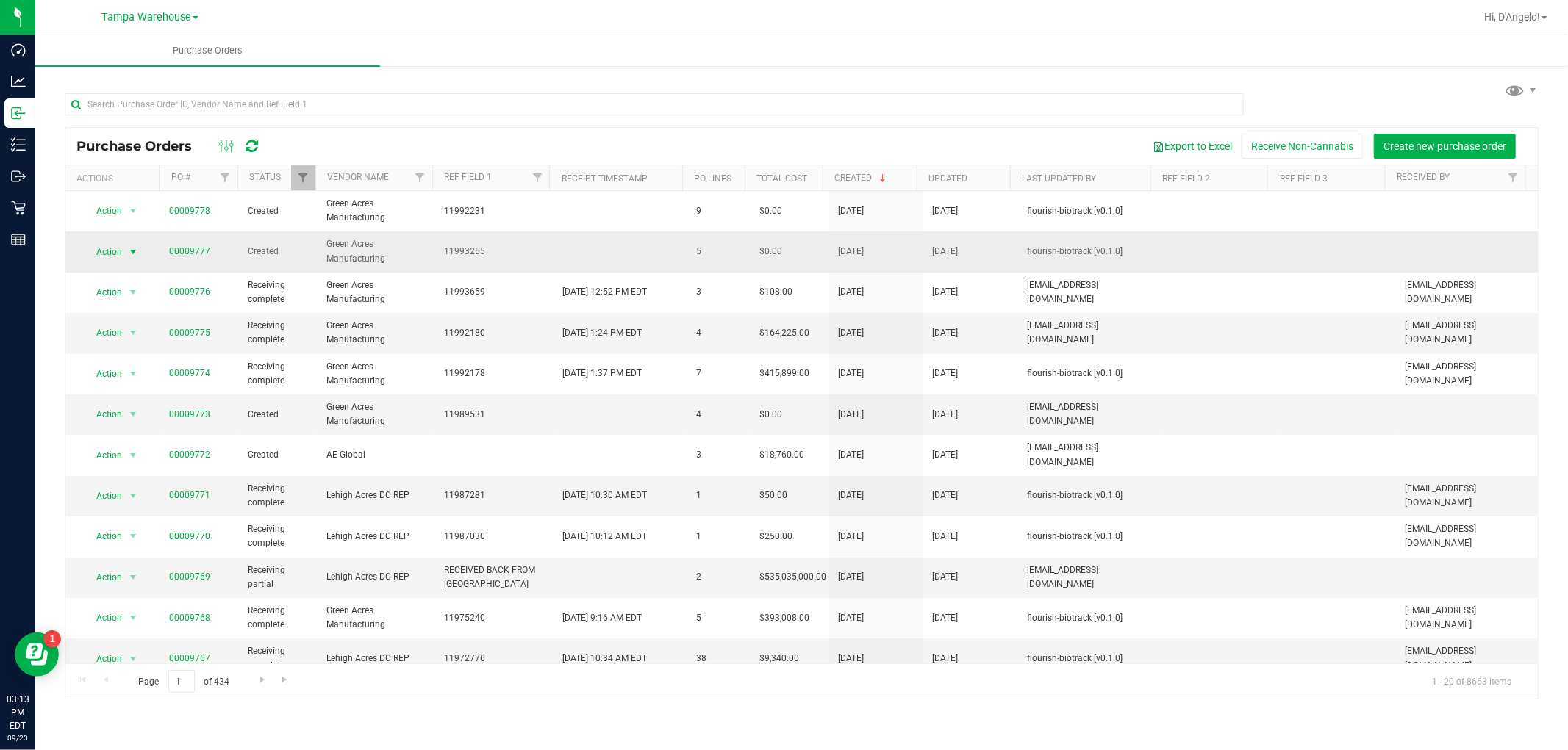
click at [124, 252] on span "select" at bounding box center [133, 252] width 19 height 21
click at [134, 291] on li "Cancel purchase order" at bounding box center [136, 286] width 106 height 40
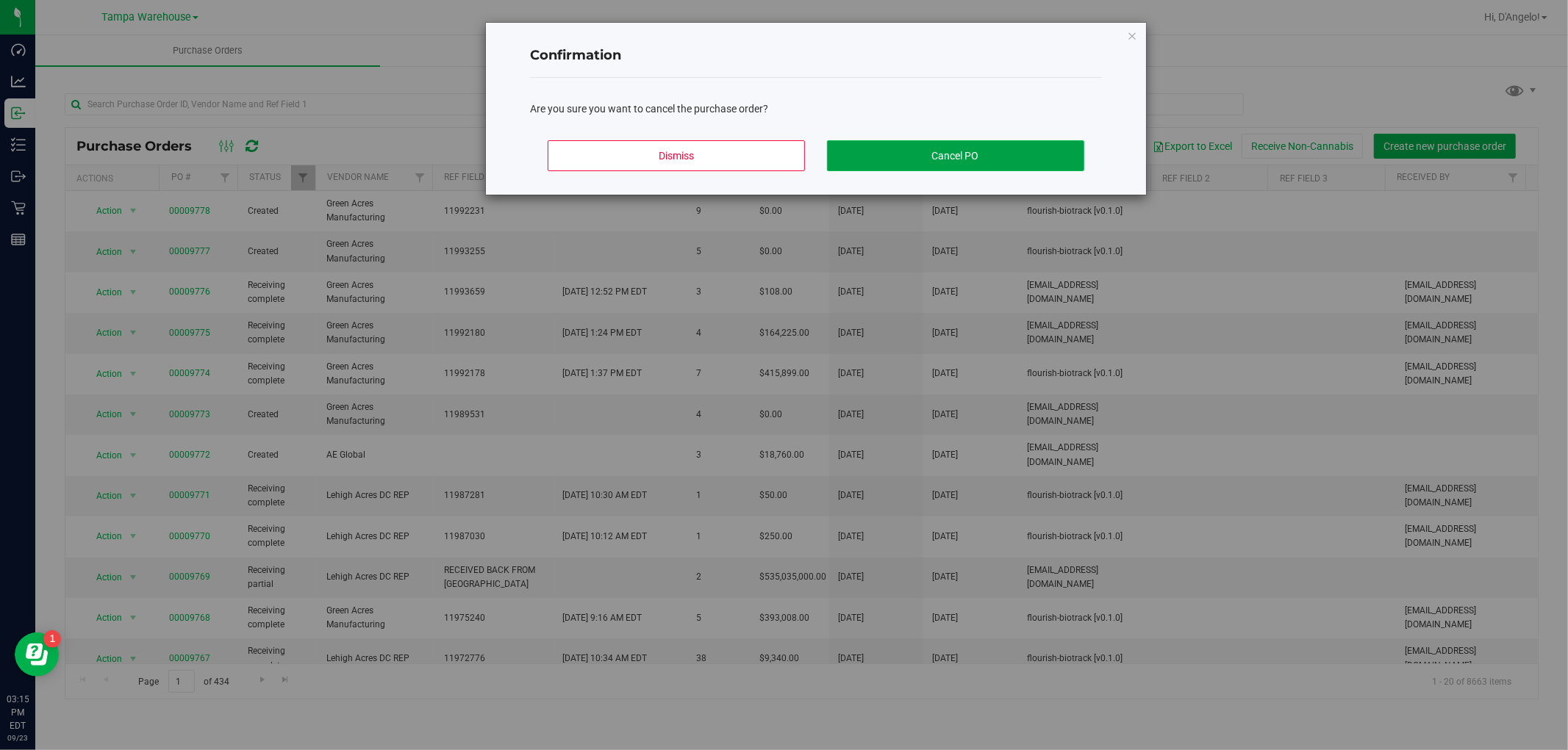
click at [946, 157] on button "Cancel PO" at bounding box center [955, 155] width 257 height 31
